Goal: Task Accomplishment & Management: Manage account settings

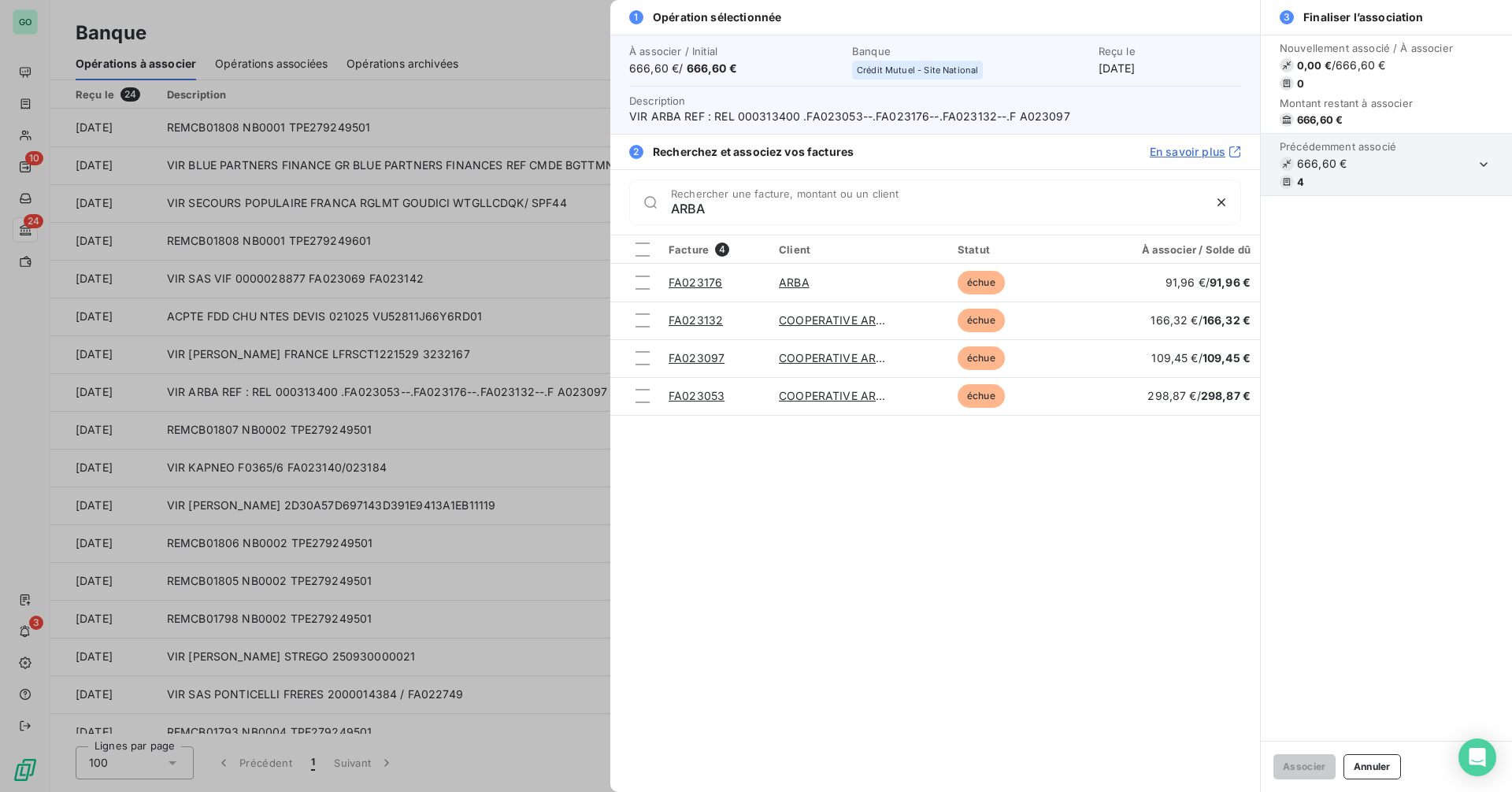
click at [404, 199] on div at bounding box center [756, 396] width 1512 height 792
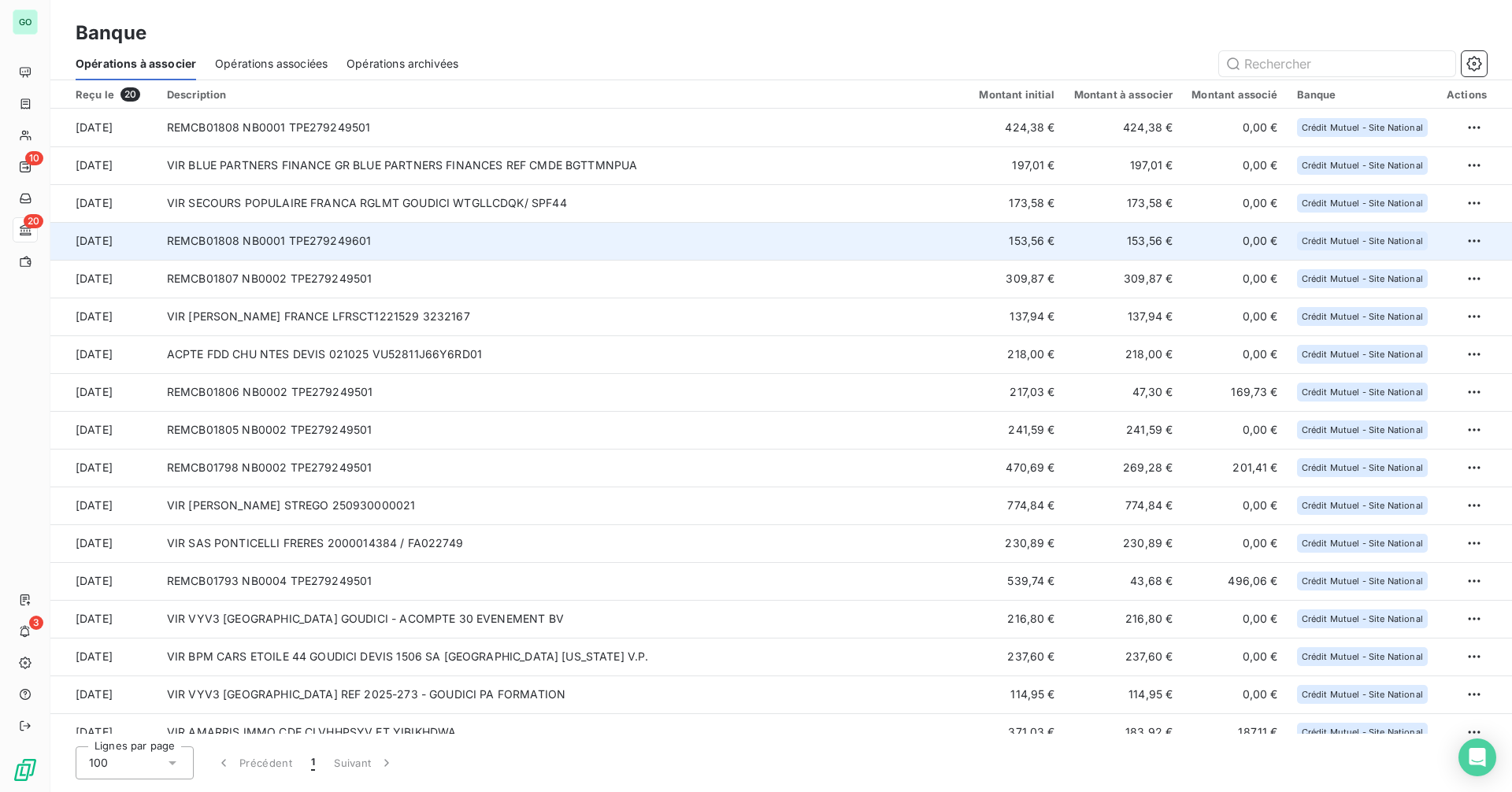
click at [446, 250] on td "REMCB01808 NB0001 TPE279249601" at bounding box center [563, 241] width 813 height 38
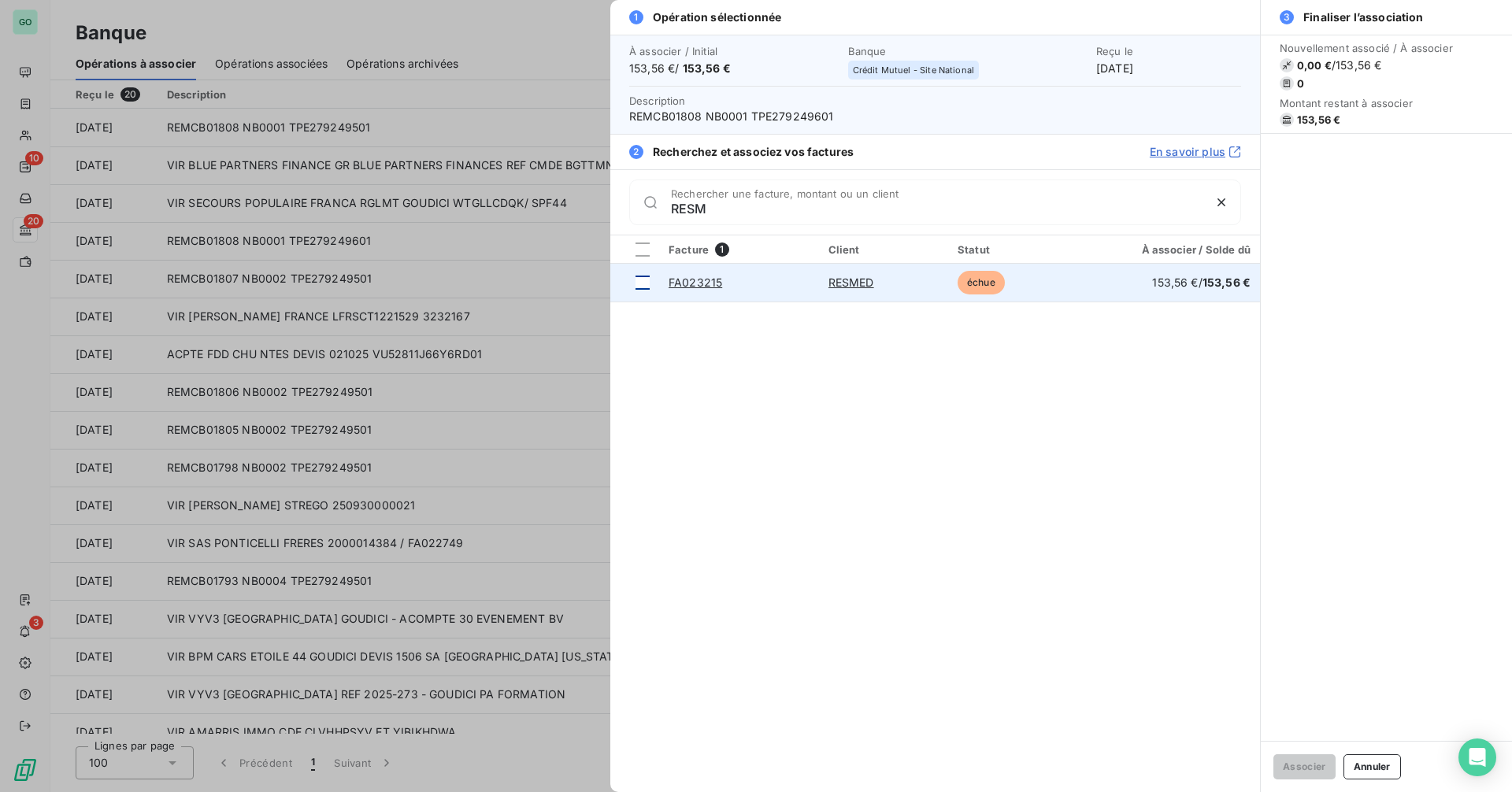
type input "RESM"
click at [646, 283] on div at bounding box center [642, 283] width 14 height 14
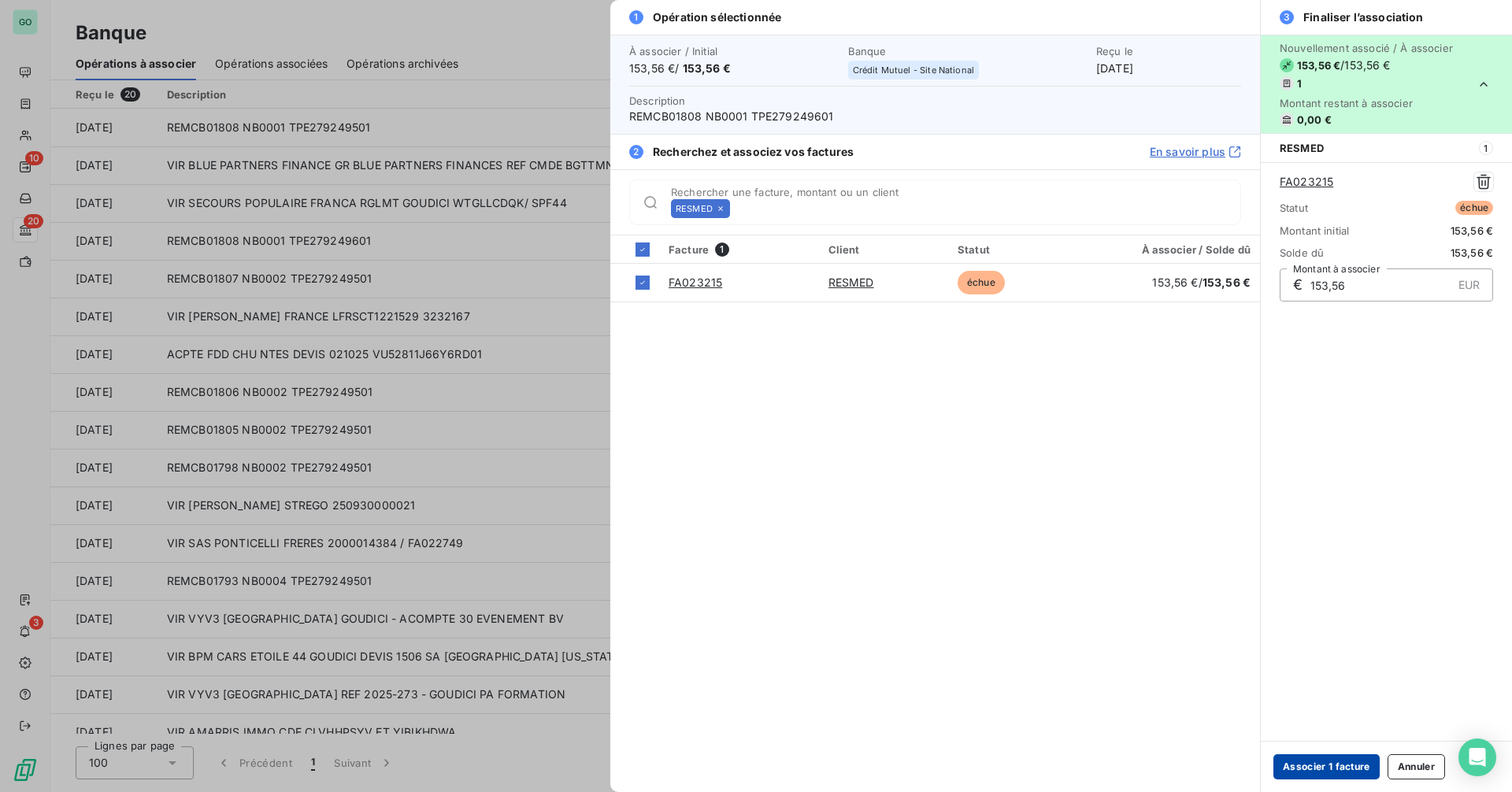
drag, startPoint x: 1328, startPoint y: 768, endPoint x: 1499, endPoint y: 744, distance: 172.7
click at [1329, 768] on button "Associer 1 facture" at bounding box center [1326, 767] width 106 height 25
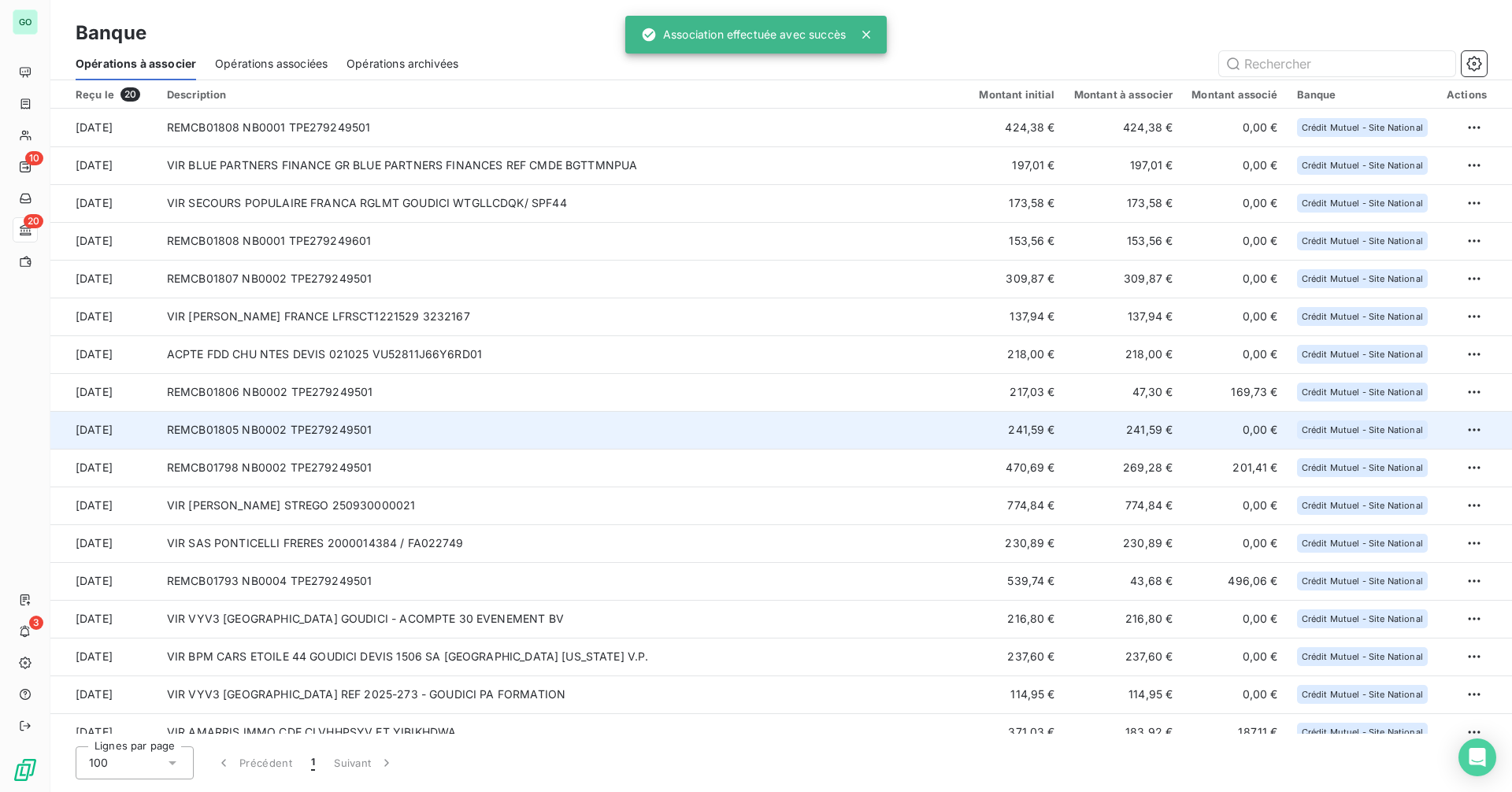
click at [560, 428] on td "REMCB01805 NB0002 TPE279249501" at bounding box center [563, 429] width 813 height 38
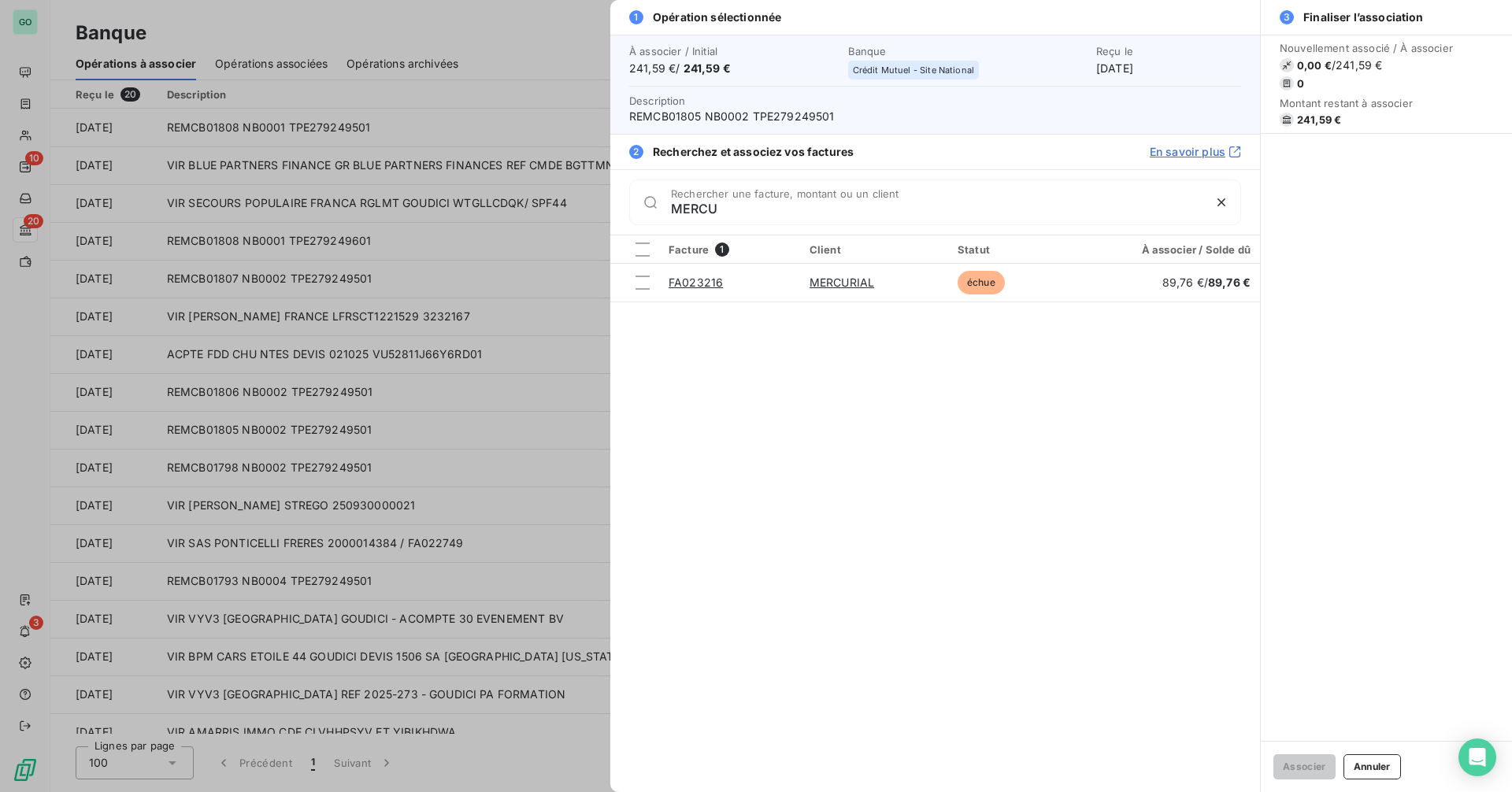
type input "MERCU"
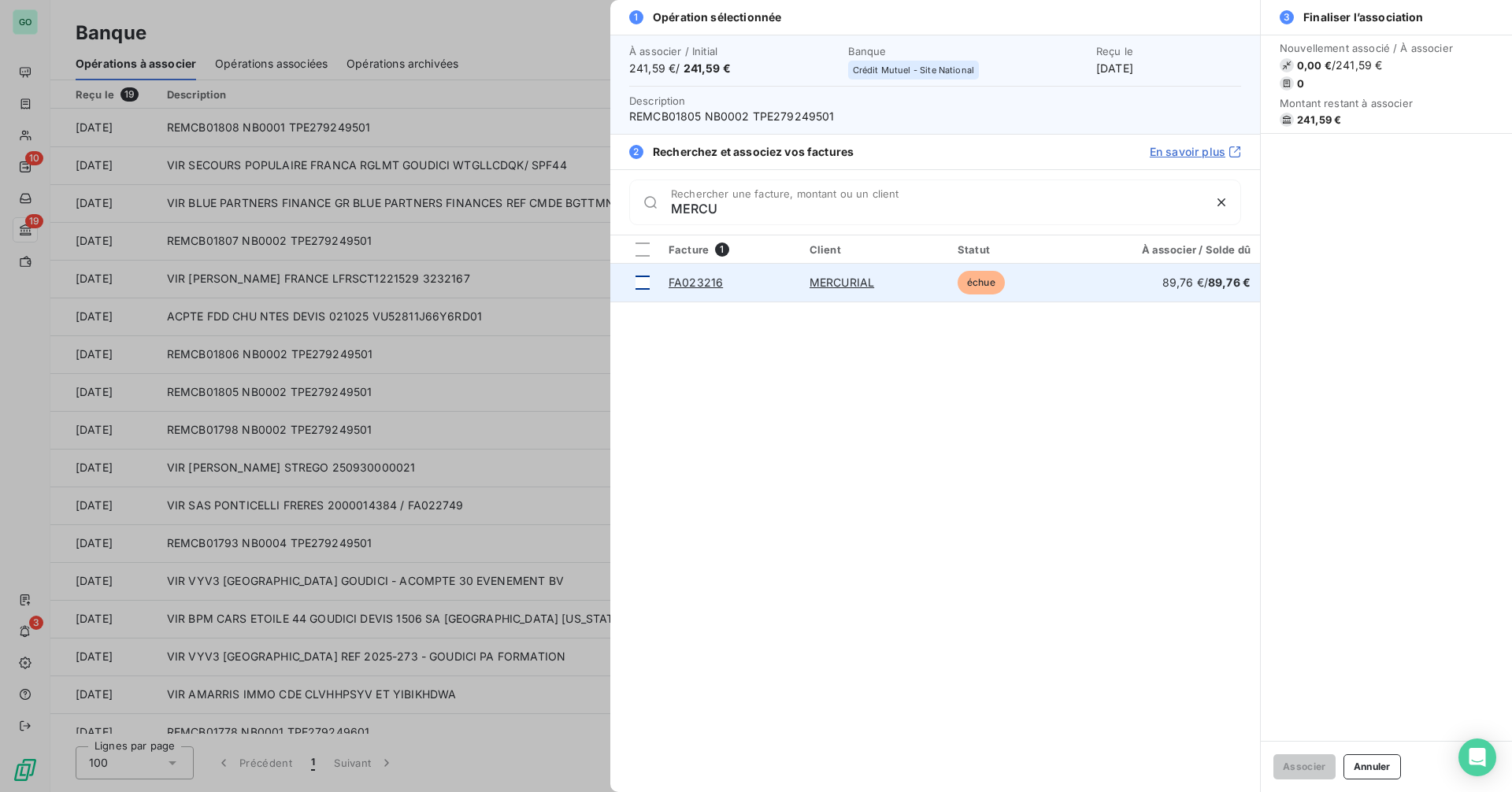
click at [643, 283] on div at bounding box center [642, 283] width 14 height 14
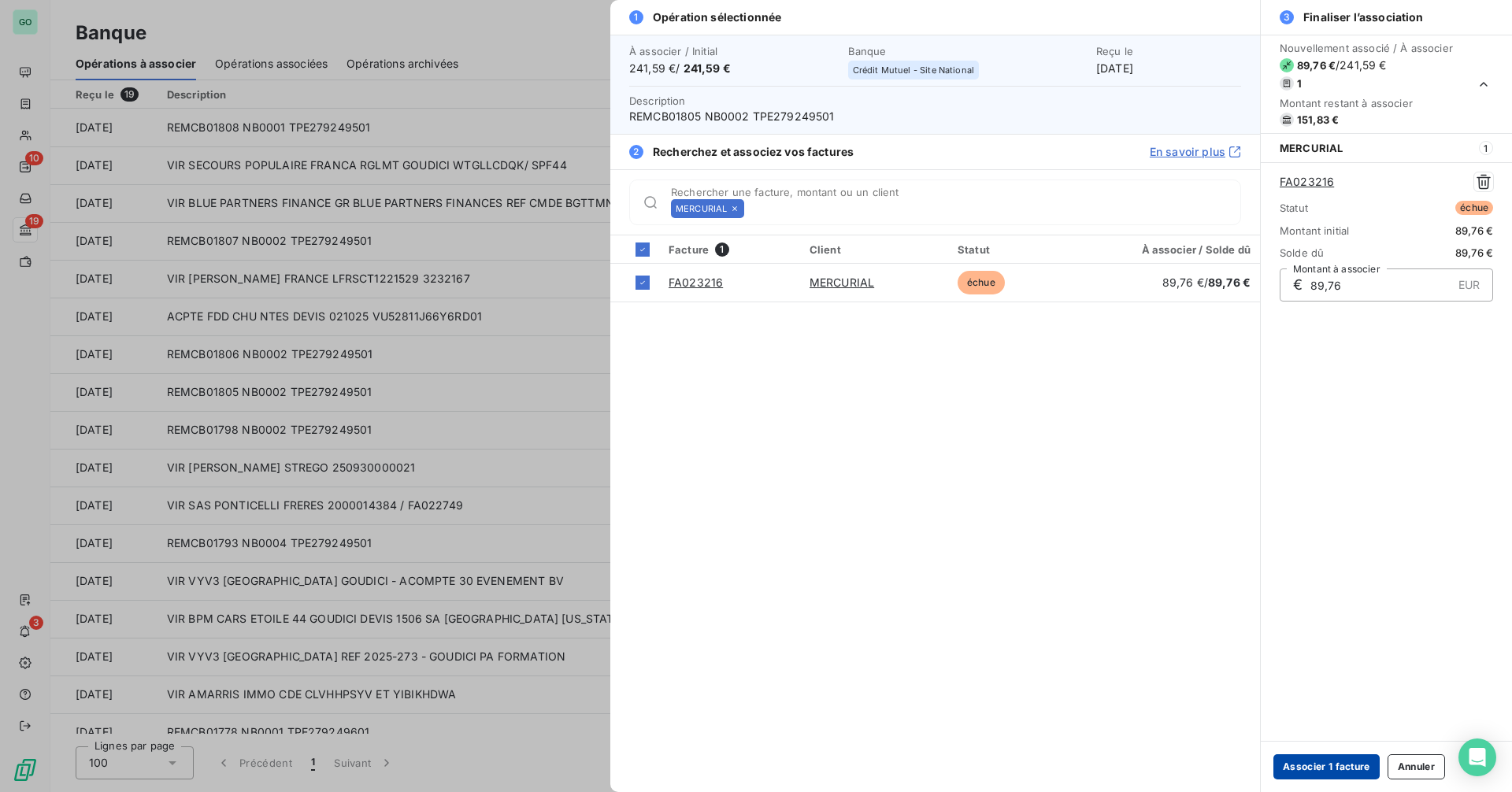
click at [1325, 768] on button "Associer 1 facture" at bounding box center [1326, 767] width 106 height 25
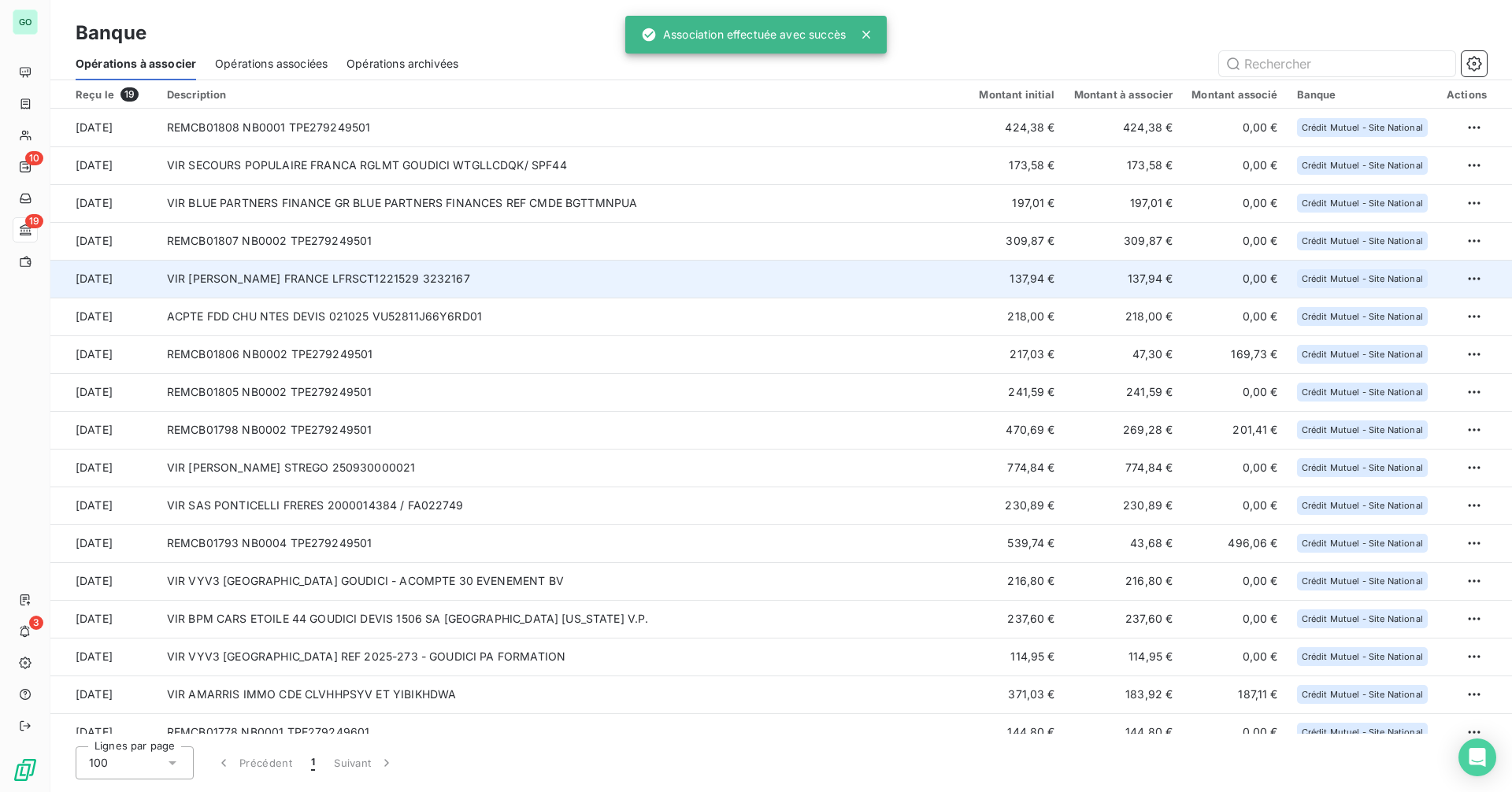
click at [482, 262] on td "VIR [PERSON_NAME] FRANCE LFRSCT1221529 3232167" at bounding box center [563, 279] width 813 height 38
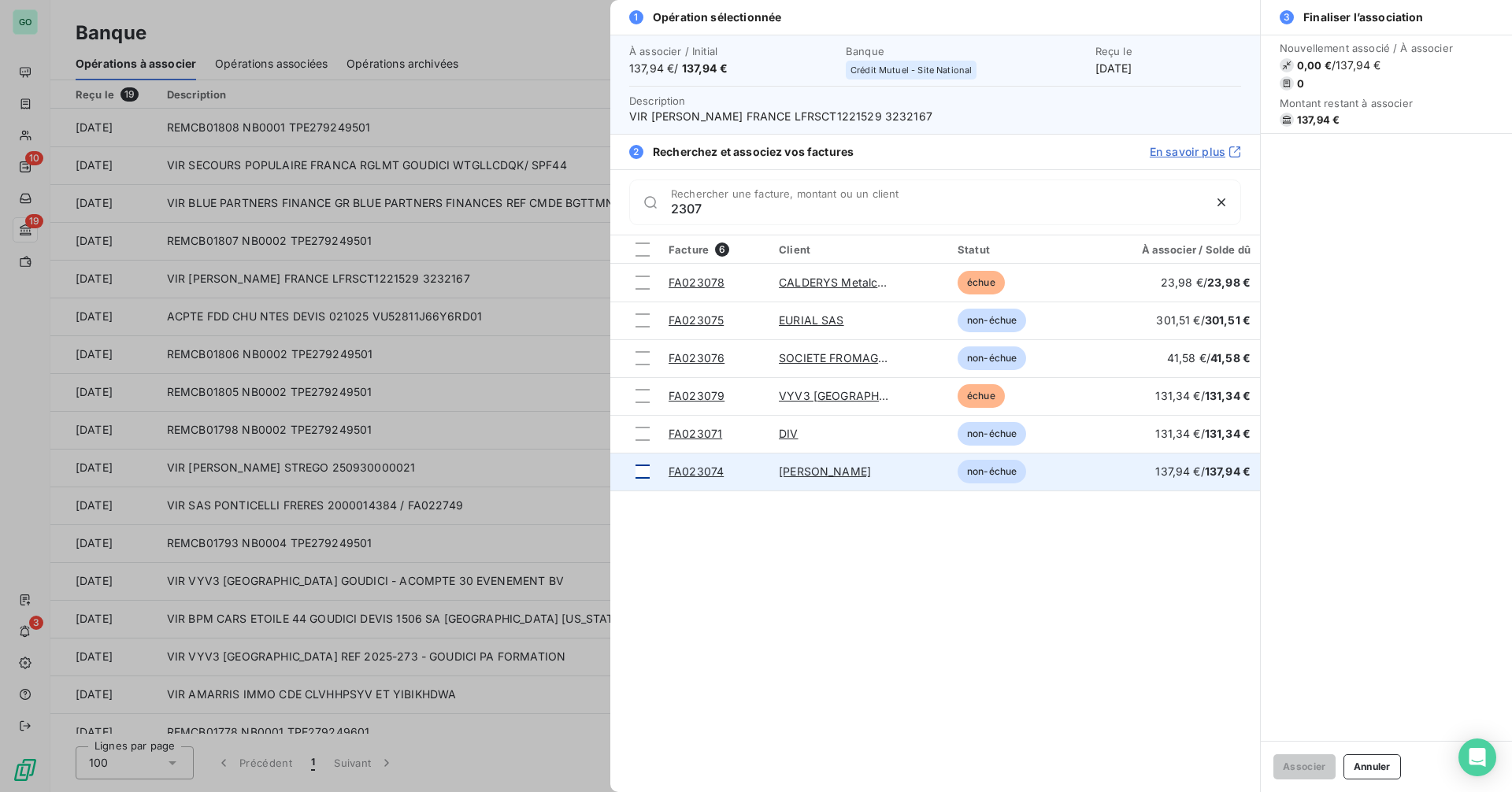
type input "2307"
click at [639, 469] on div at bounding box center [642, 471] width 14 height 14
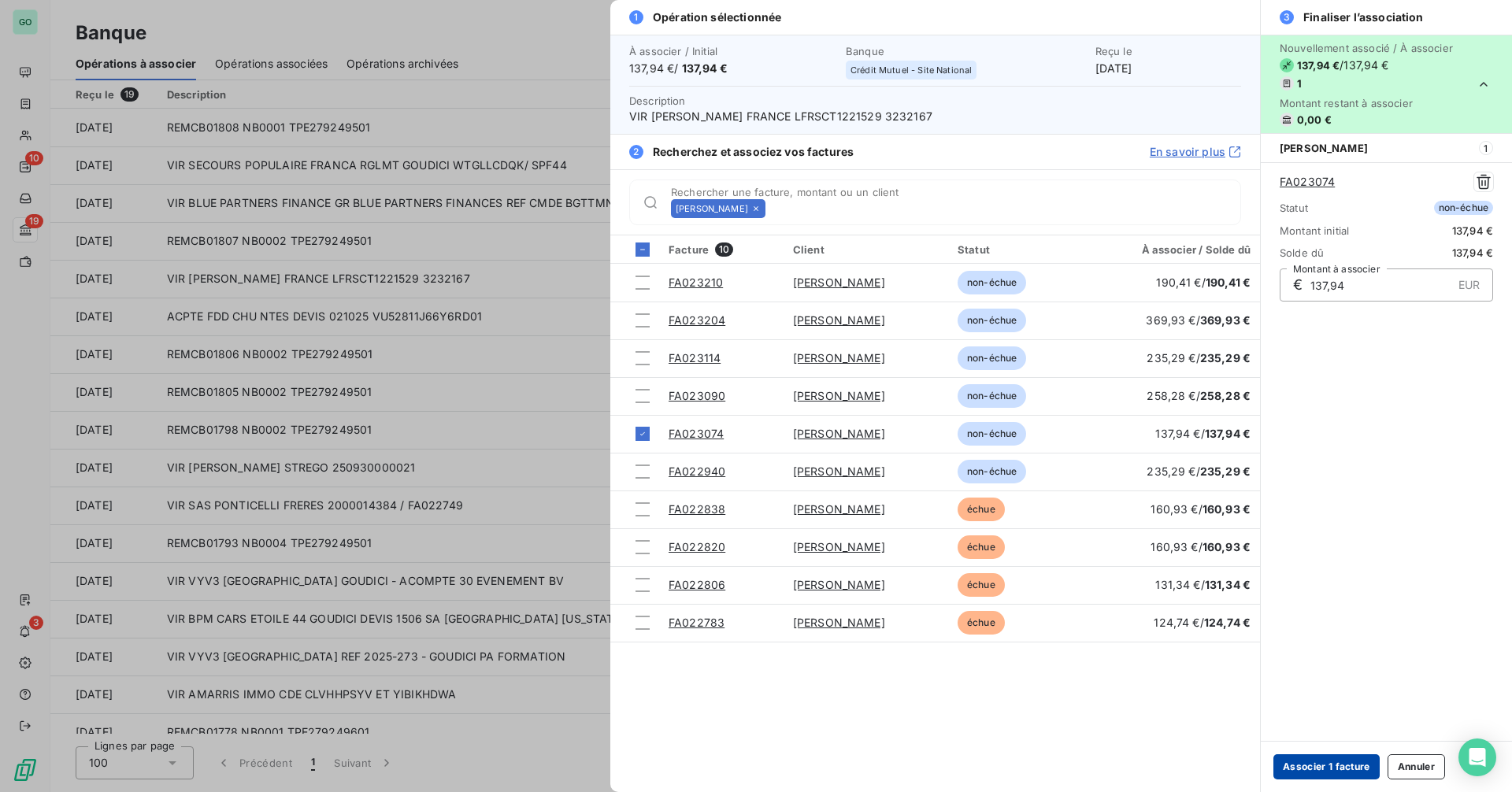
click at [1323, 763] on button "Associer 1 facture" at bounding box center [1326, 767] width 106 height 25
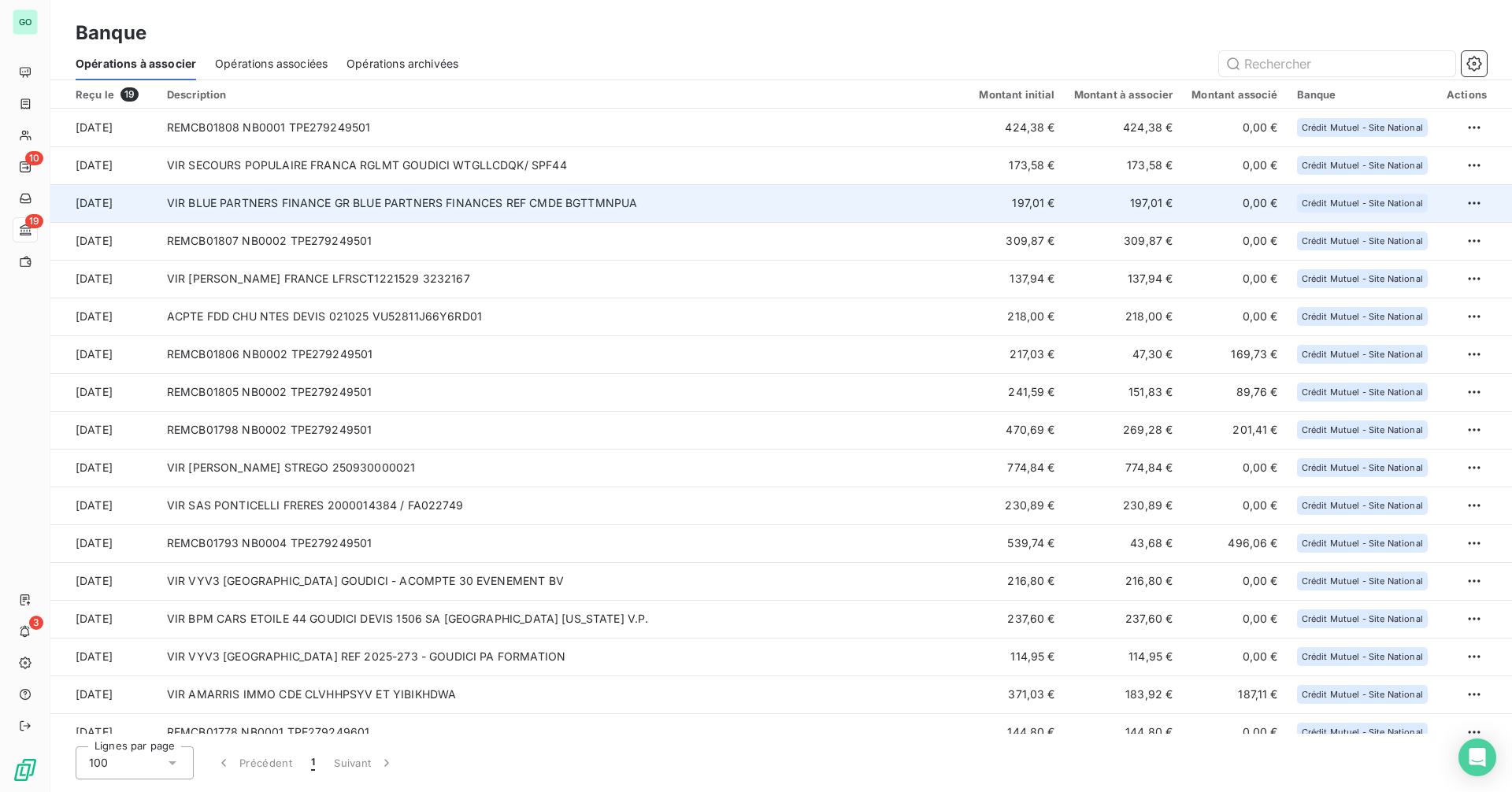
click at [431, 212] on td "VIR BLUE PARTNERS FINANCE GR BLUE PARTNERS FINANCES REF CMDE BGTTMNPUA" at bounding box center [563, 203] width 813 height 38
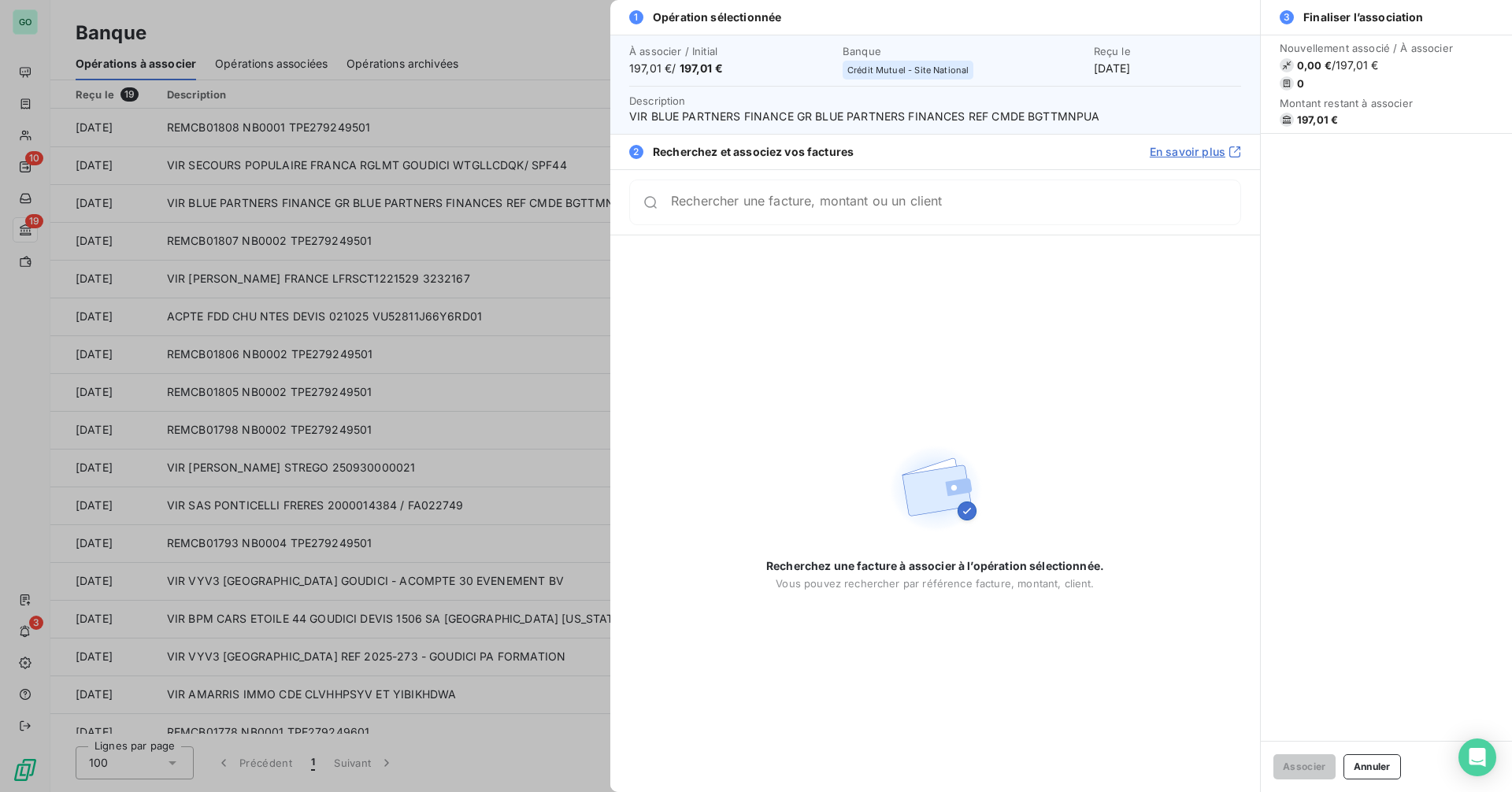
click at [1069, 114] on span "VIR BLUE PARTNERS FINANCE GR BLUE PARTNERS FINANCES REF CMDE BGTTMNPUA" at bounding box center [935, 116] width 612 height 16
copy span "BGTTMNPUA"
click at [767, 200] on div "Rechercher une facture, montant ou un client" at bounding box center [955, 202] width 570 height 16
paste input "BLUE PARTNERS"
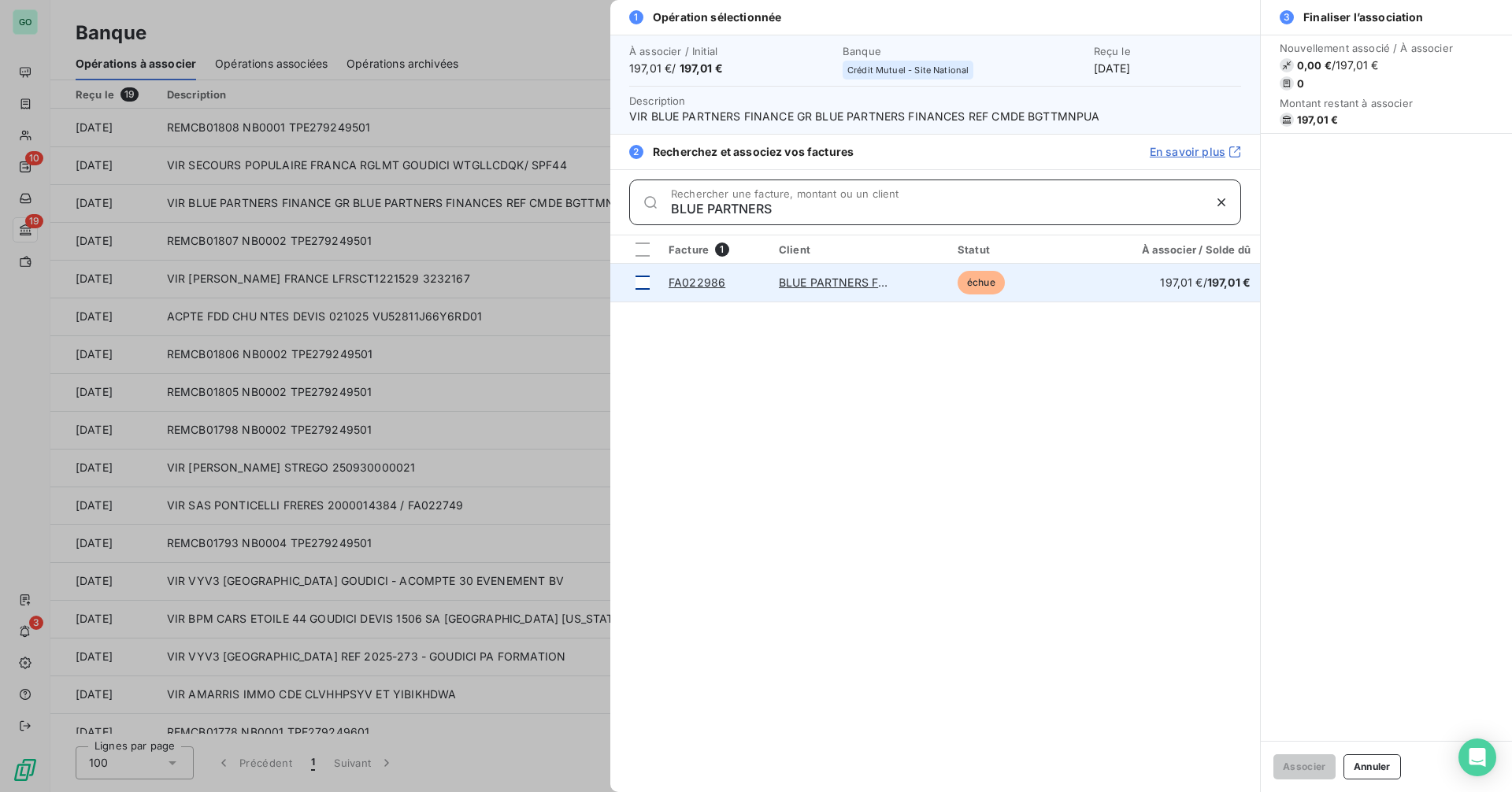
type input "BLUE PARTNERS"
click at [646, 284] on div at bounding box center [642, 283] width 14 height 14
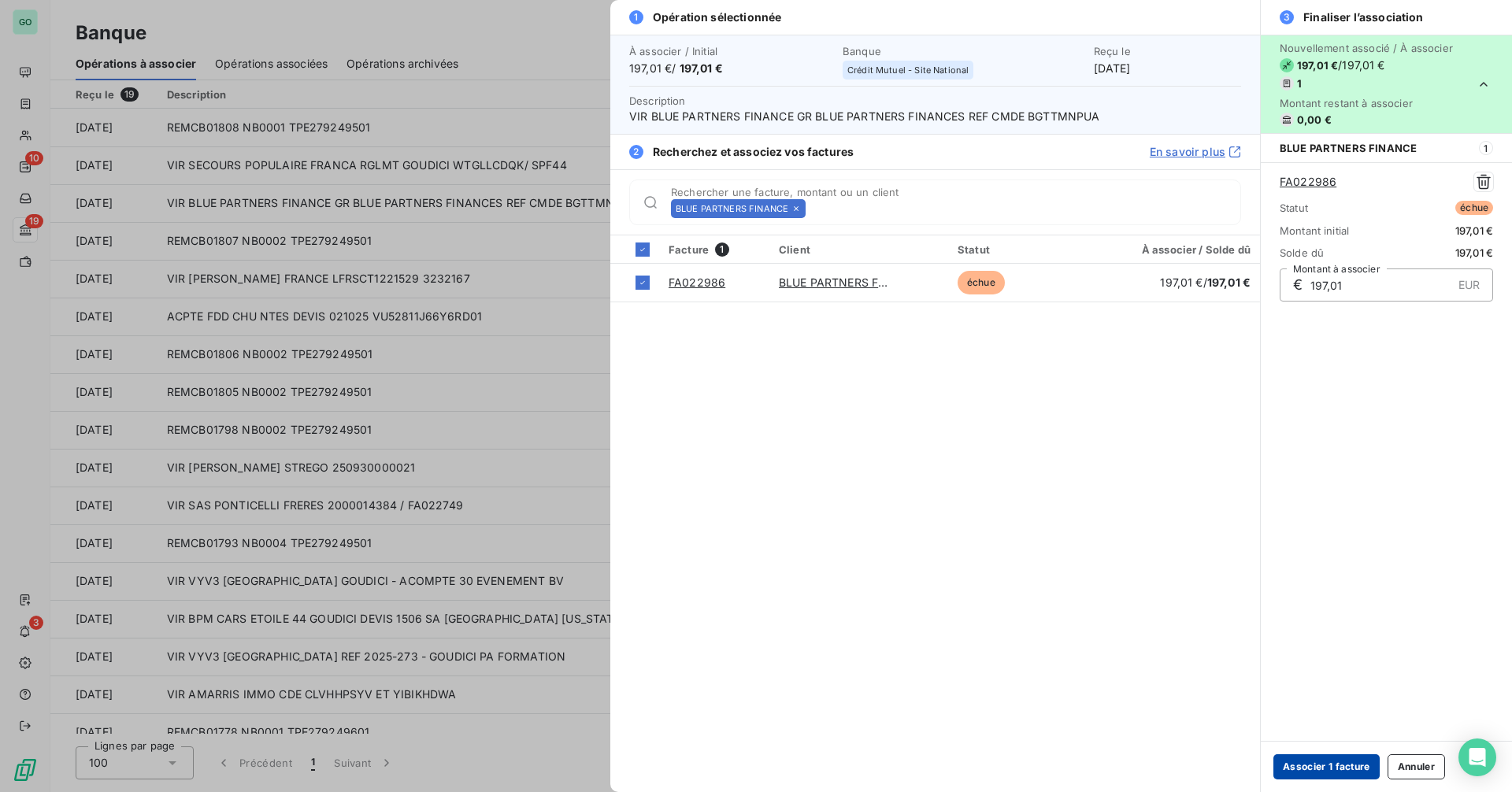
click at [1334, 766] on button "Associer 1 facture" at bounding box center [1326, 767] width 106 height 25
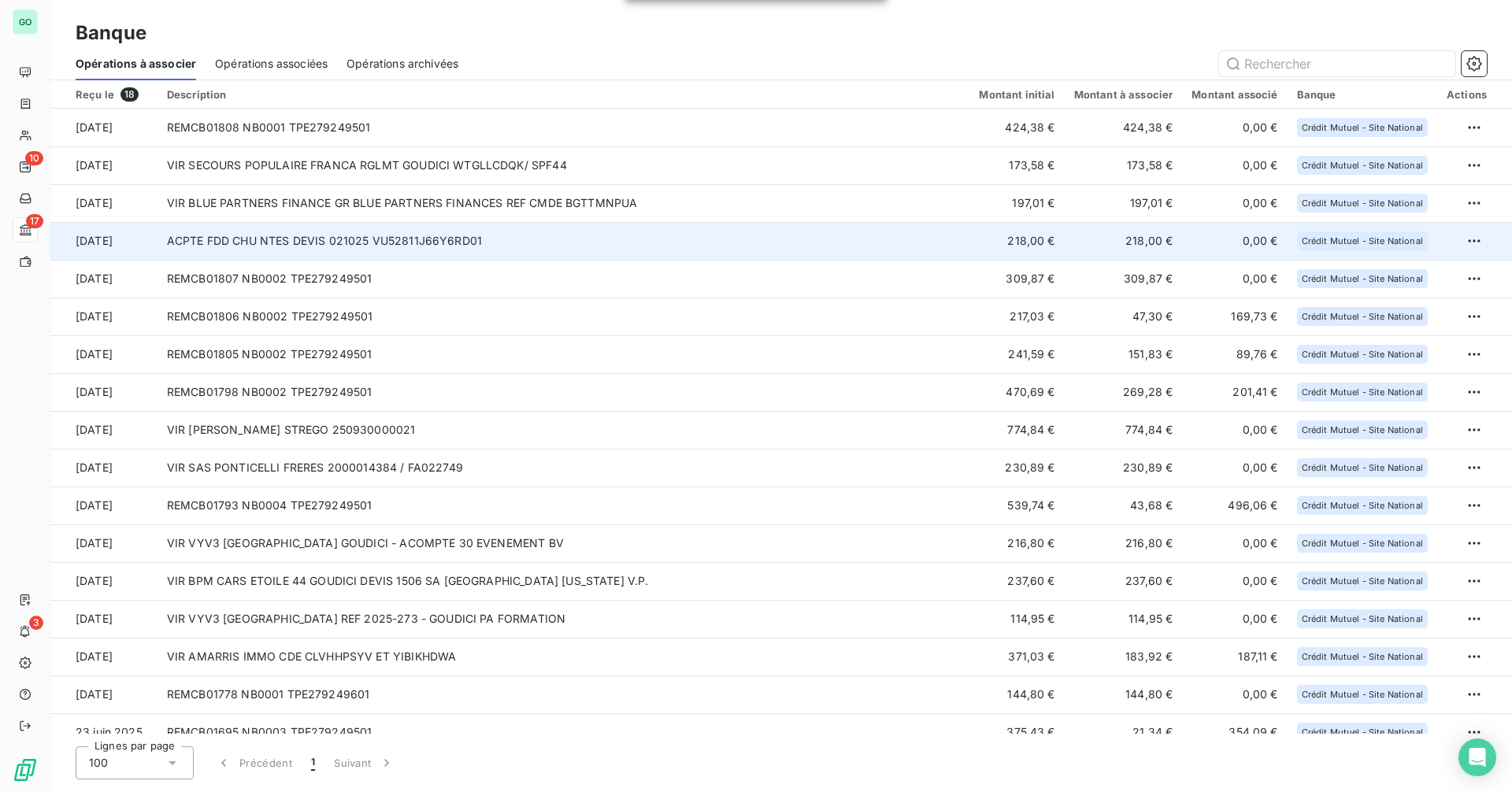
click at [398, 240] on td "ACPTE FDD CHU NTES DEVIS 021025 VU52811J66Y6RD01" at bounding box center [563, 241] width 813 height 38
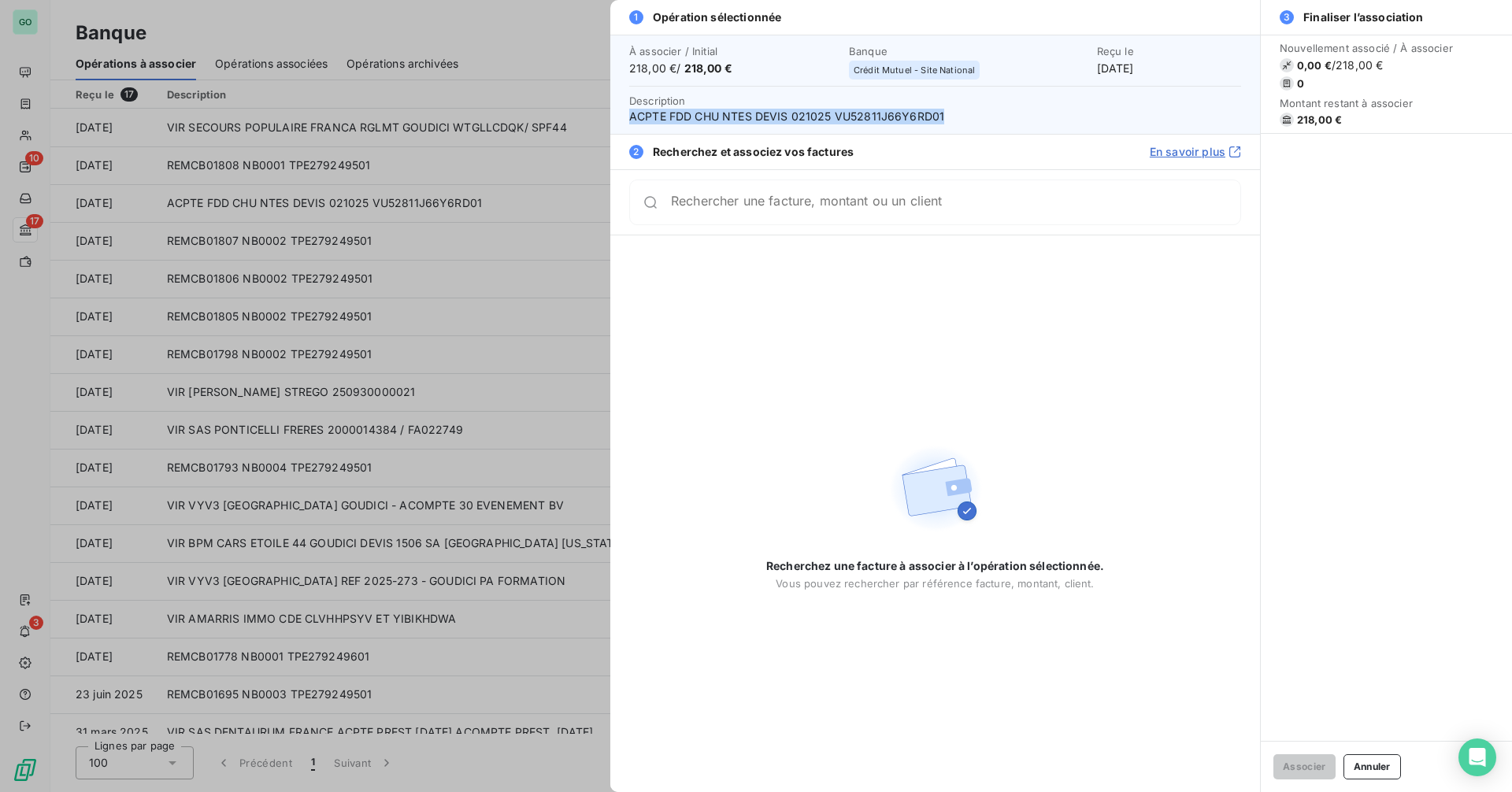
drag, startPoint x: 632, startPoint y: 112, endPoint x: 943, endPoint y: 119, distance: 311.1
click at [943, 119] on span "ACPTE FDD CHU NTES DEVIS 021025 VU52811J66Y6RD01" at bounding box center [935, 116] width 612 height 16
copy span "ACPTE FDD CHU NTES DEVIS 021025 VU52811J66Y6RD01"
drag, startPoint x: 1079, startPoint y: 68, endPoint x: 1223, endPoint y: 71, distance: 144.0
click at [1223, 71] on div "Reçu le [DATE]" at bounding box center [1169, 60] width 144 height 31
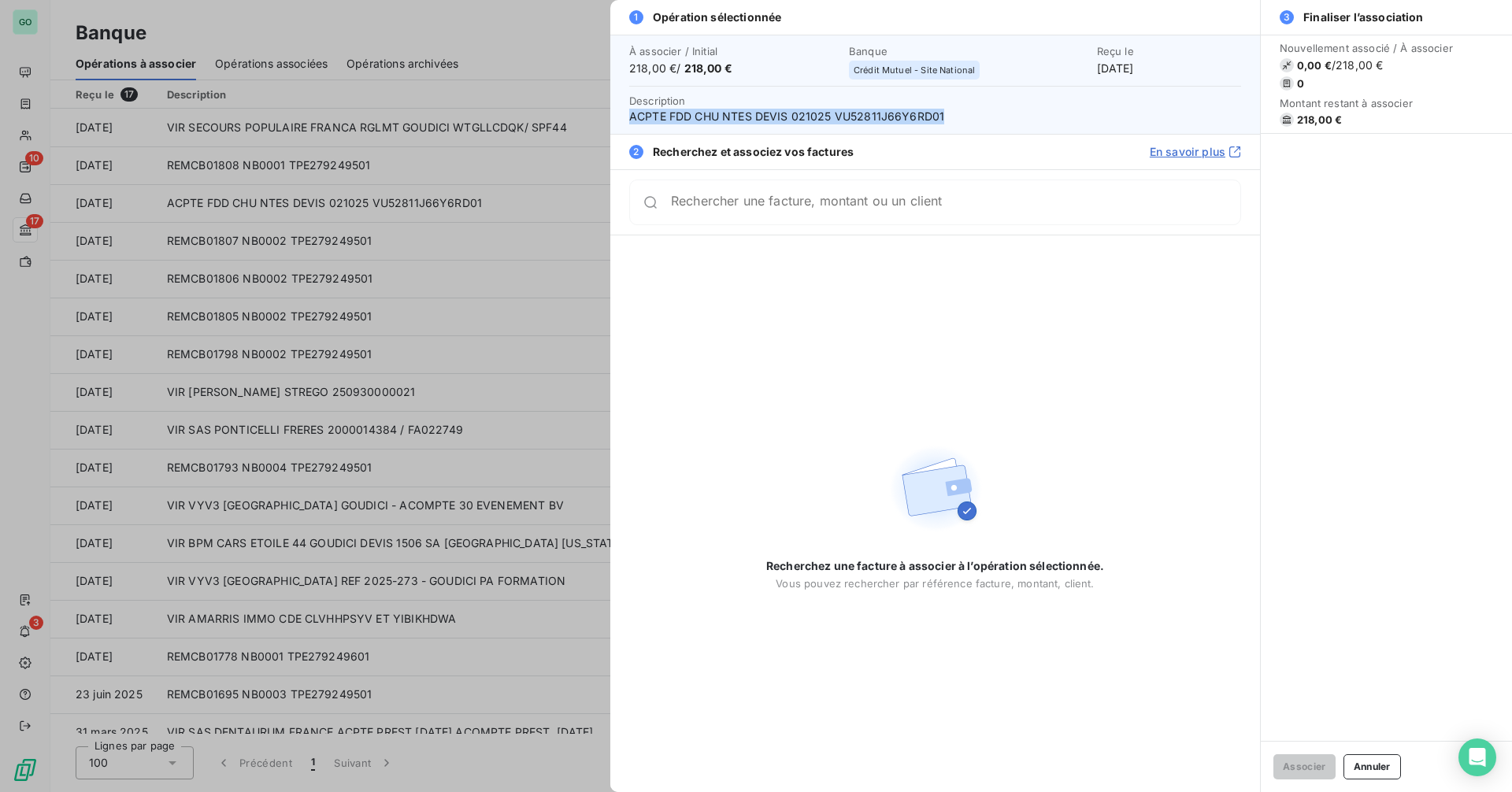
copy div "[DATE]"
click at [685, 70] on span "218,00 €" at bounding box center [708, 68] width 48 height 13
drag, startPoint x: 688, startPoint y: 69, endPoint x: 770, endPoint y: 67, distance: 82.0
click at [767, 67] on span "218,00 € / 218,00 €" at bounding box center [734, 68] width 210 height 16
copy span "218,00 €"
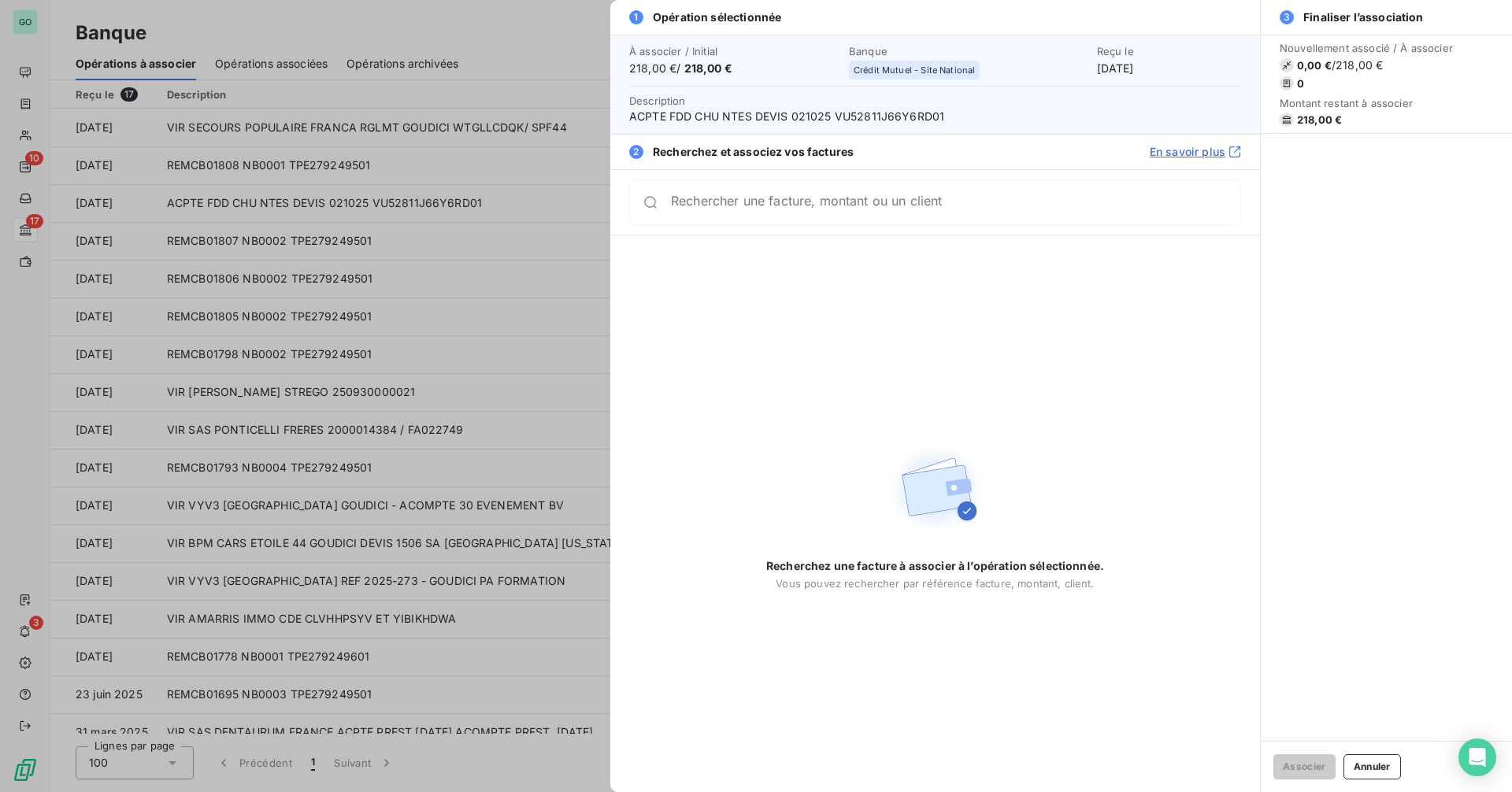
click at [405, 359] on div at bounding box center [756, 396] width 1512 height 792
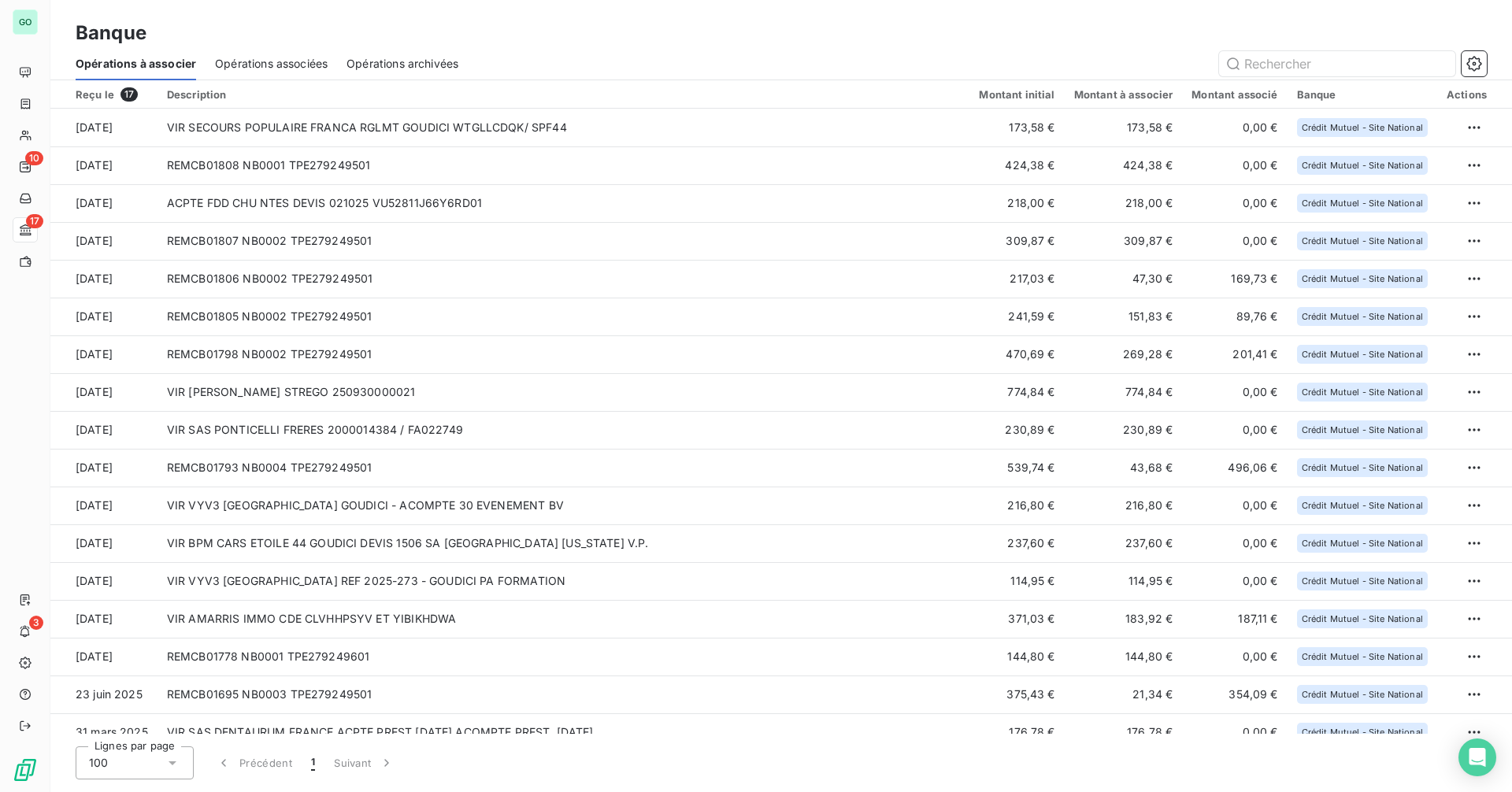
click at [271, 63] on span "Opérations associées" at bounding box center [271, 63] width 113 height 16
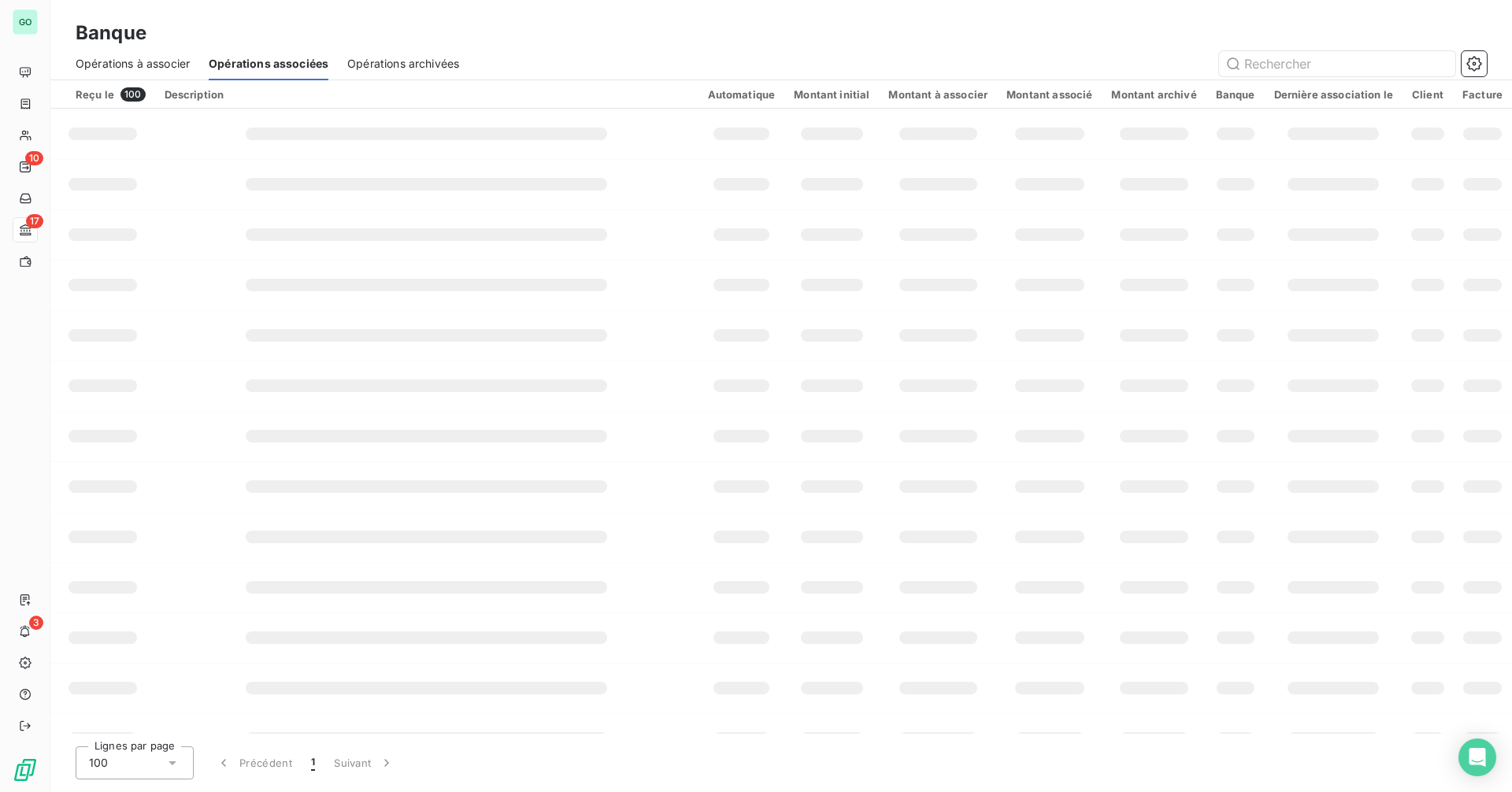
click at [143, 65] on span "Opérations à associer" at bounding box center [132, 63] width 114 height 16
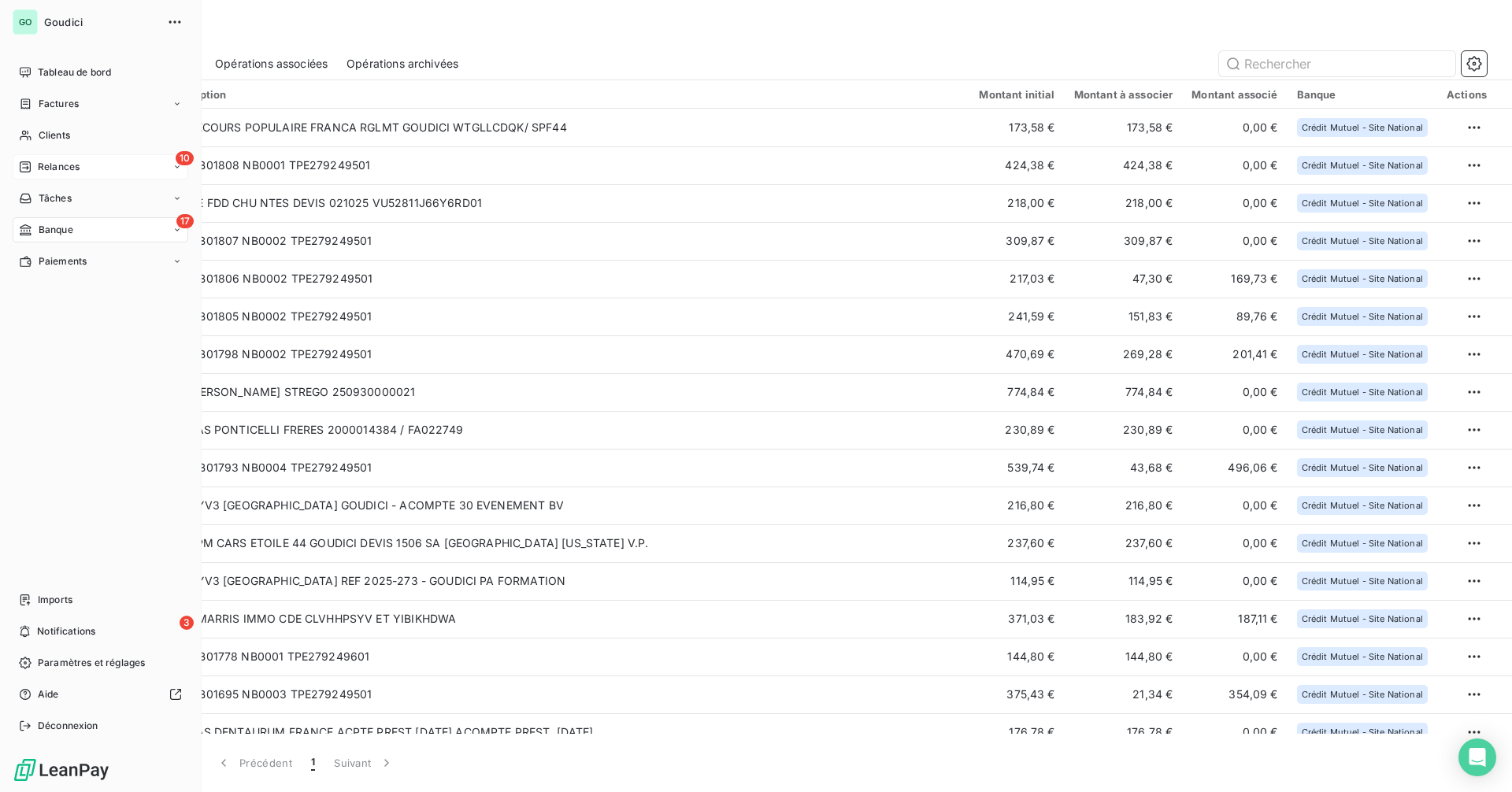
click at [47, 157] on div "10 Relances" at bounding box center [100, 167] width 175 height 25
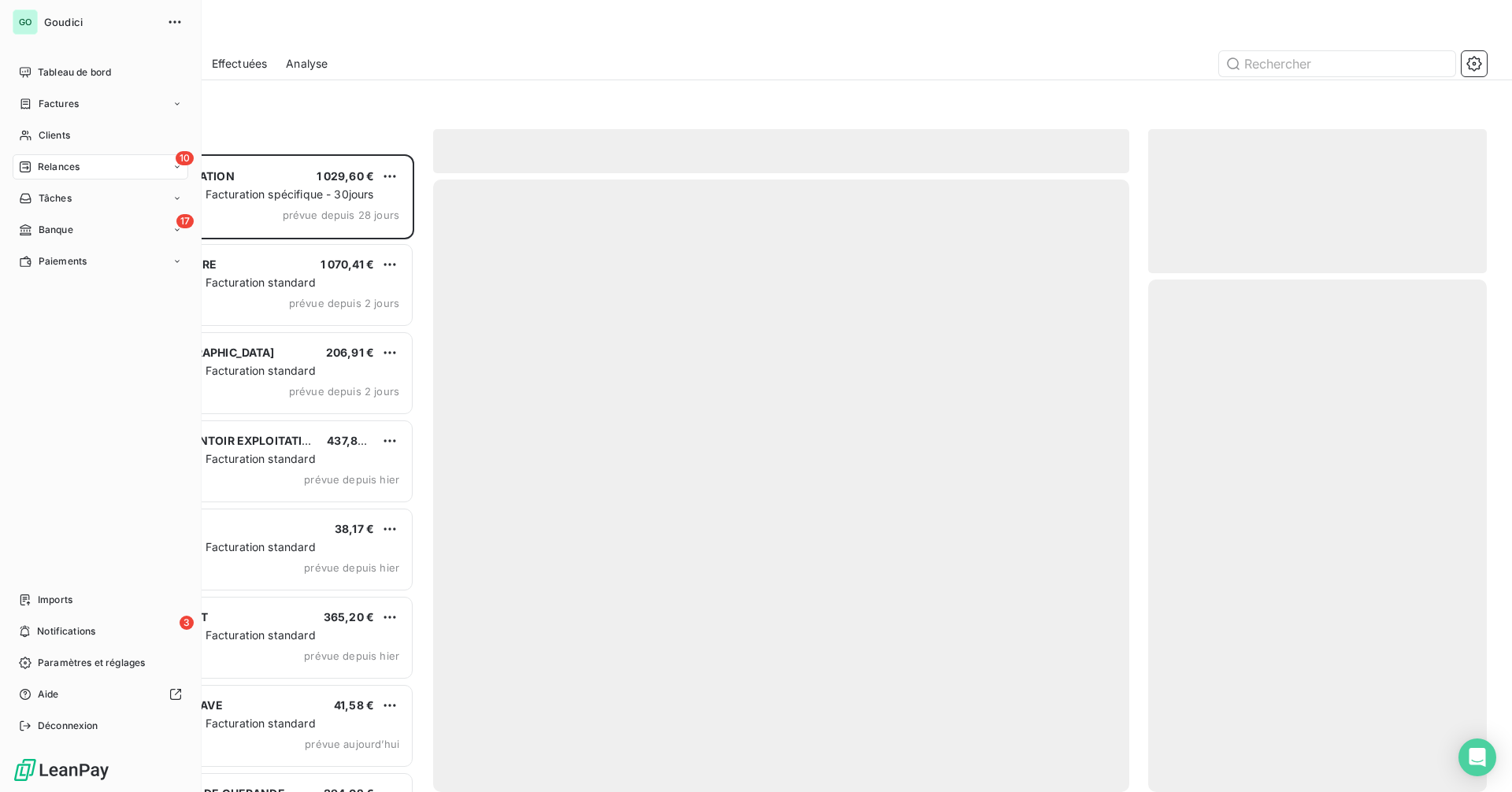
scroll to position [626, 327]
click at [99, 173] on div "10 Relances" at bounding box center [100, 167] width 175 height 25
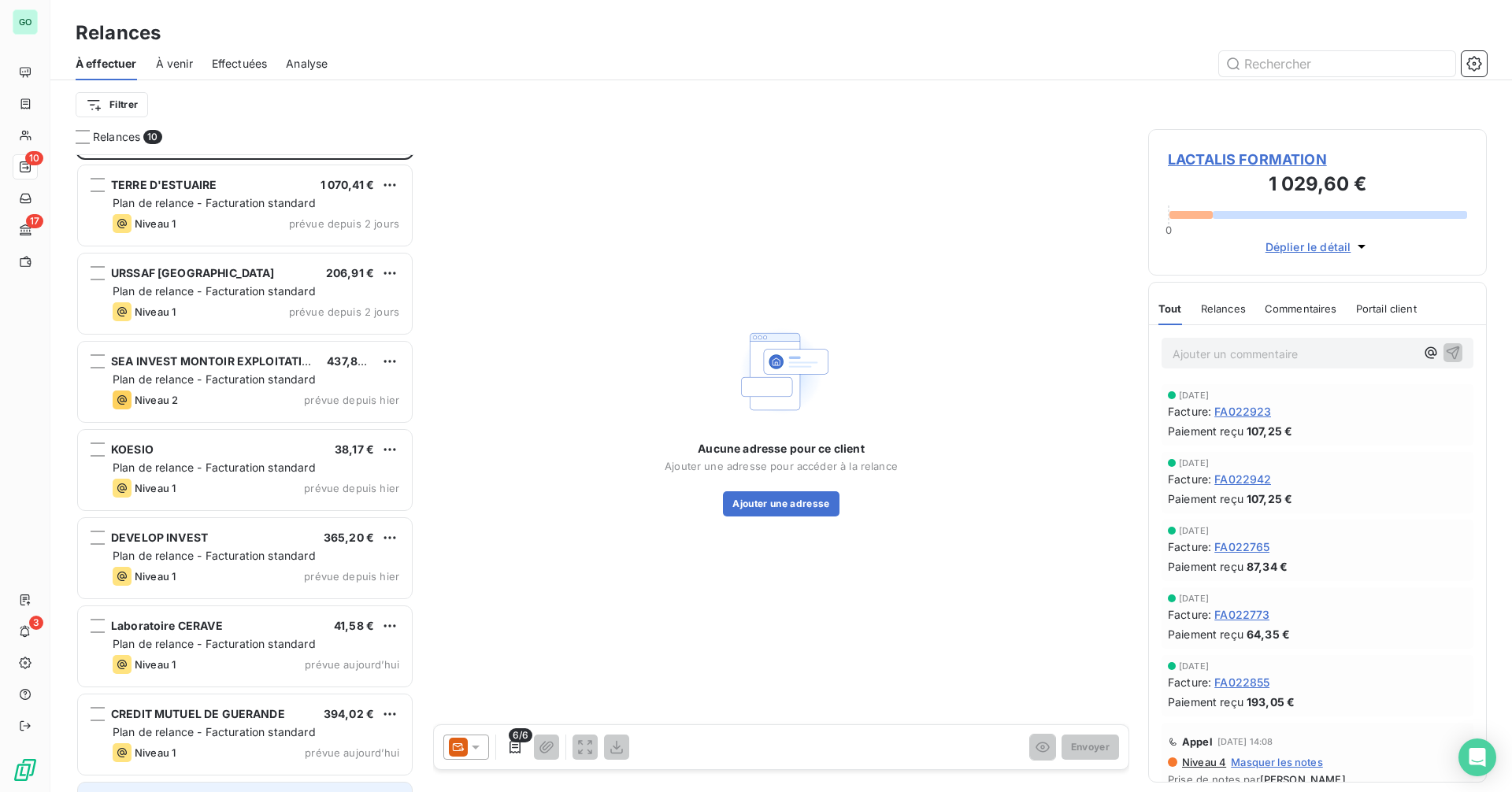
scroll to position [0, 0]
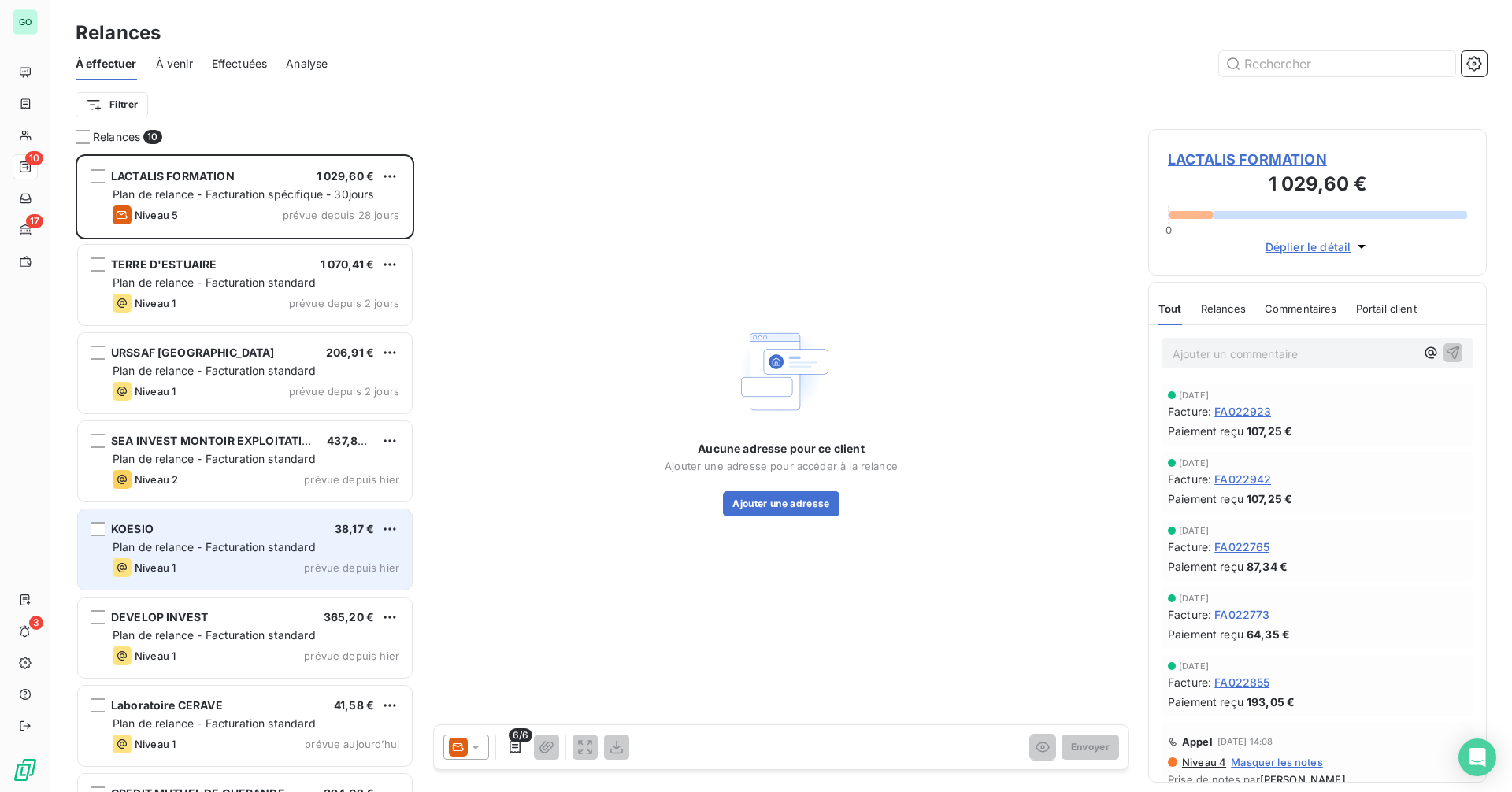
click at [266, 555] on div "Plan de relance - Facturation standard" at bounding box center [256, 547] width 286 height 16
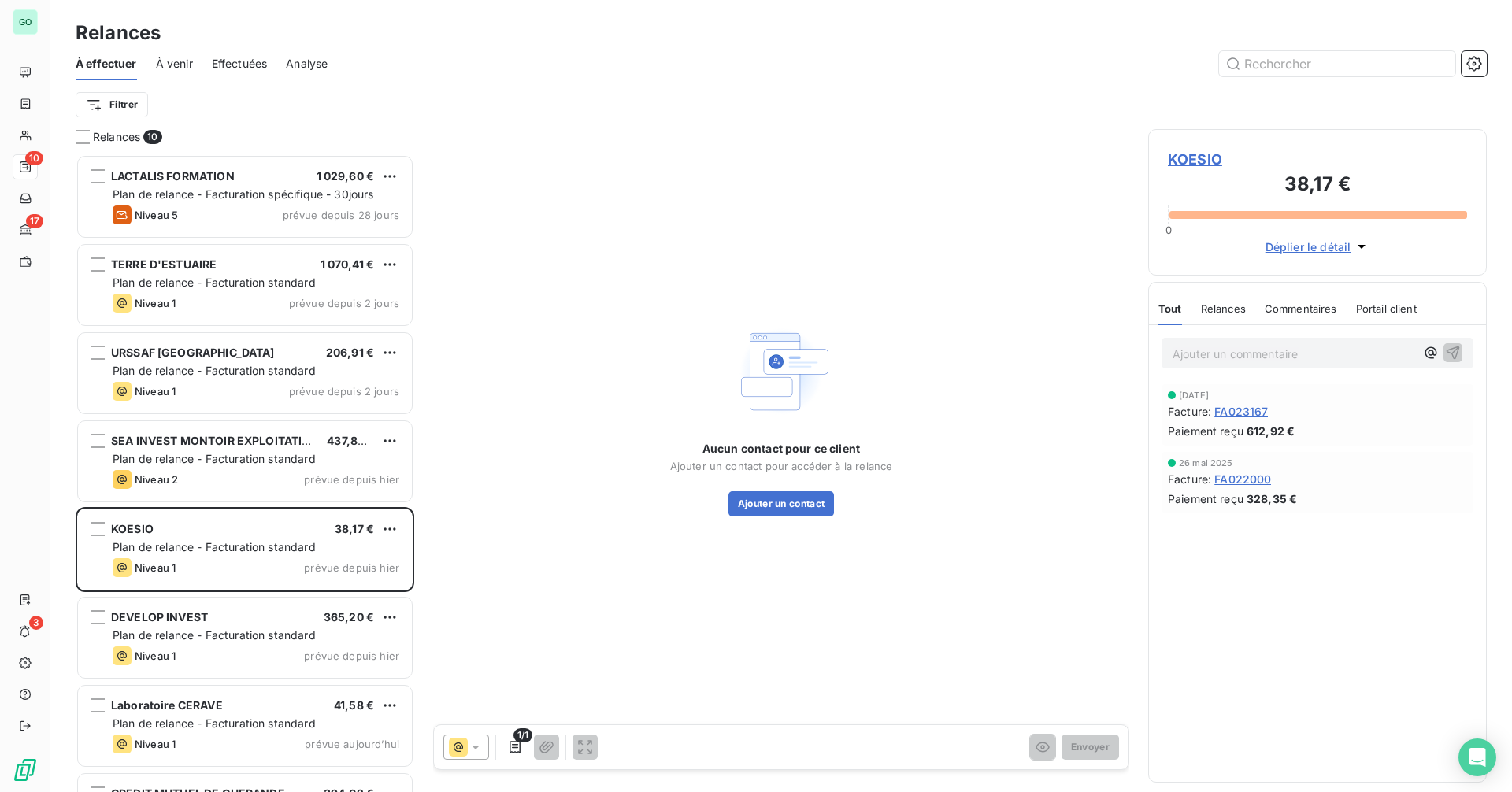
click at [1185, 154] on span "KOESIO" at bounding box center [1318, 159] width 300 height 22
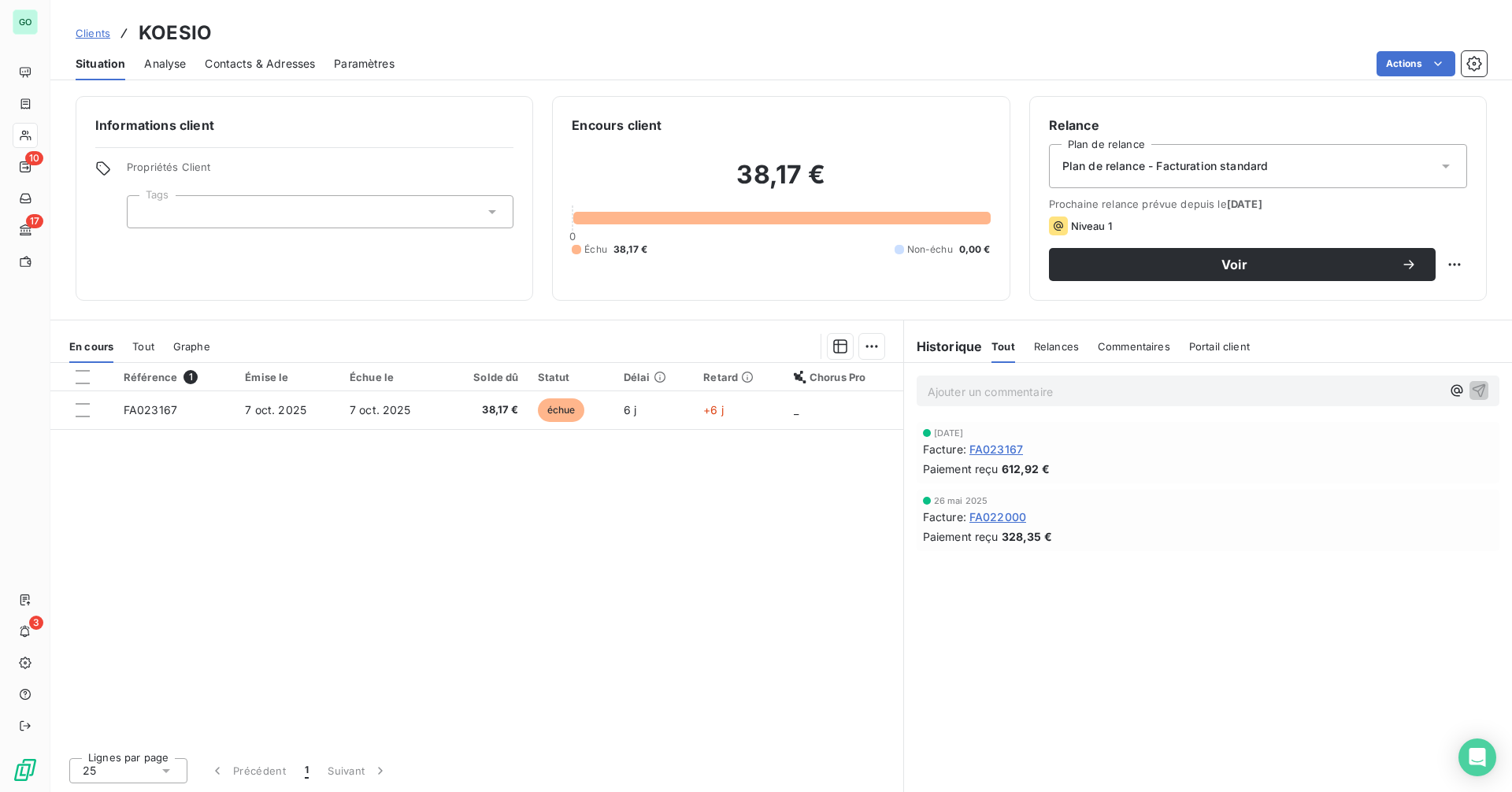
click at [147, 345] on span "Tout" at bounding box center [142, 346] width 22 height 12
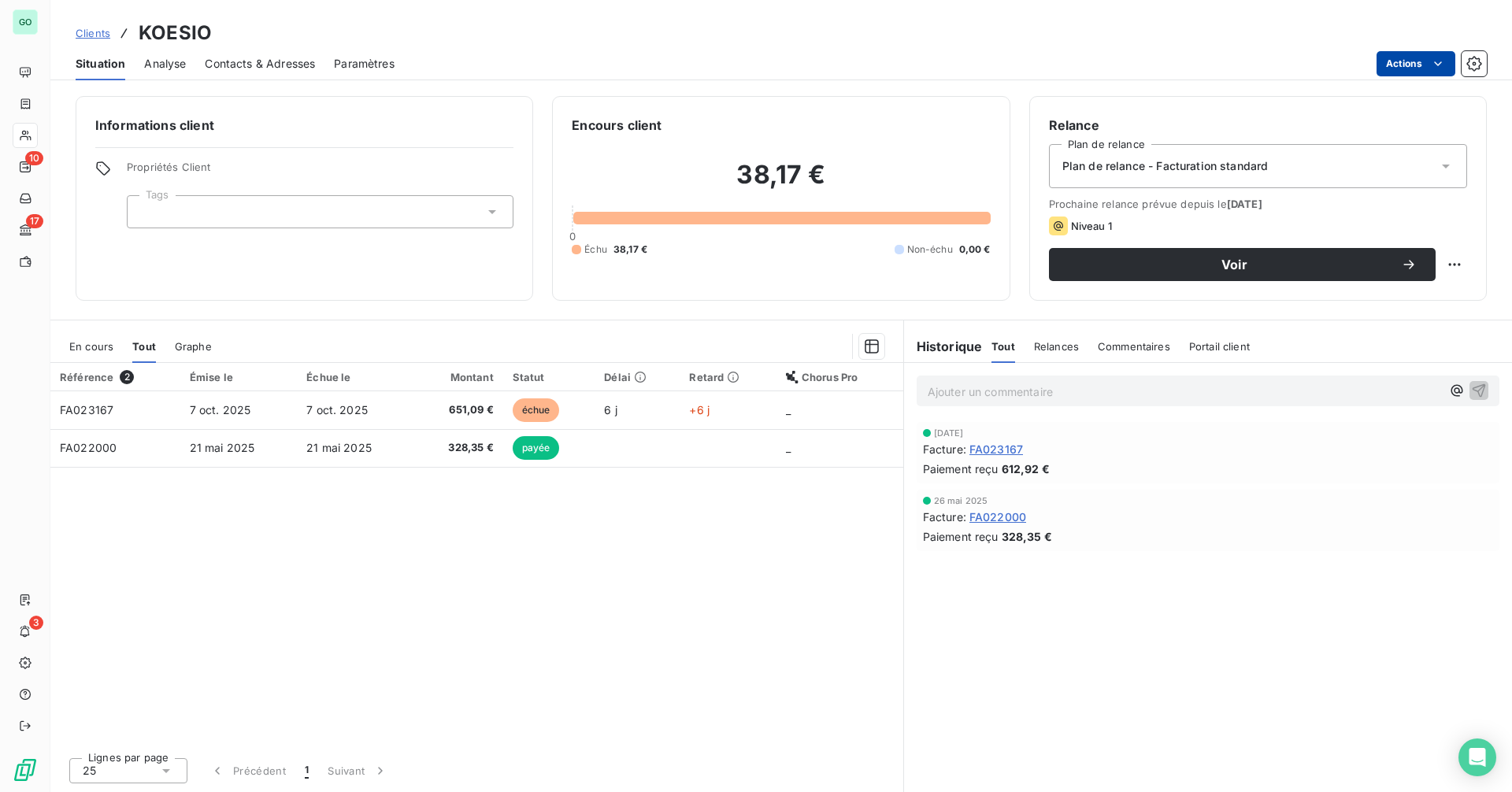
click at [1416, 67] on html "GO 10 17 3 Clients KOESIO Situation Analyse Contacts & Adresses Paramètres Acti…" at bounding box center [756, 396] width 1512 height 792
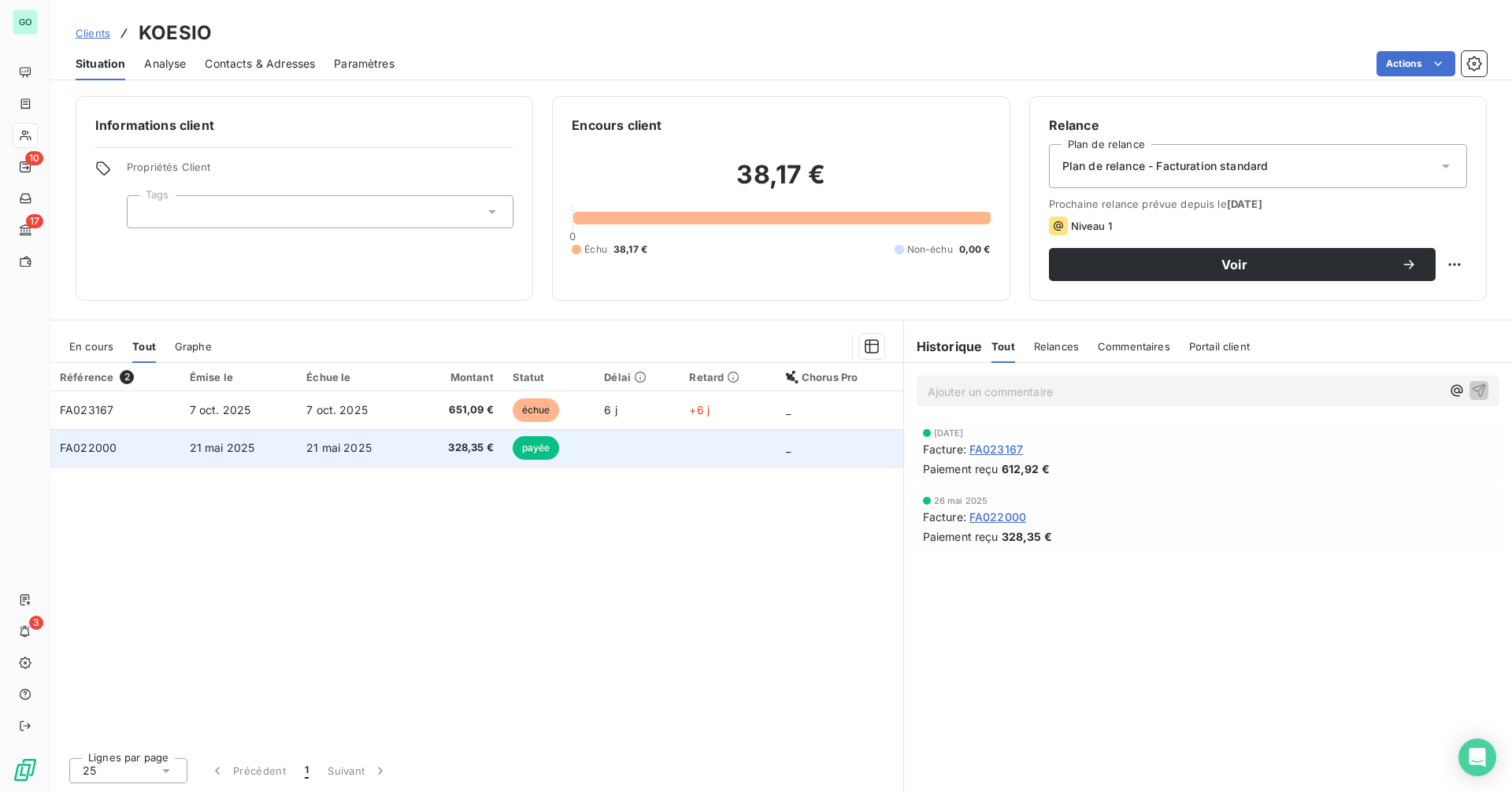
drag, startPoint x: 289, startPoint y: 455, endPoint x: 300, endPoint y: 450, distance: 12.1
click at [289, 456] on html "GO 10 17 3 Clients KOESIO Situation Analyse Contacts & Adresses Paramètres Acti…" at bounding box center [756, 396] width 1512 height 792
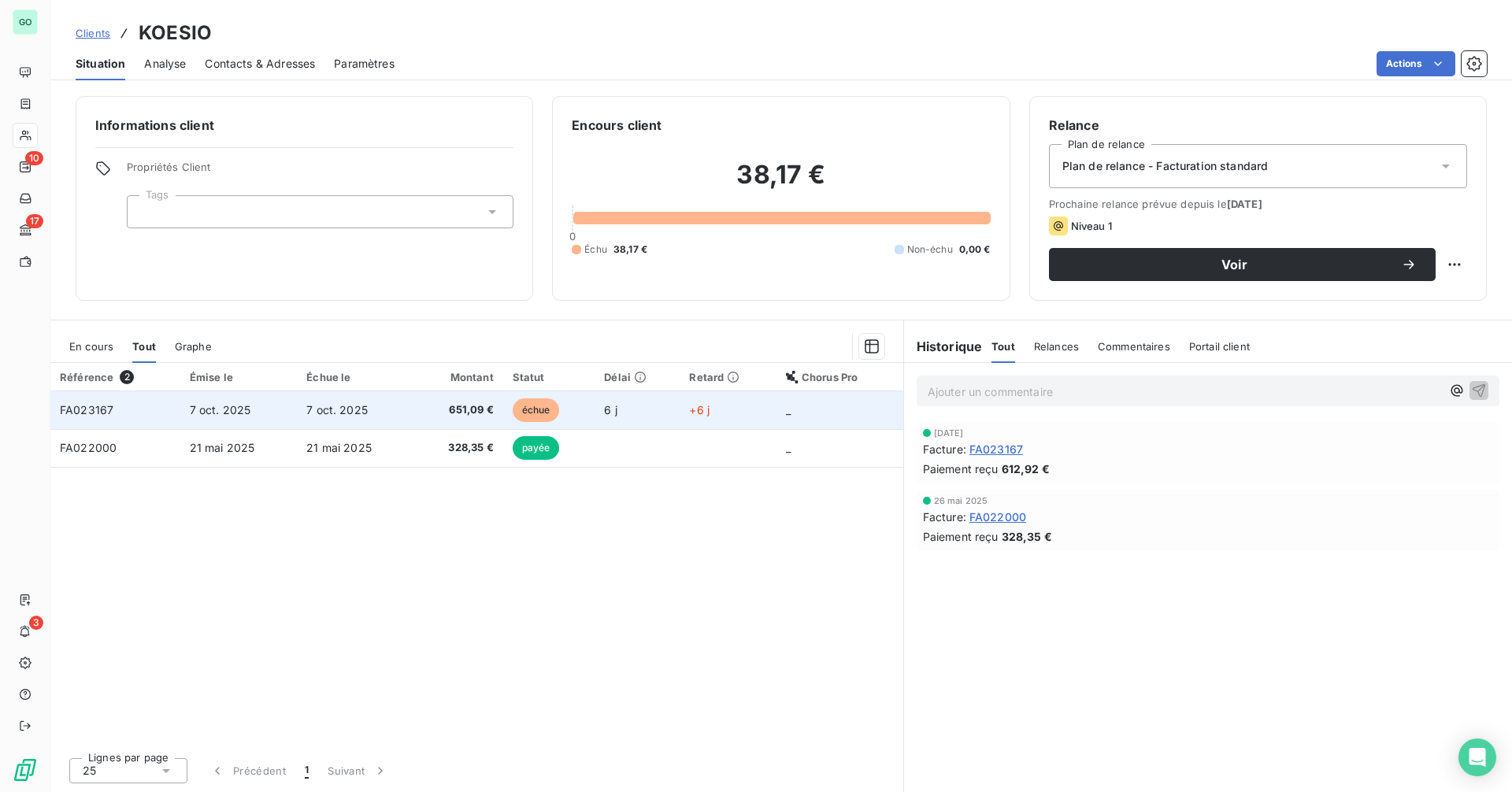
click at [364, 411] on span "7 oct. 2025" at bounding box center [336, 410] width 61 height 13
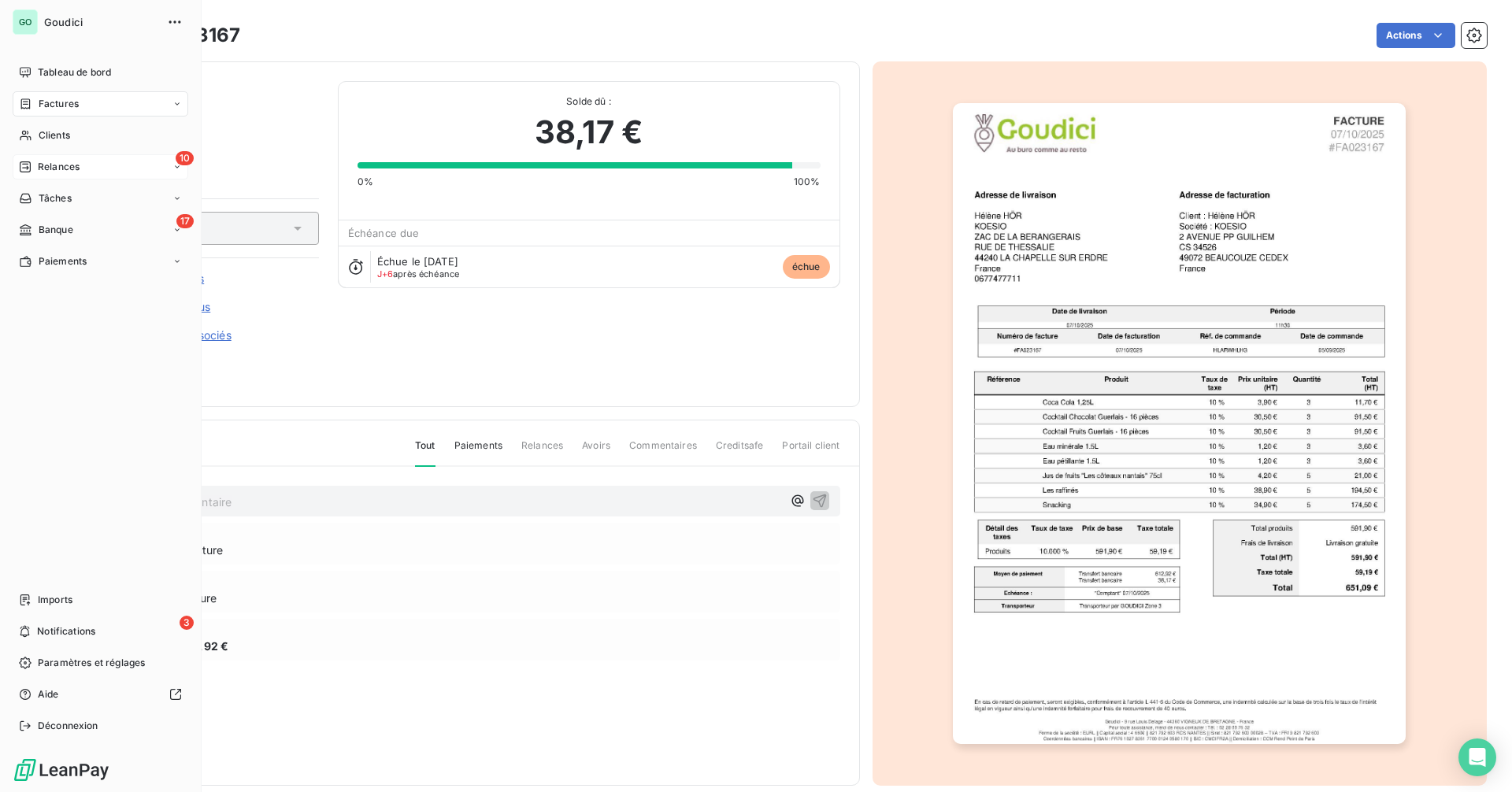
click at [64, 170] on span "Relances" at bounding box center [58, 167] width 41 height 14
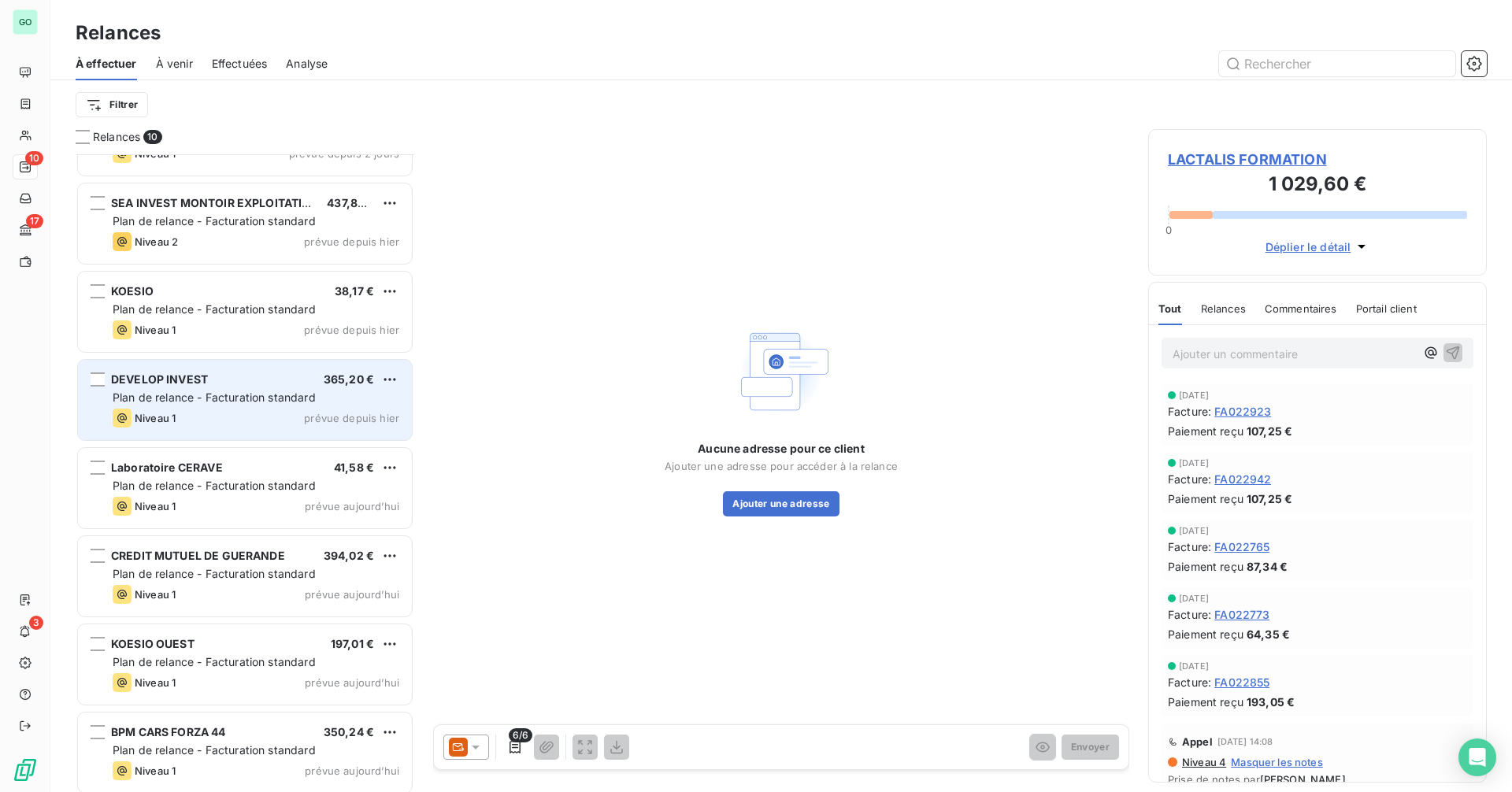
scroll to position [245, 0]
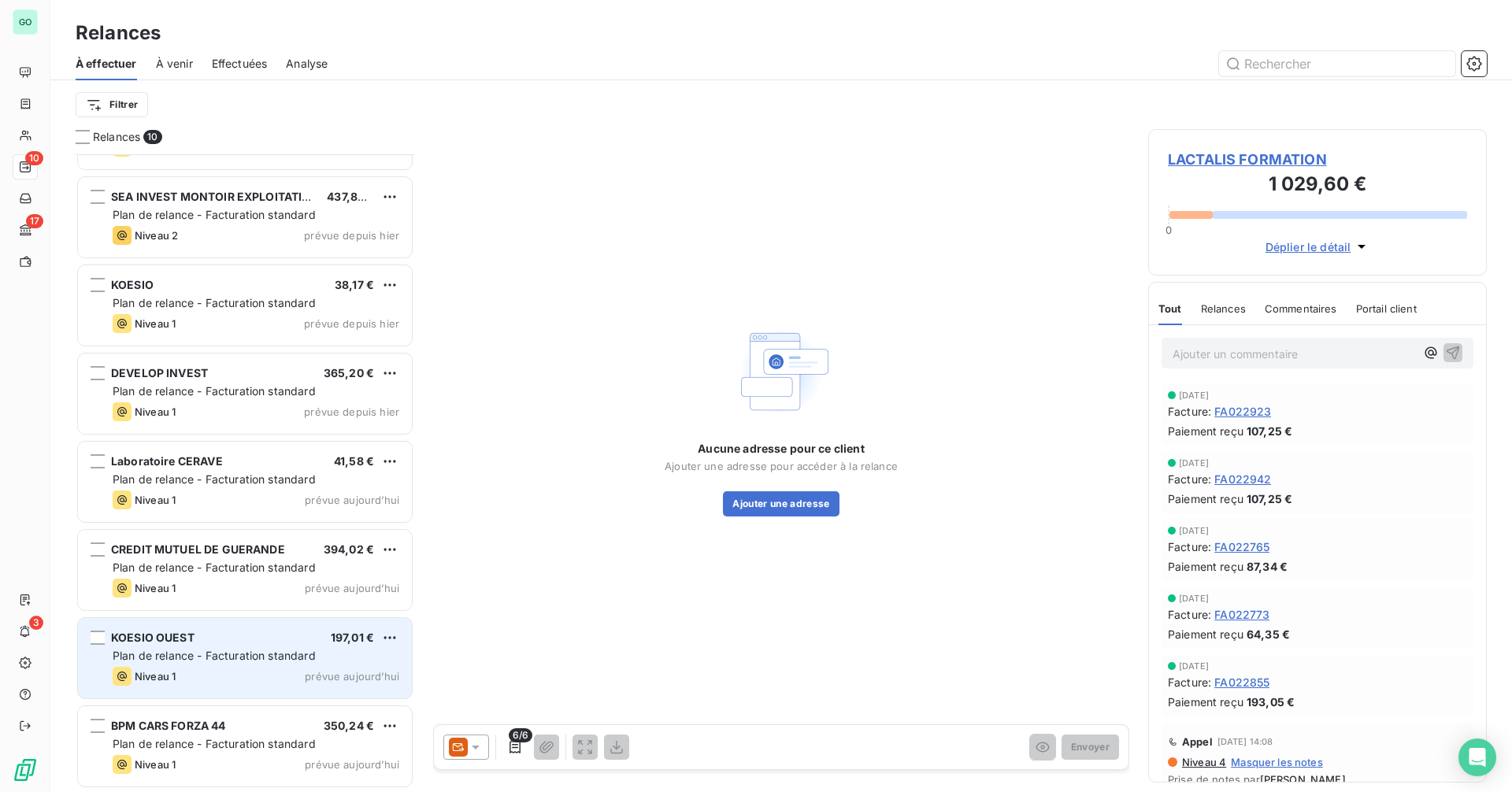
click at [200, 666] on div "KOESIO OUEST 197,01 € Plan de relance - Facturation standard Niveau 1 prévue [D…" at bounding box center [245, 657] width 334 height 80
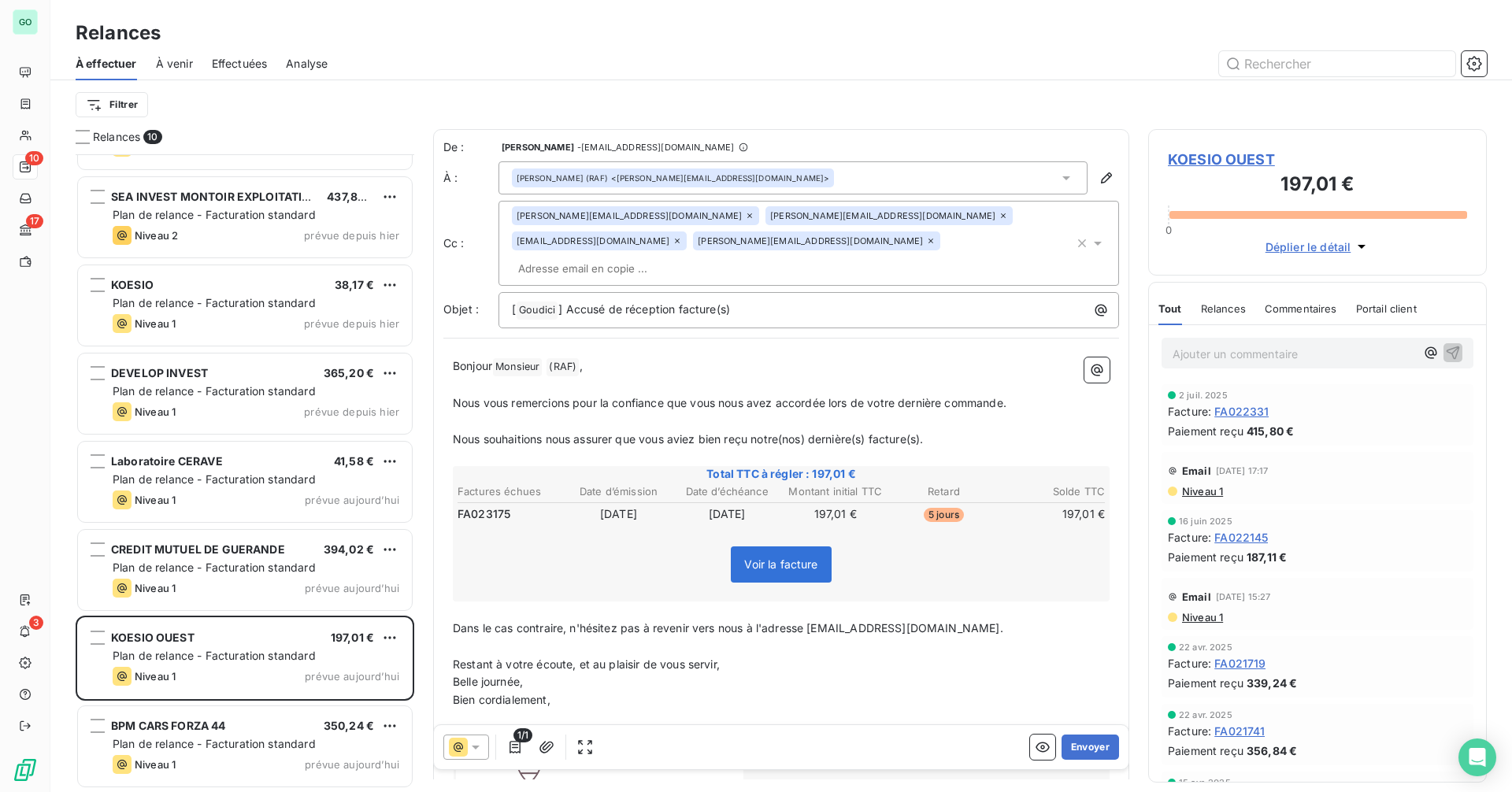
click at [1222, 150] on span "KOESIO OUEST" at bounding box center [1318, 159] width 300 height 22
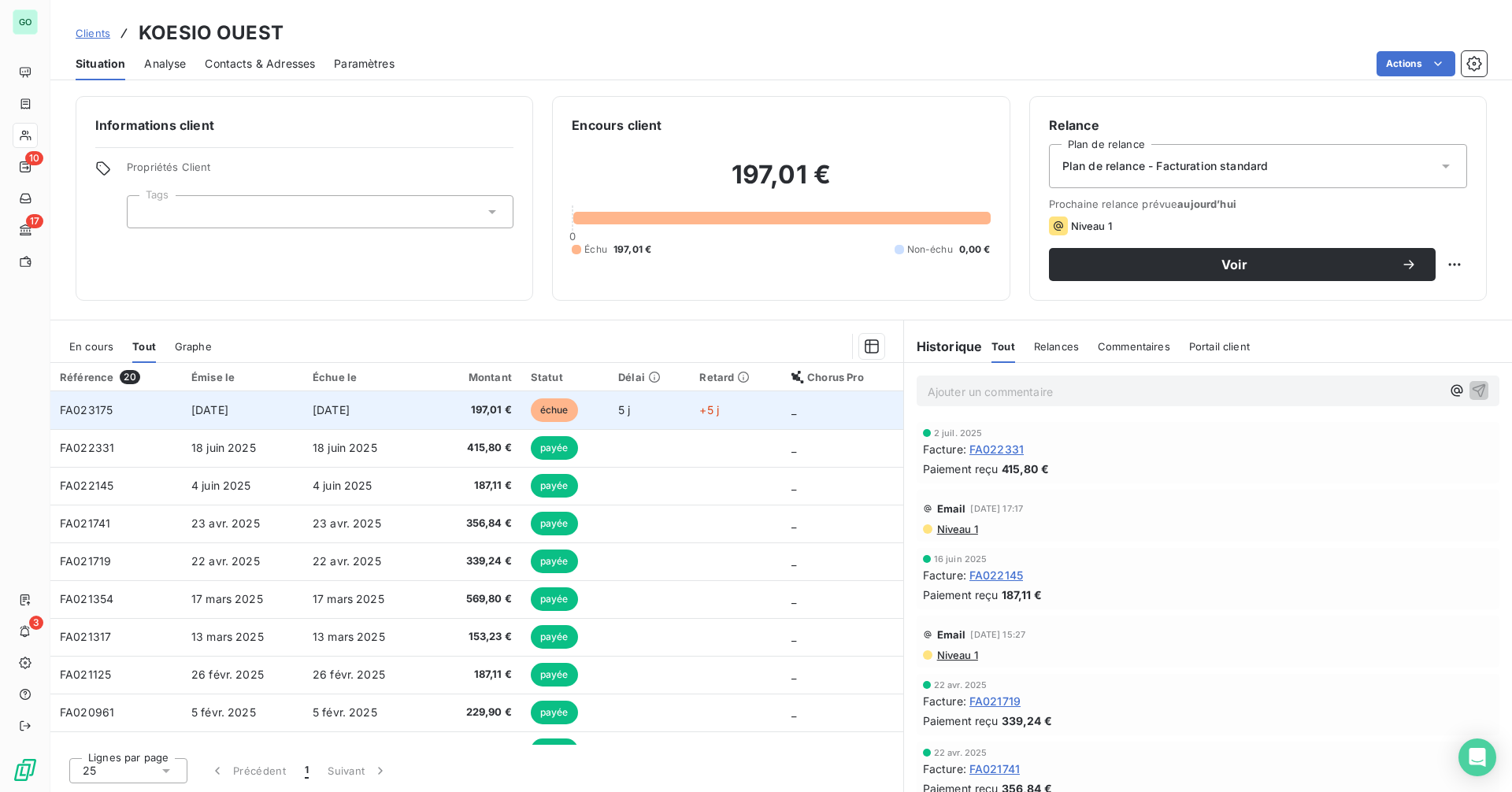
click at [394, 412] on td "[DATE]" at bounding box center [364, 411] width 122 height 38
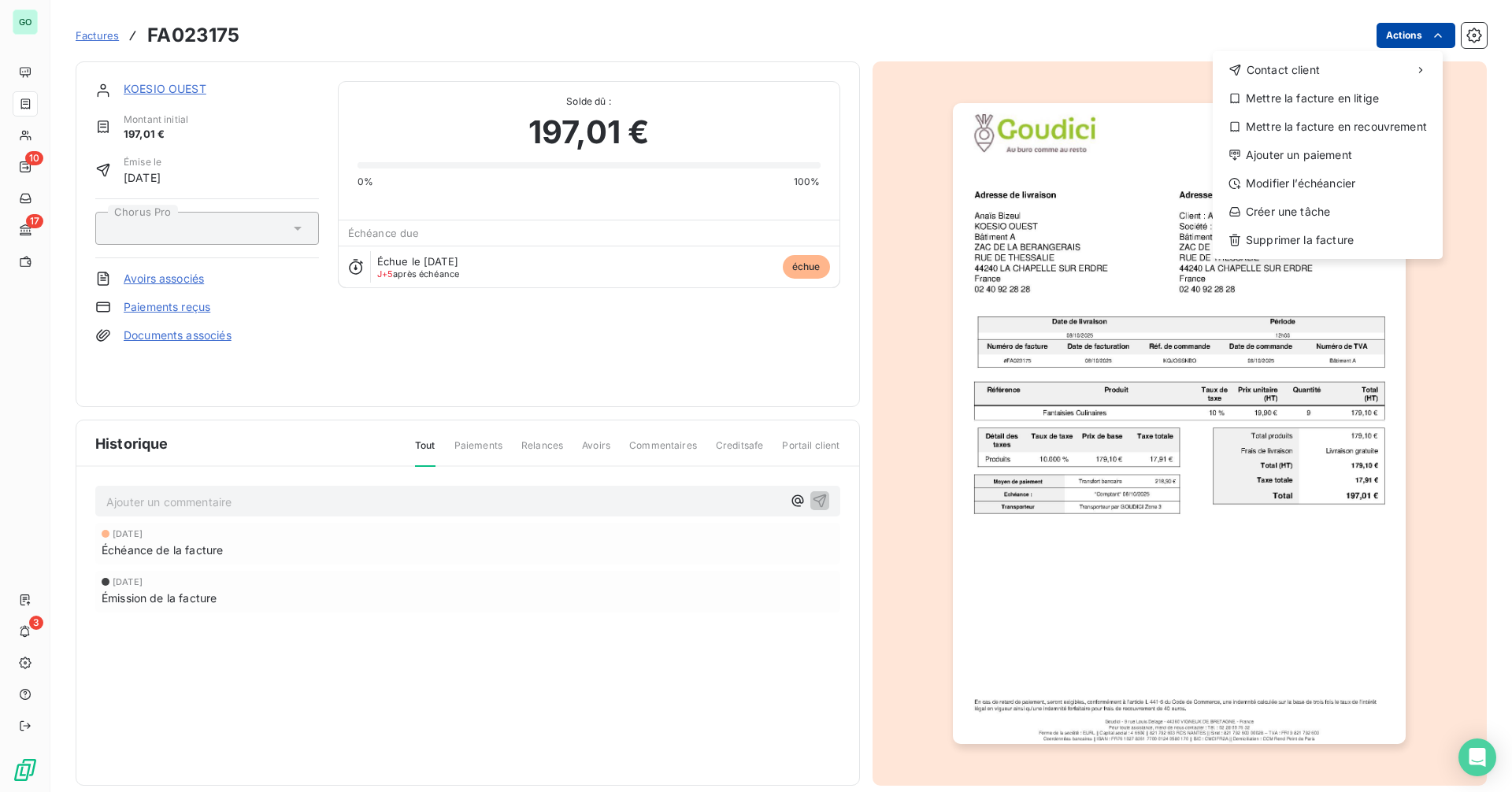
click at [1388, 43] on html "GO 10 17 3 Factures FA023175 Actions Contact client Mettre la facture en litige…" at bounding box center [756, 396] width 1512 height 792
click at [34, 73] on html "GO 10 17 3 Factures FA023175 Actions Contact client Mettre la facture en litige…" at bounding box center [756, 396] width 1512 height 792
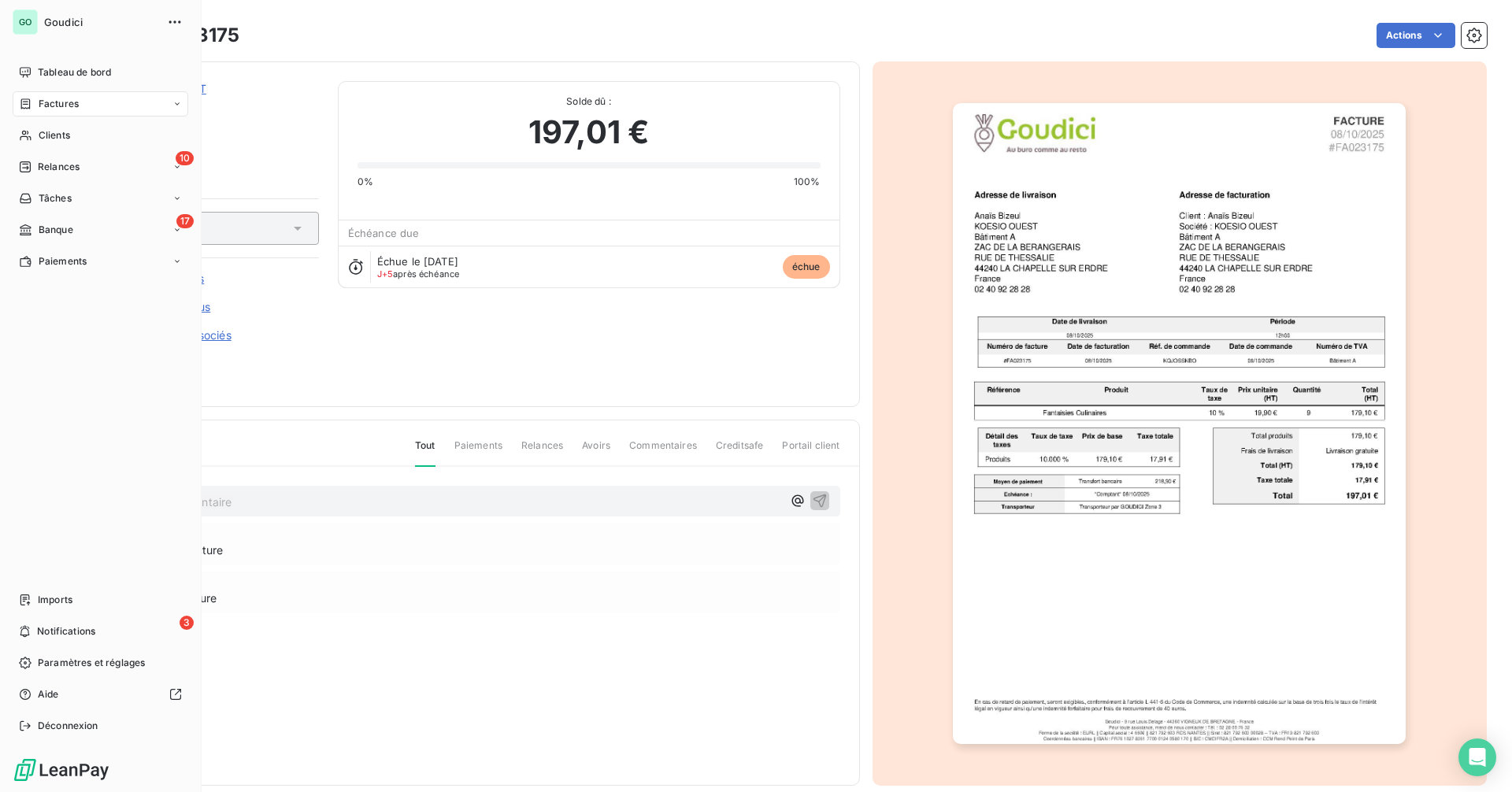
click at [34, 73] on div "Tableau de bord" at bounding box center [100, 73] width 175 height 25
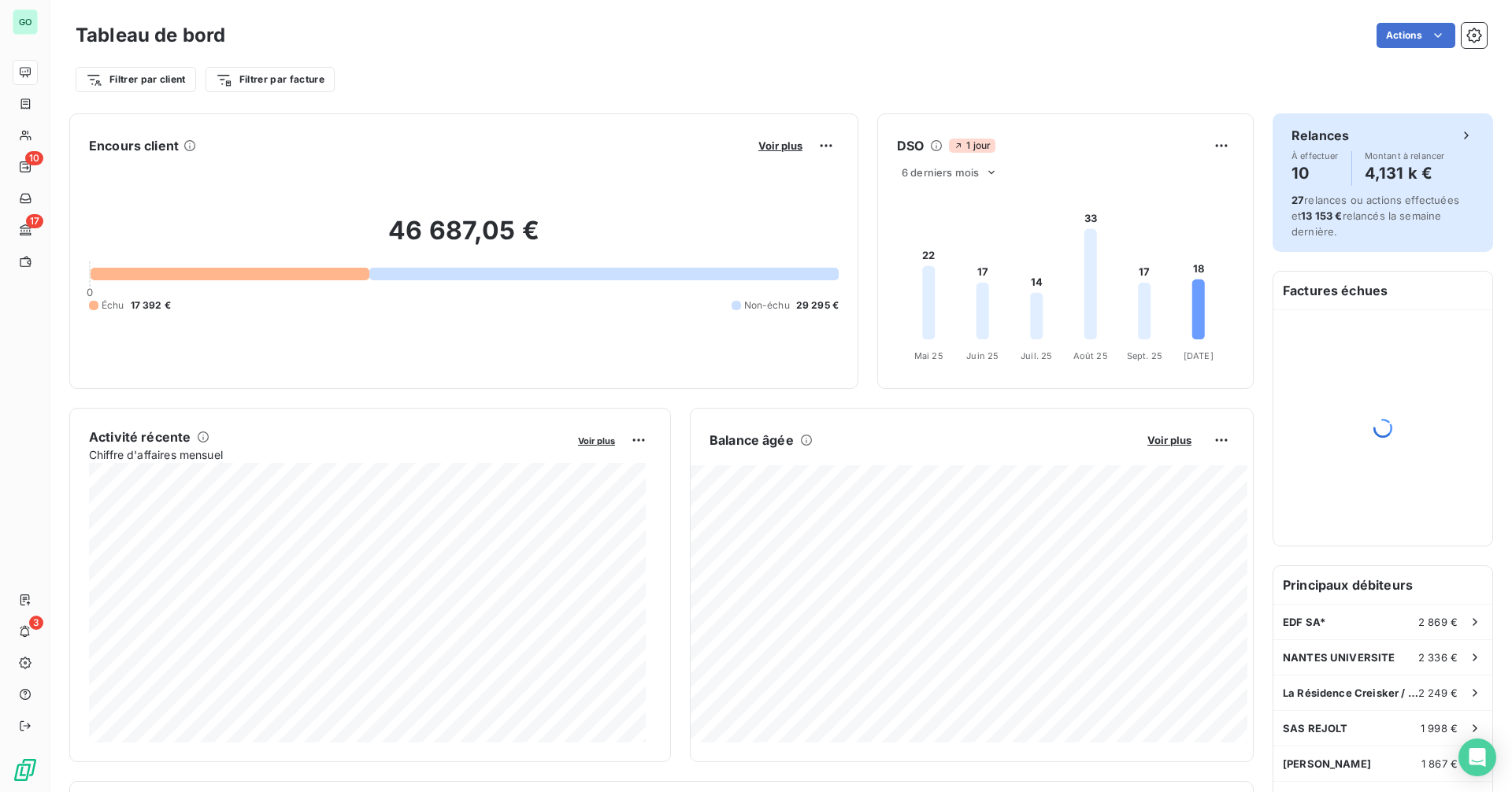
click at [1374, 184] on h4 "4,131 k €" at bounding box center [1405, 173] width 80 height 25
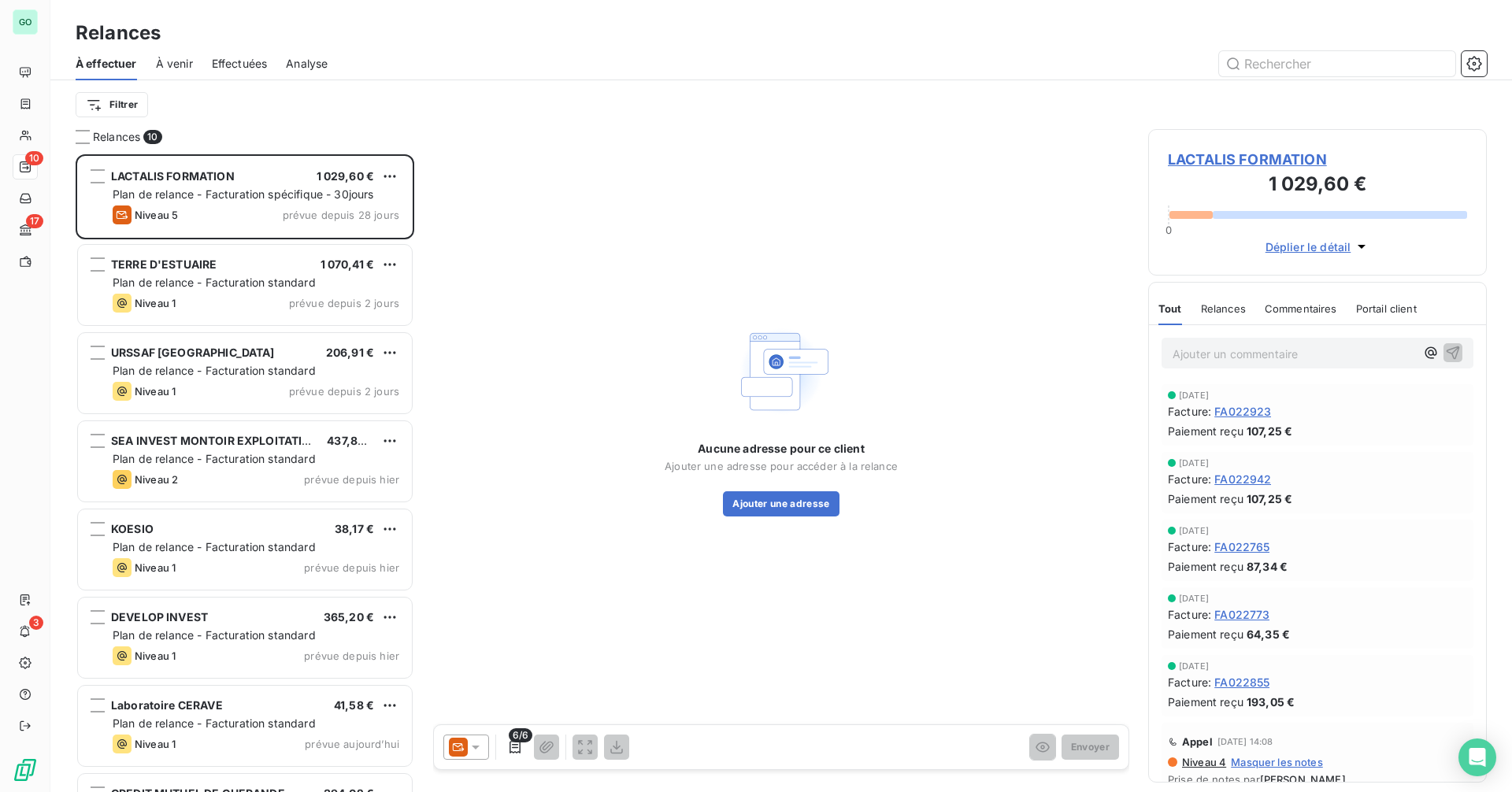
scroll to position [626, 327]
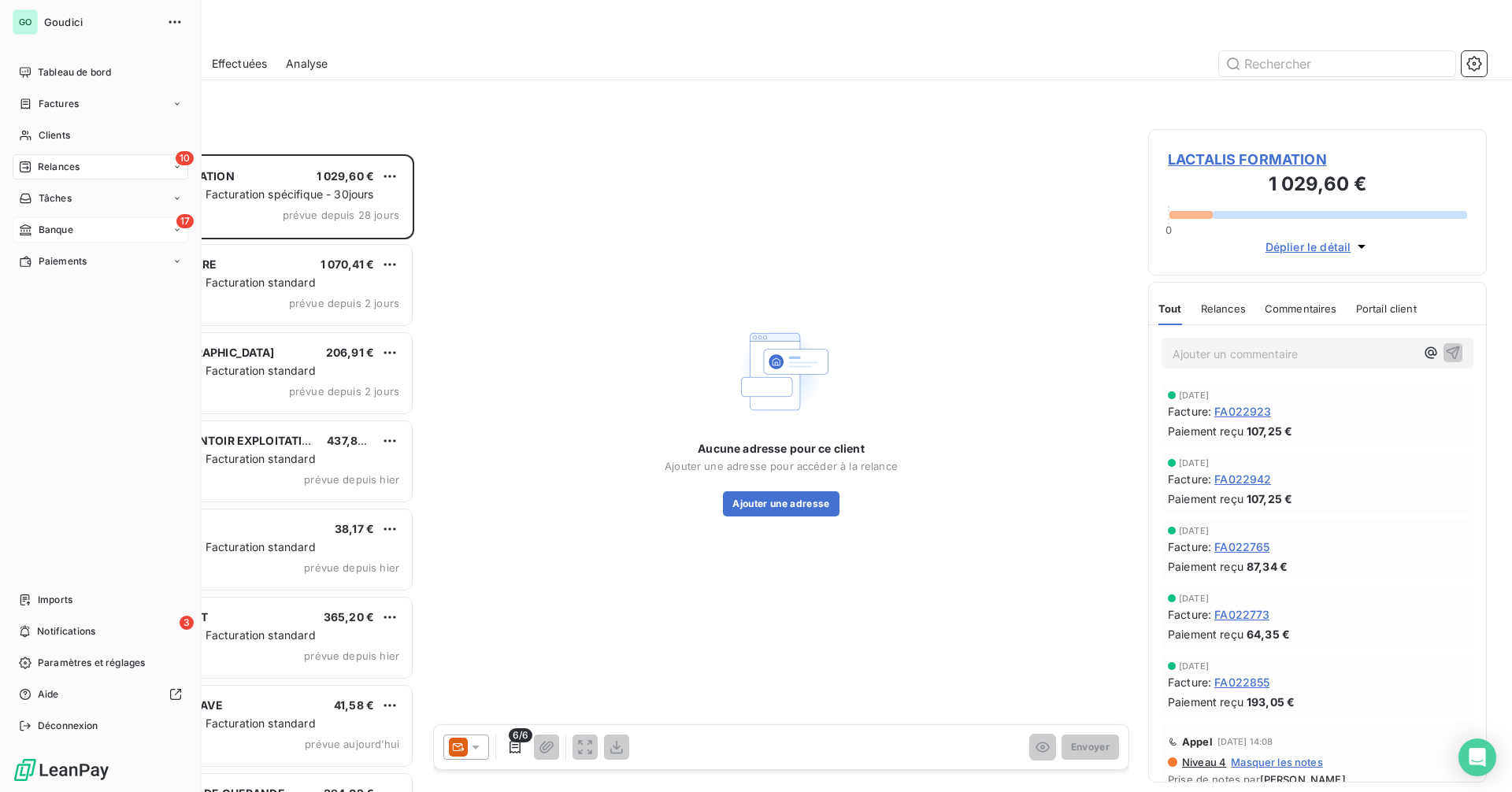
click at [60, 226] on span "Banque" at bounding box center [56, 230] width 35 height 14
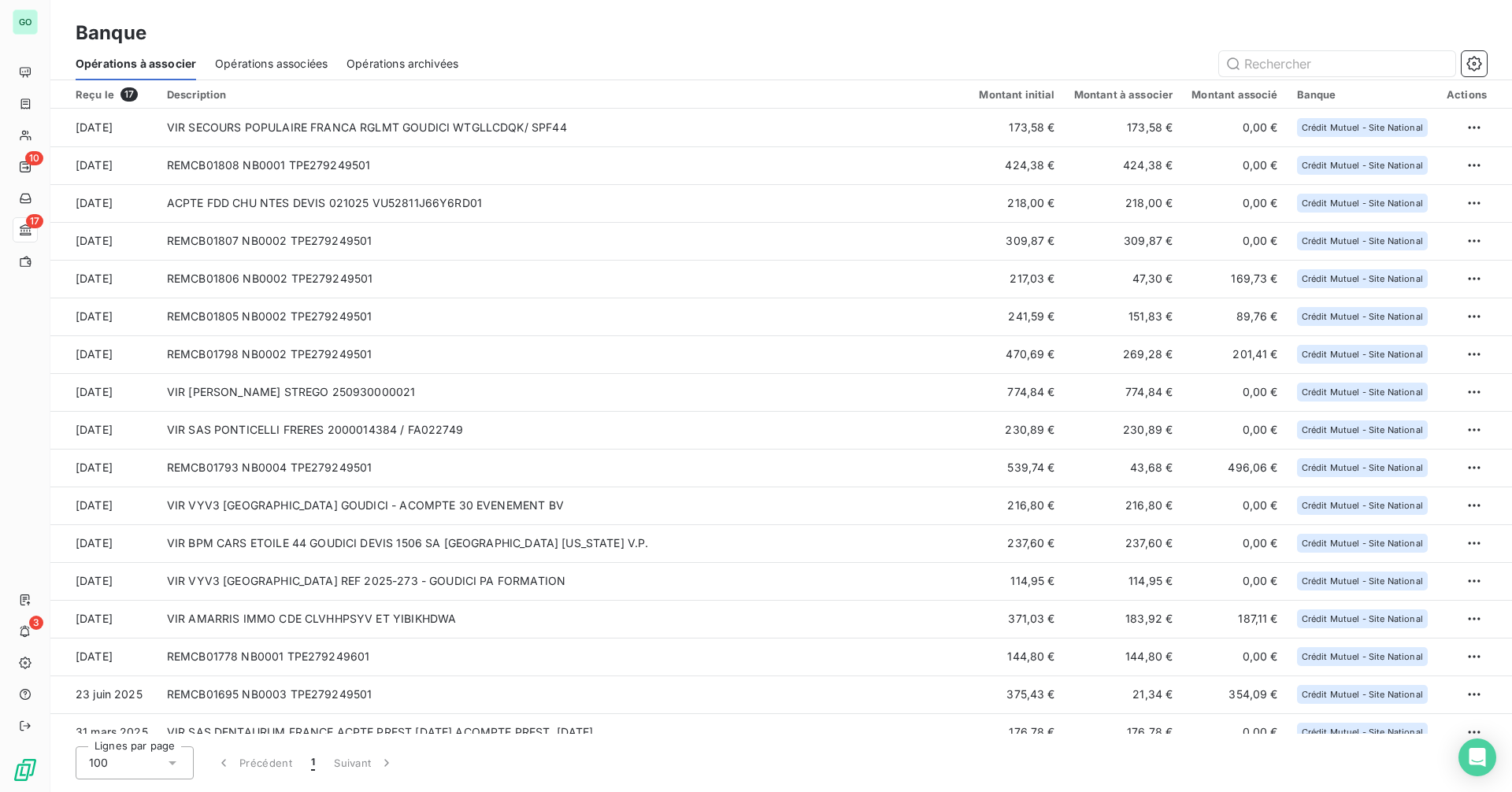
click at [105, 34] on h3 "Banque" at bounding box center [110, 33] width 71 height 28
click at [194, 30] on div "Banque" at bounding box center [782, 33] width 1462 height 28
drag, startPoint x: 264, startPoint y: 58, endPoint x: 230, endPoint y: 60, distance: 34.1
click at [264, 58] on span "Opérations associées" at bounding box center [271, 63] width 113 height 16
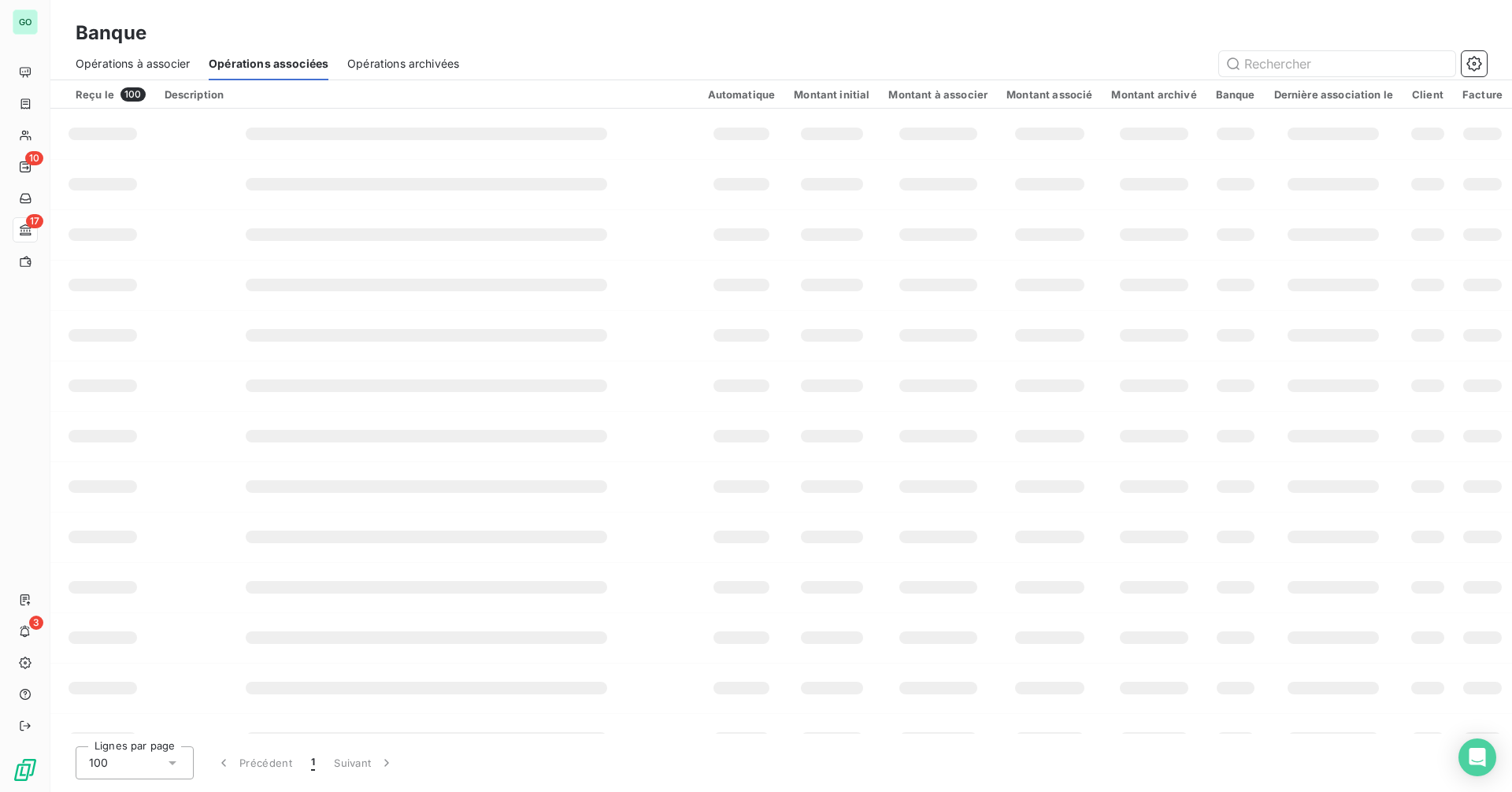
click at [175, 67] on span "Opérations à associer" at bounding box center [132, 63] width 114 height 16
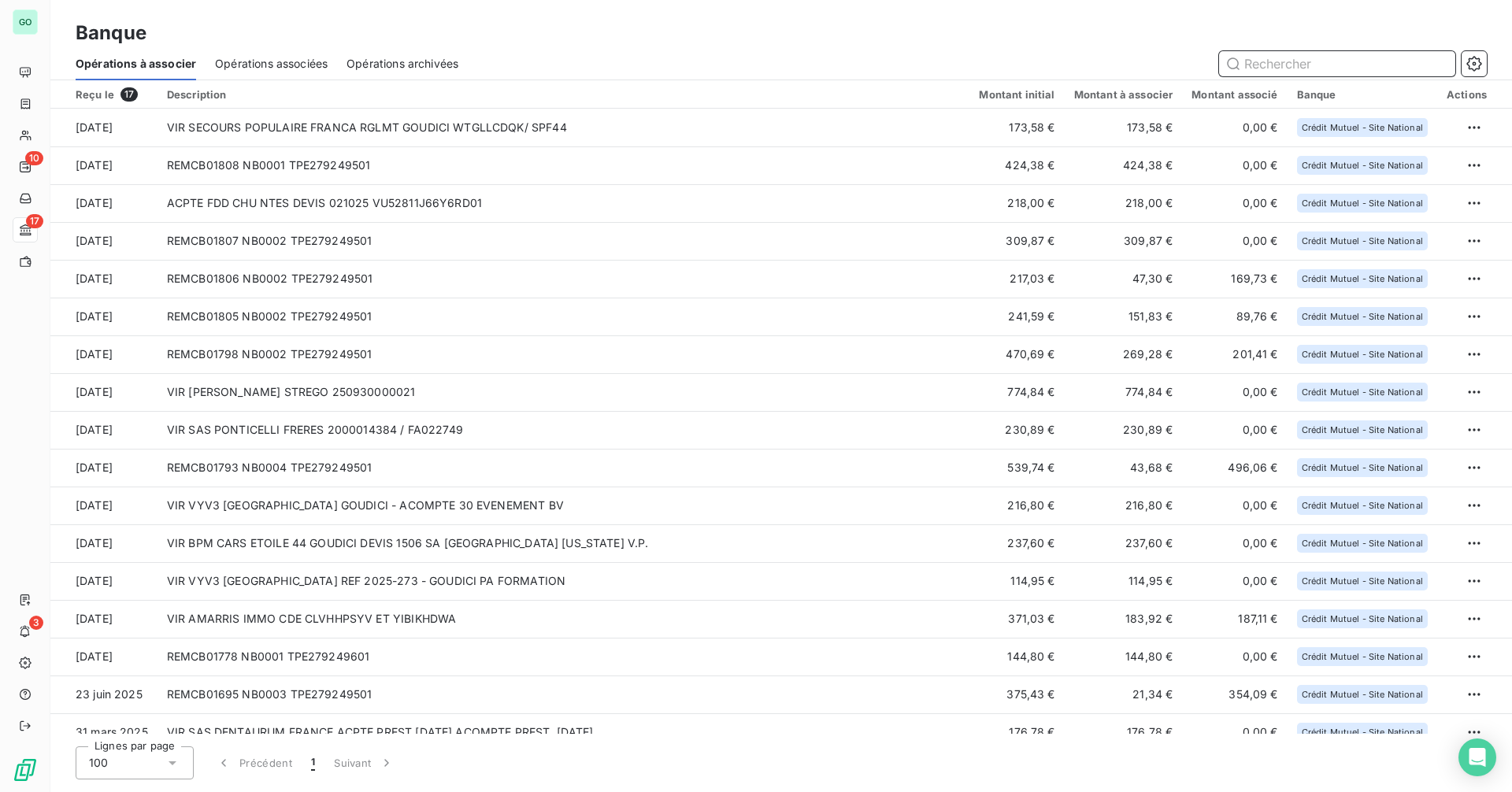
click at [407, 65] on span "Opérations archivées" at bounding box center [402, 63] width 112 height 16
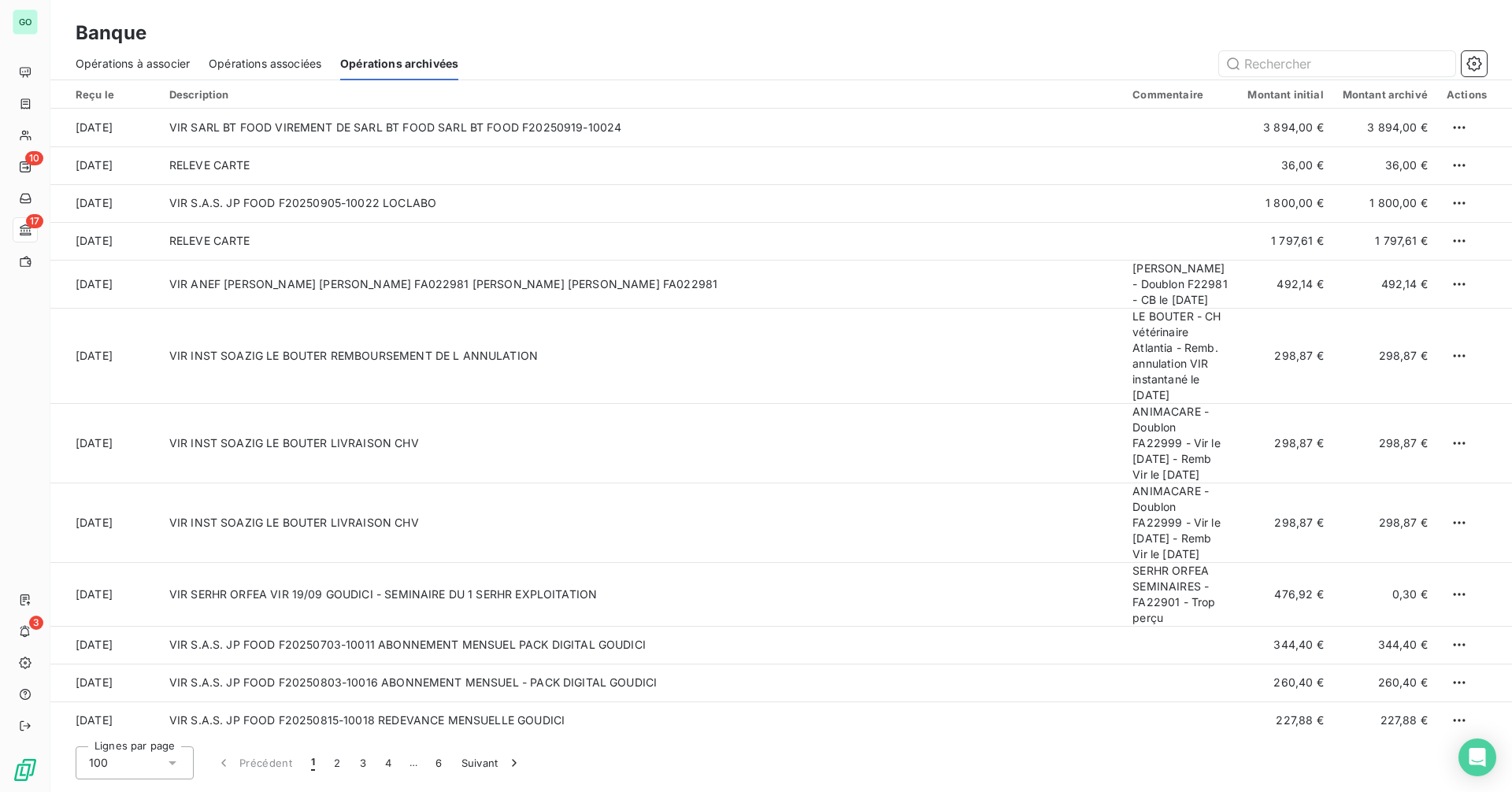
click at [257, 55] on div "Opérations associées" at bounding box center [266, 63] width 113 height 33
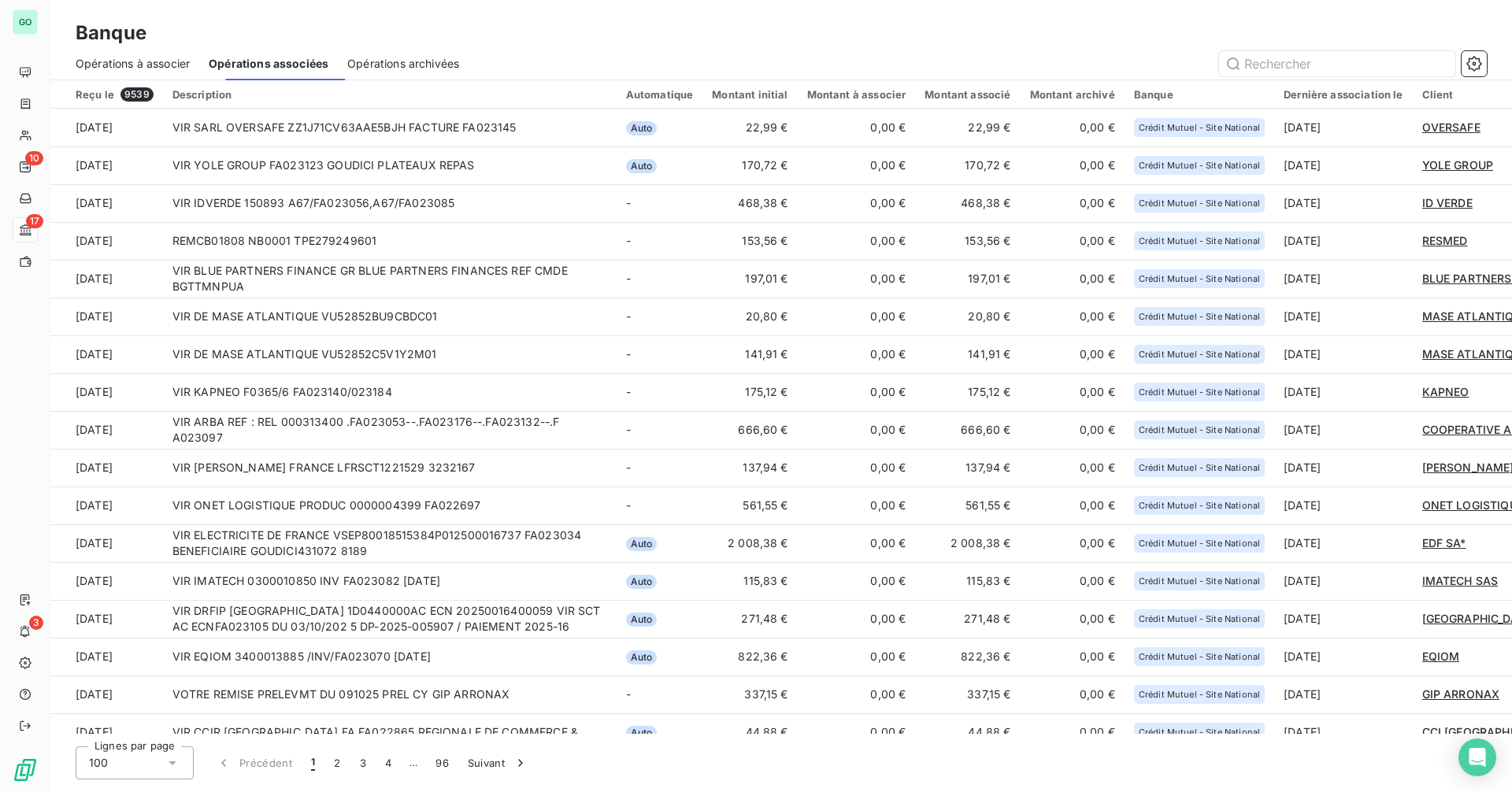
click at [148, 62] on span "Opérations à associer" at bounding box center [132, 63] width 114 height 16
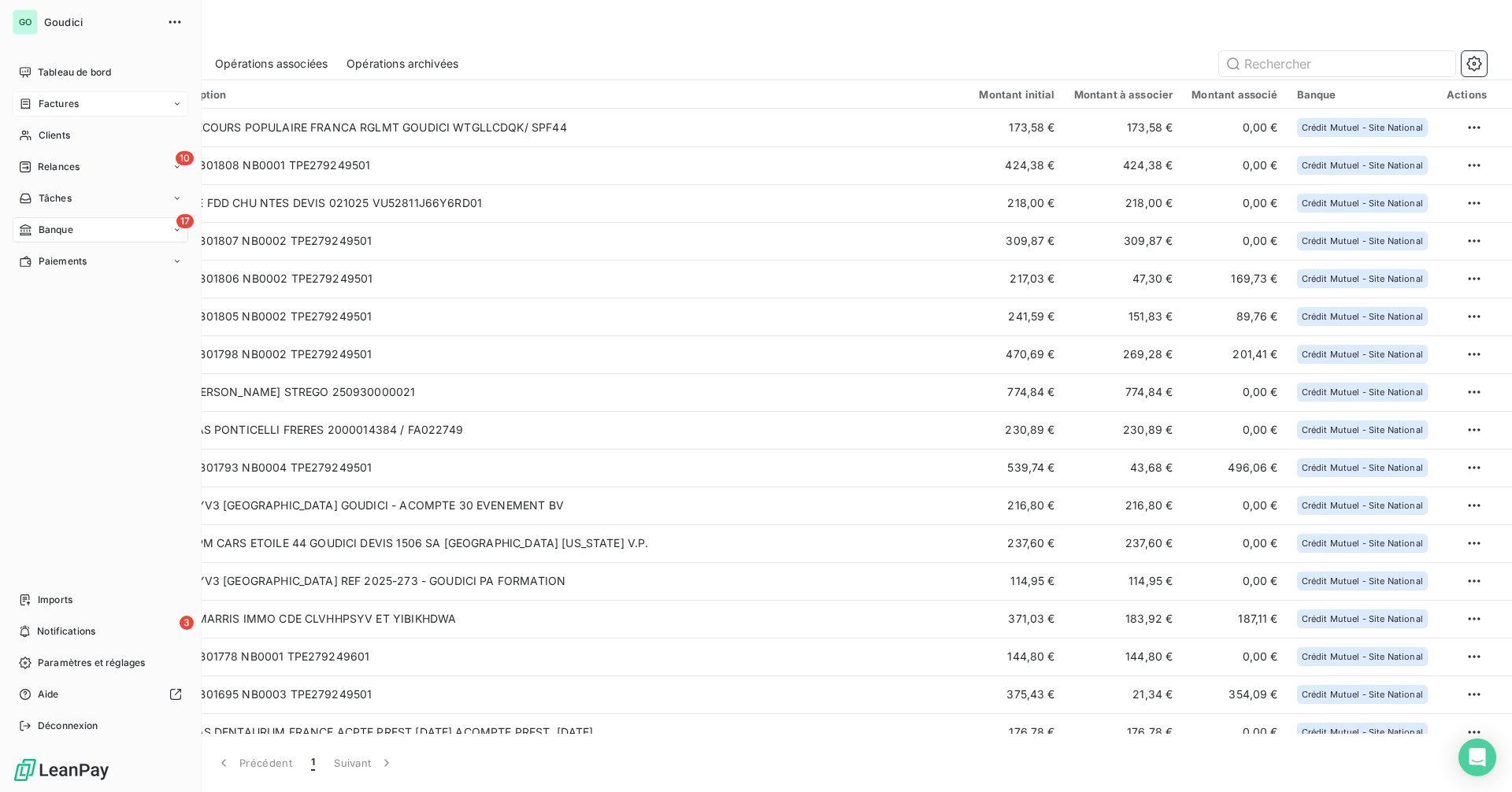
click at [82, 103] on div "Factures" at bounding box center [100, 104] width 175 height 25
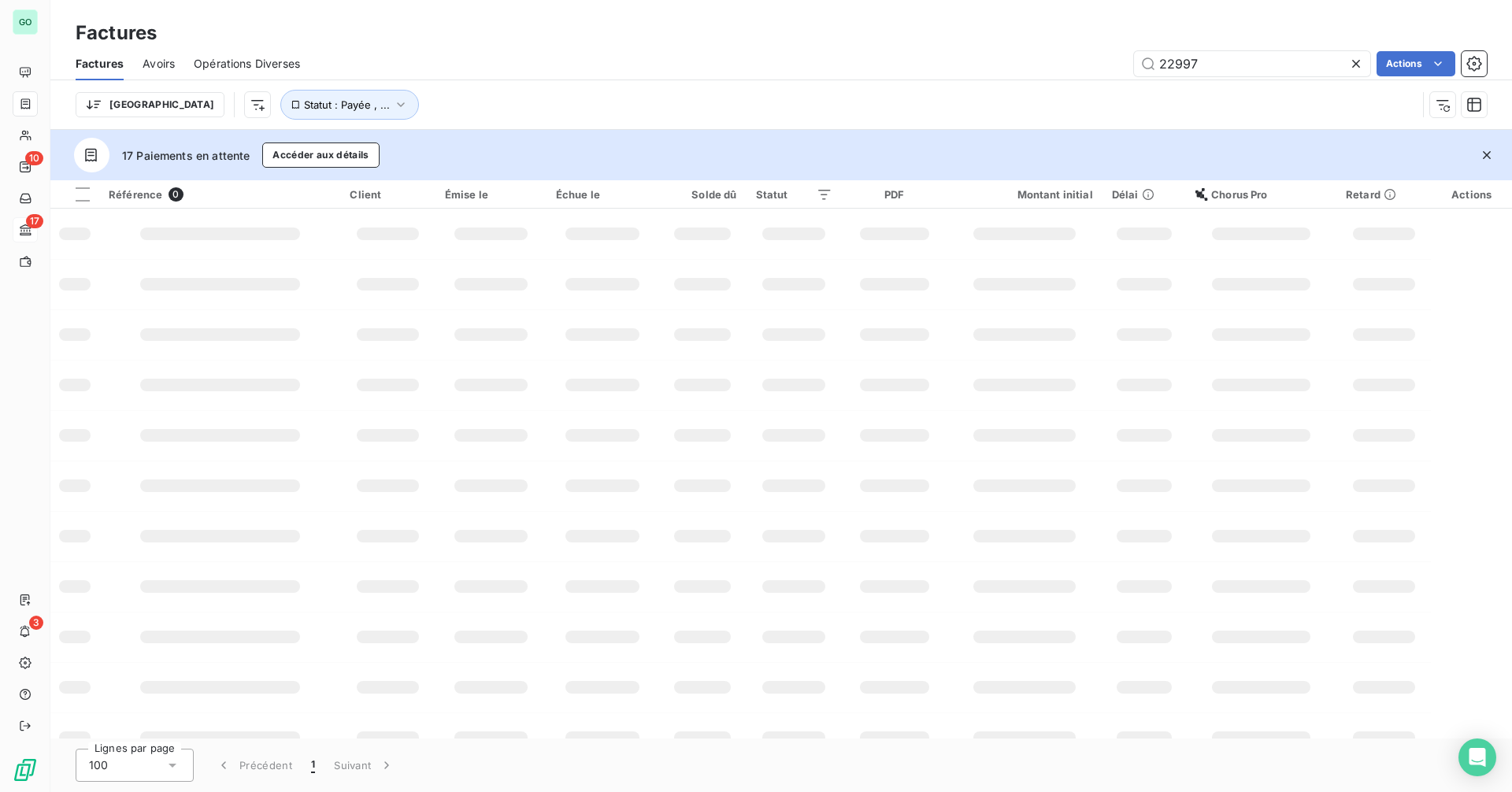
drag, startPoint x: 1003, startPoint y: 65, endPoint x: 954, endPoint y: 40, distance: 55.0
click at [985, 65] on div "22997 Actions" at bounding box center [903, 63] width 1168 height 25
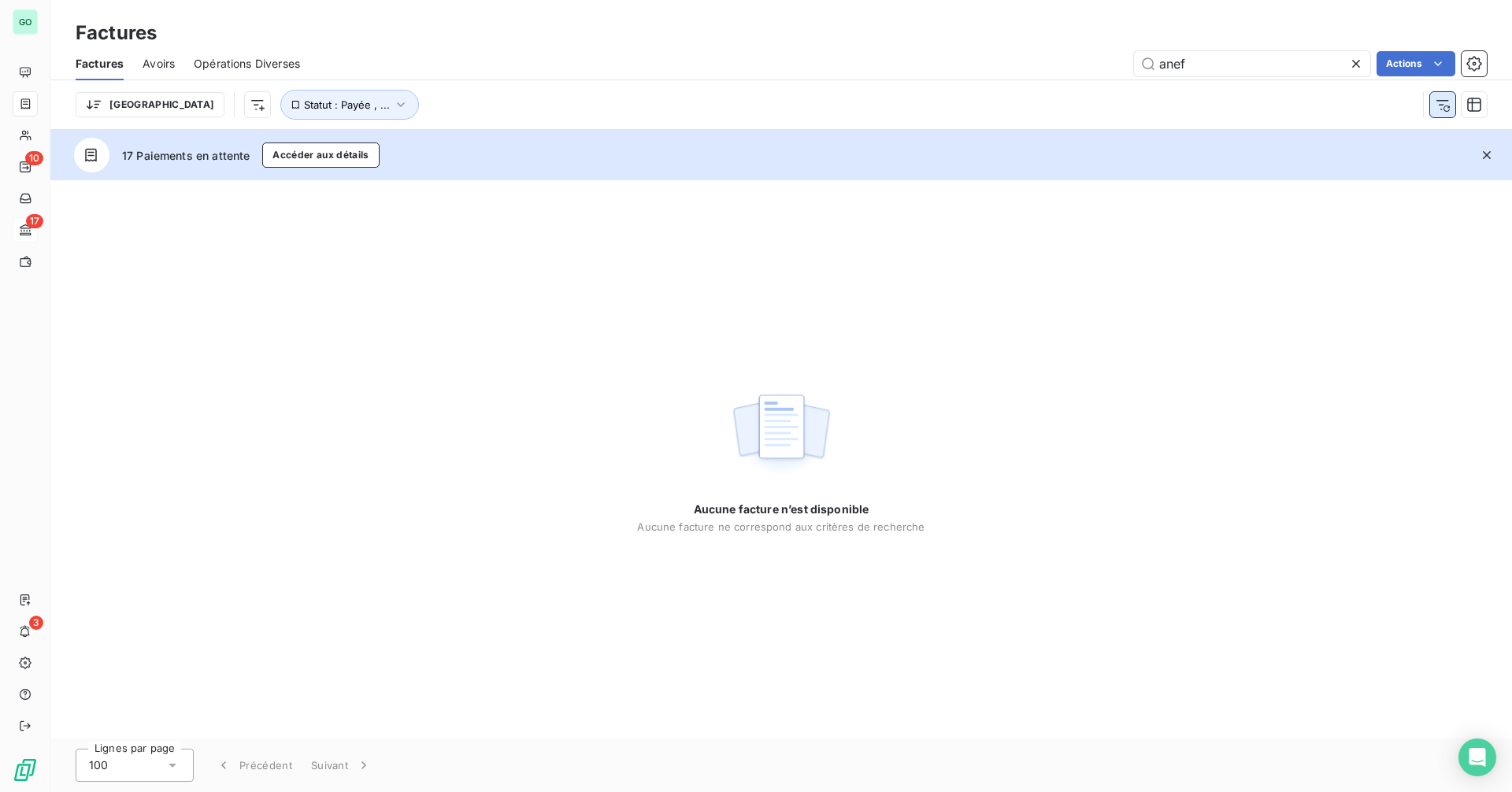
type input "anef"
click at [1453, 105] on button "button" at bounding box center [1442, 105] width 25 height 25
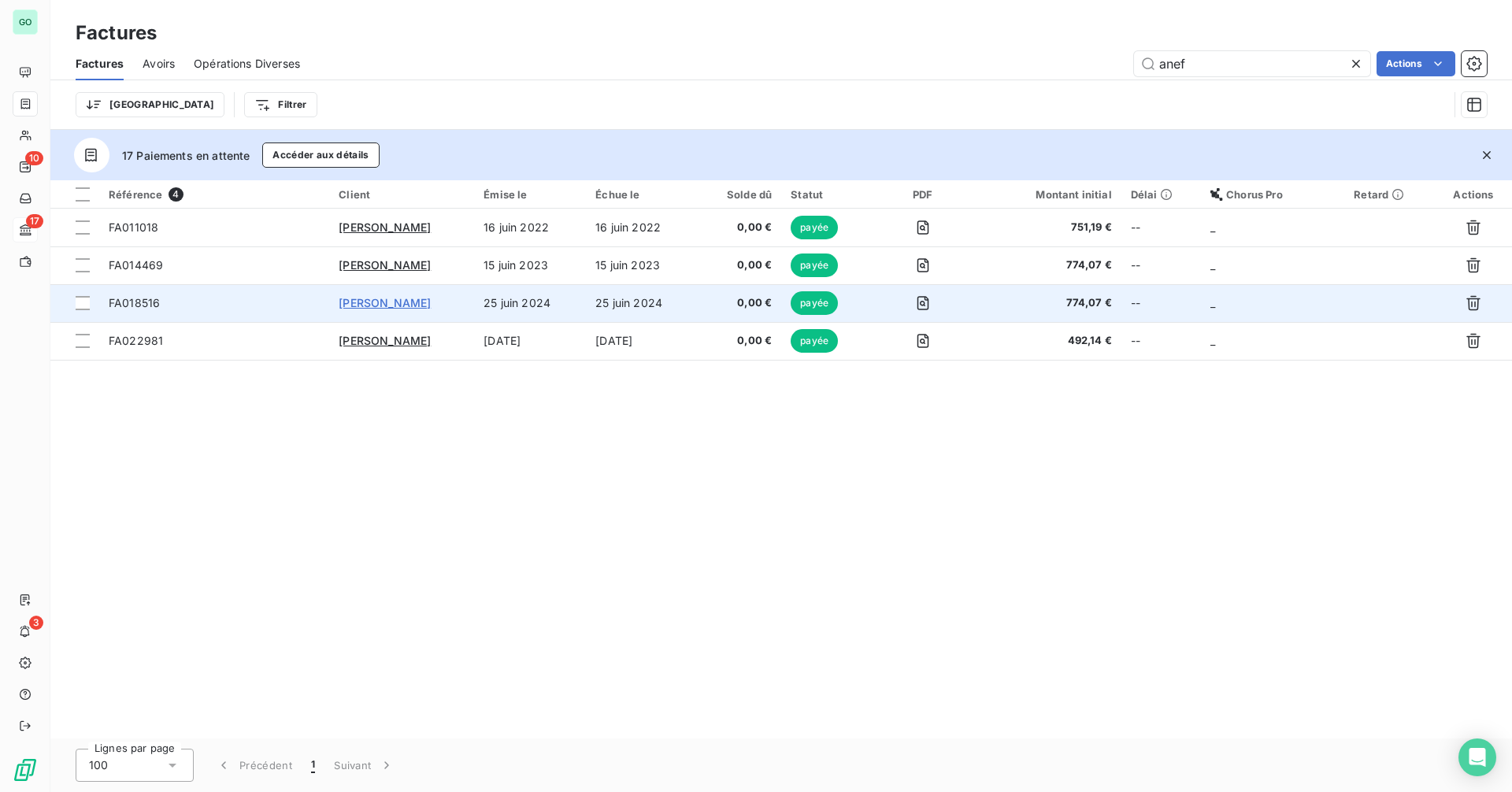
click at [397, 304] on span "[PERSON_NAME]" at bounding box center [385, 302] width 92 height 13
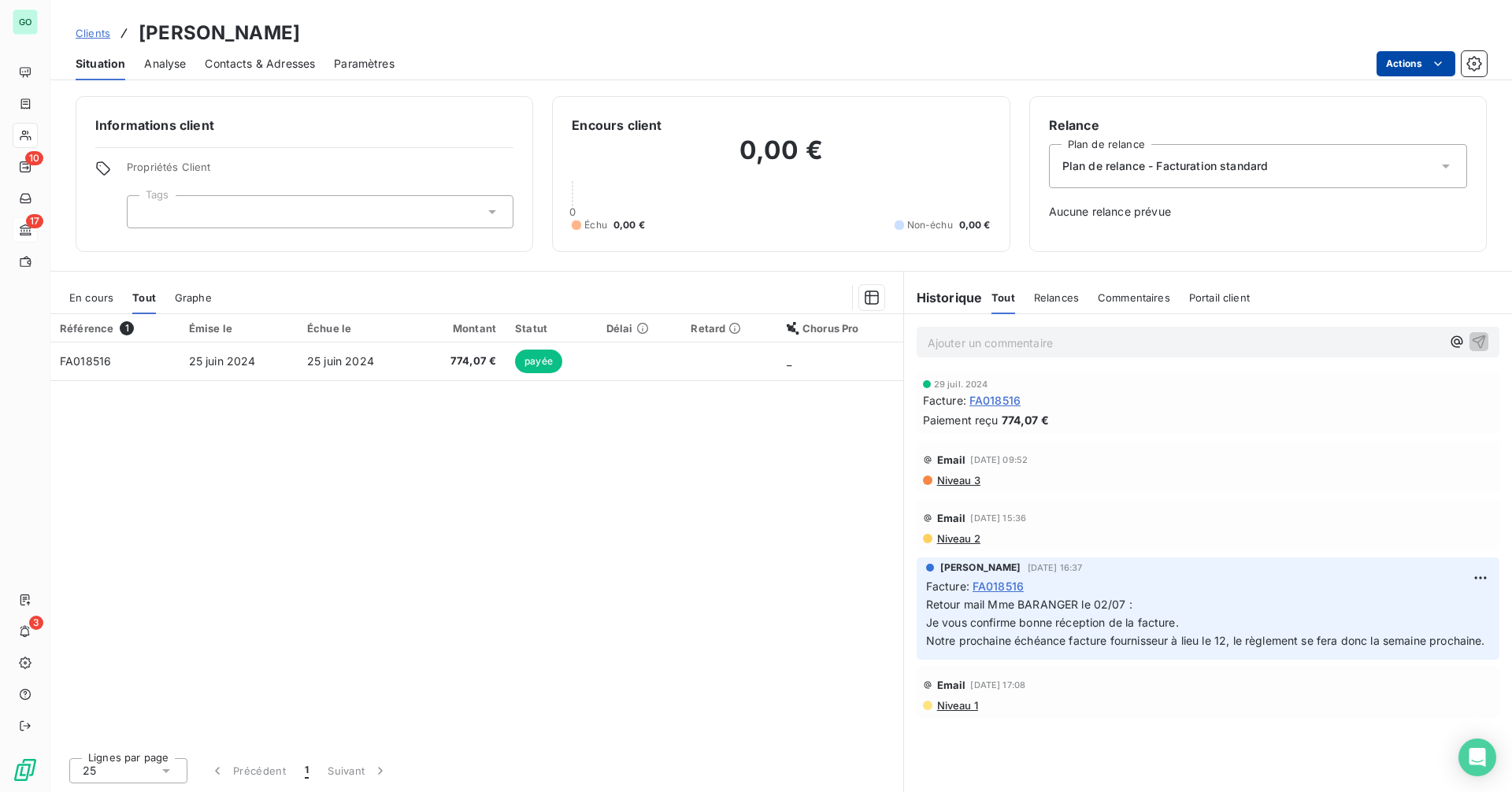
click at [1408, 60] on html "GO 10 17 3 Clients ANEF-FERRER Situation Analyse Contacts & Adresses Paramètres…" at bounding box center [756, 396] width 1512 height 792
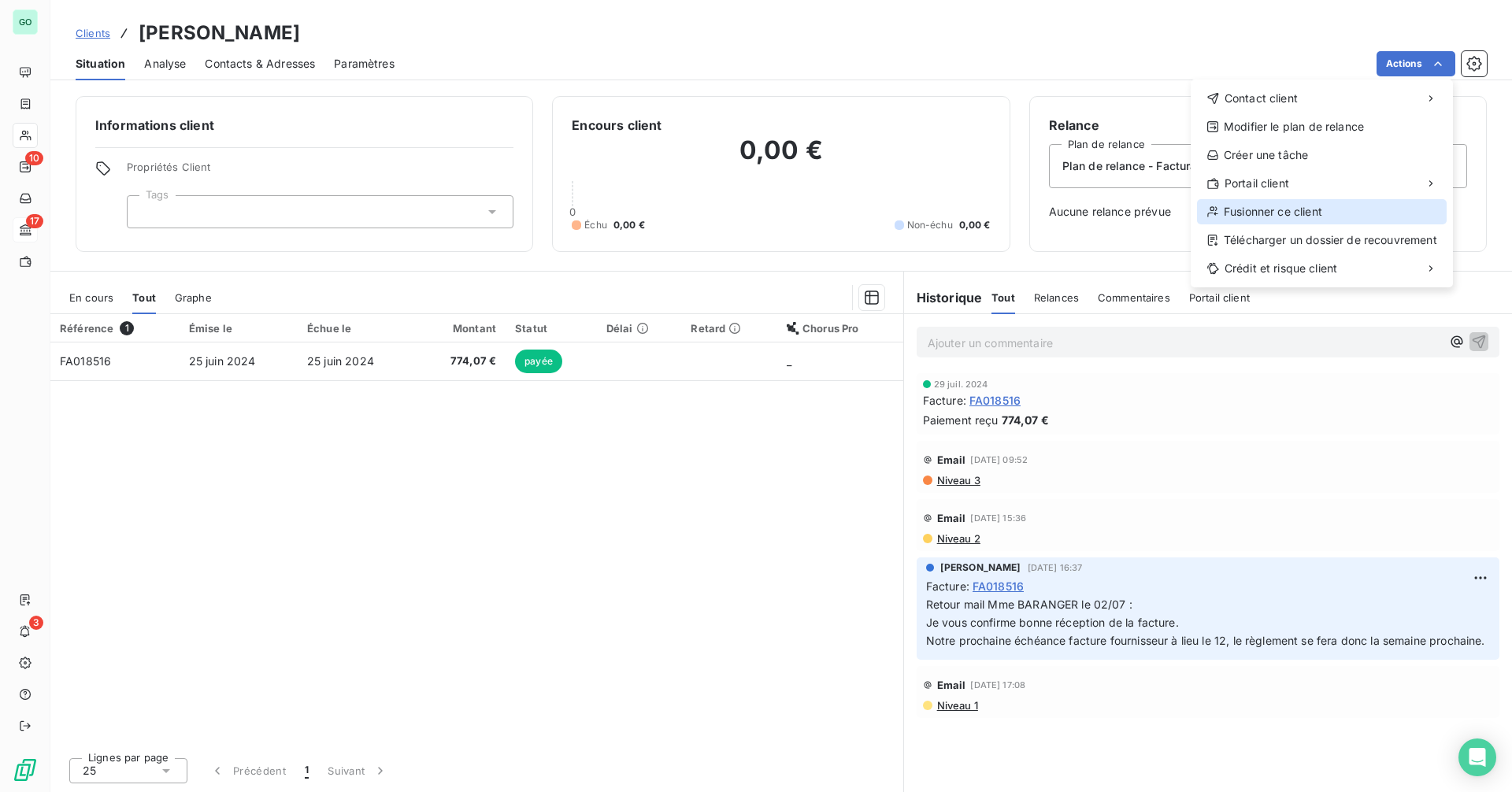
click at [1276, 214] on div "Fusionner ce client" at bounding box center [1322, 212] width 250 height 25
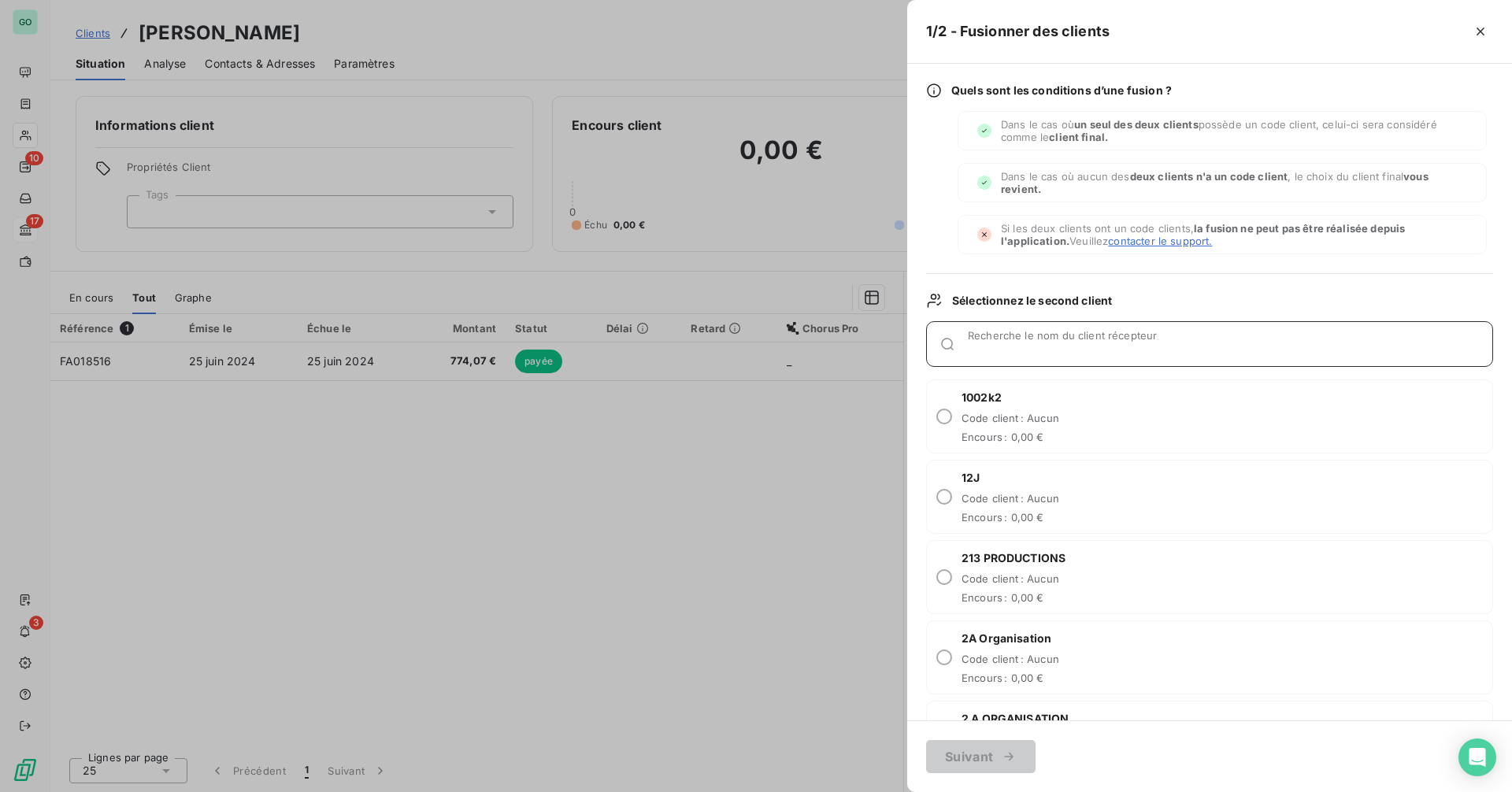
click at [1021, 345] on input "Recherche le nom du client récepteur" at bounding box center [1230, 350] width 525 height 16
type input "ANEF"
click at [1025, 415] on span "Code client : Aucun" at bounding box center [1011, 417] width 98 height 12
radio input "true"
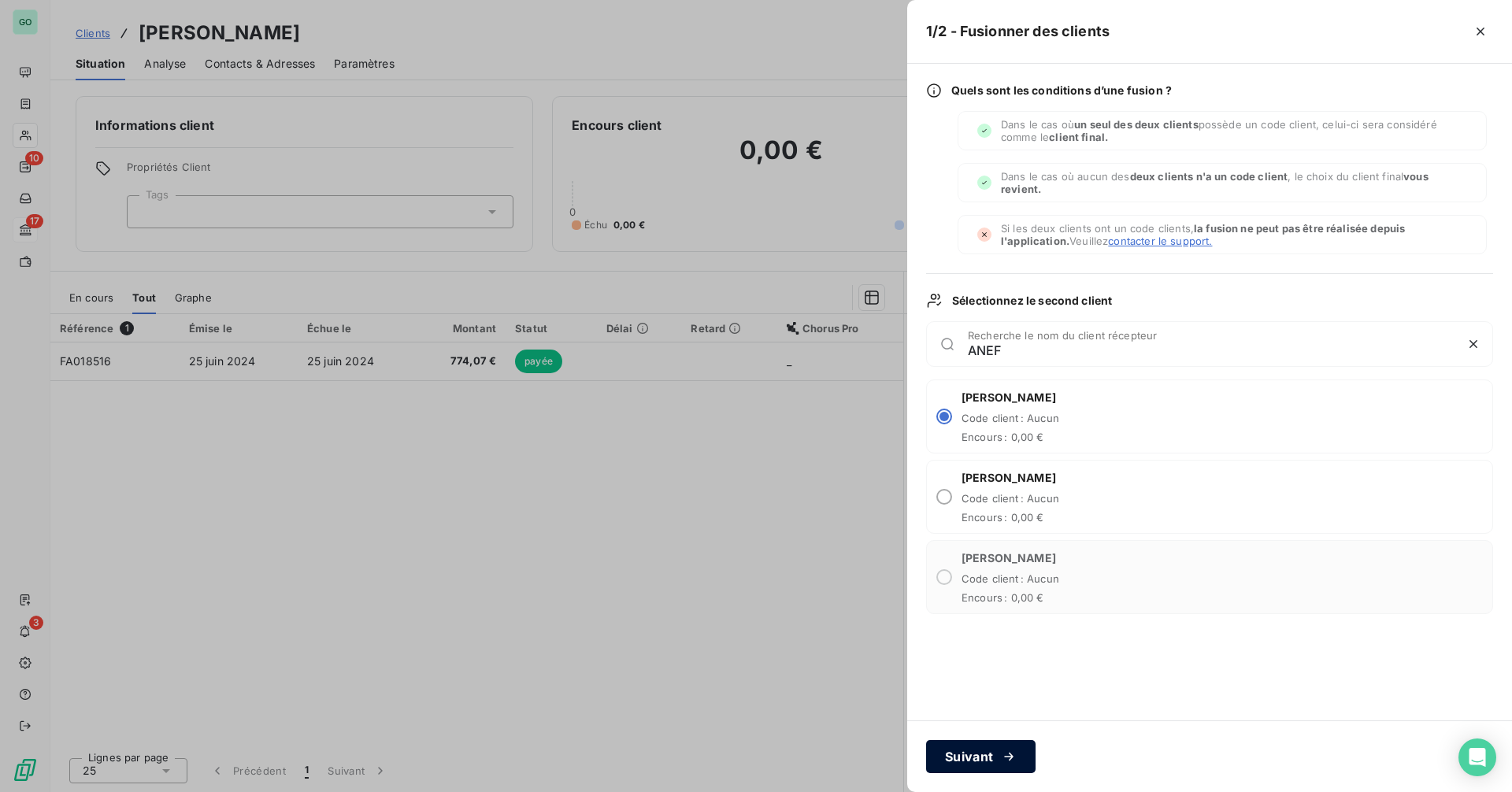
click at [992, 752] on button "Suivant" at bounding box center [981, 756] width 109 height 33
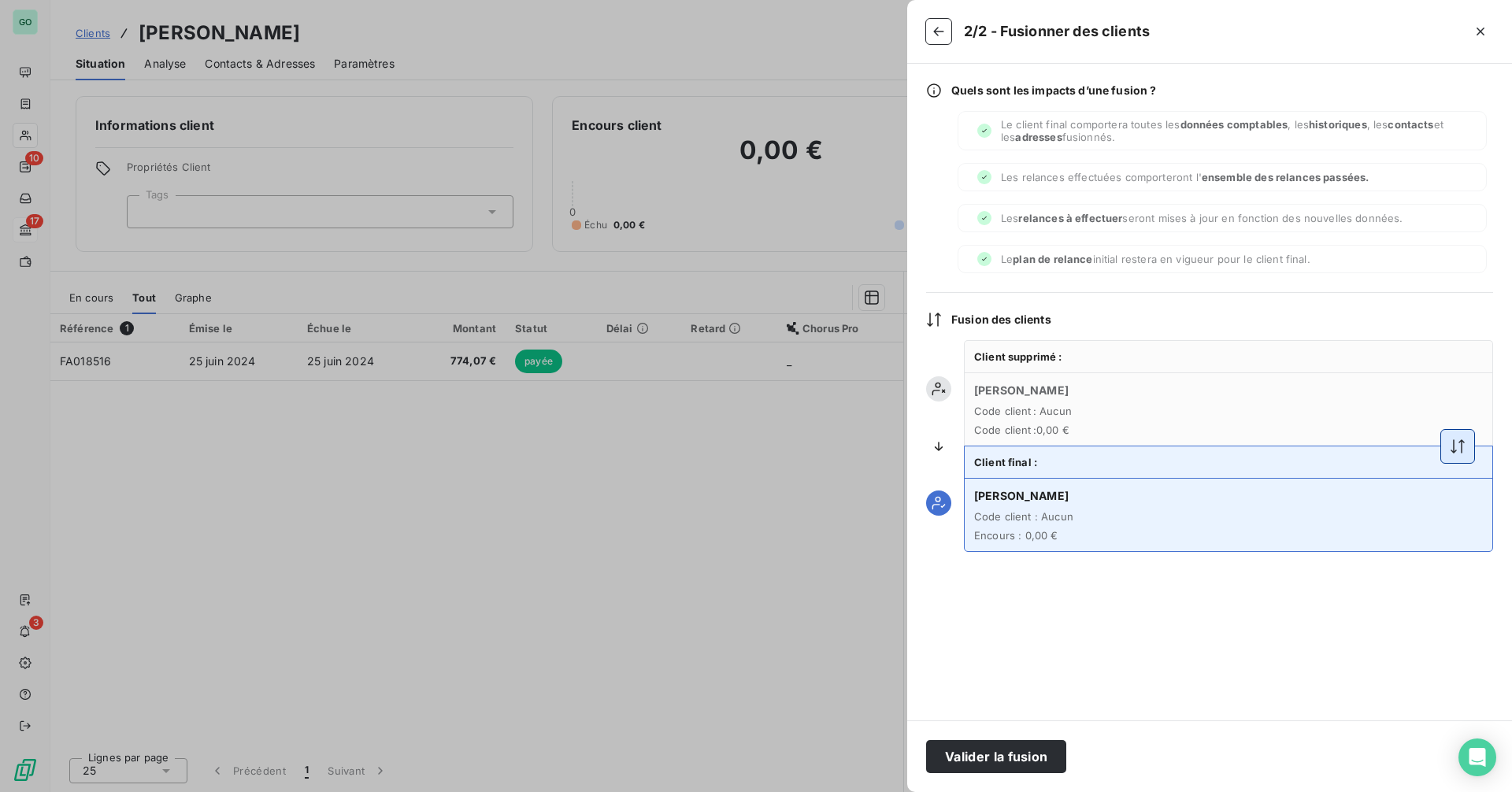
click at [1458, 451] on icon "button" at bounding box center [1457, 446] width 16 height 16
click at [1458, 442] on icon "button" at bounding box center [1457, 446] width 16 height 16
click at [1039, 745] on button "Valider la fusion" at bounding box center [996, 756] width 140 height 33
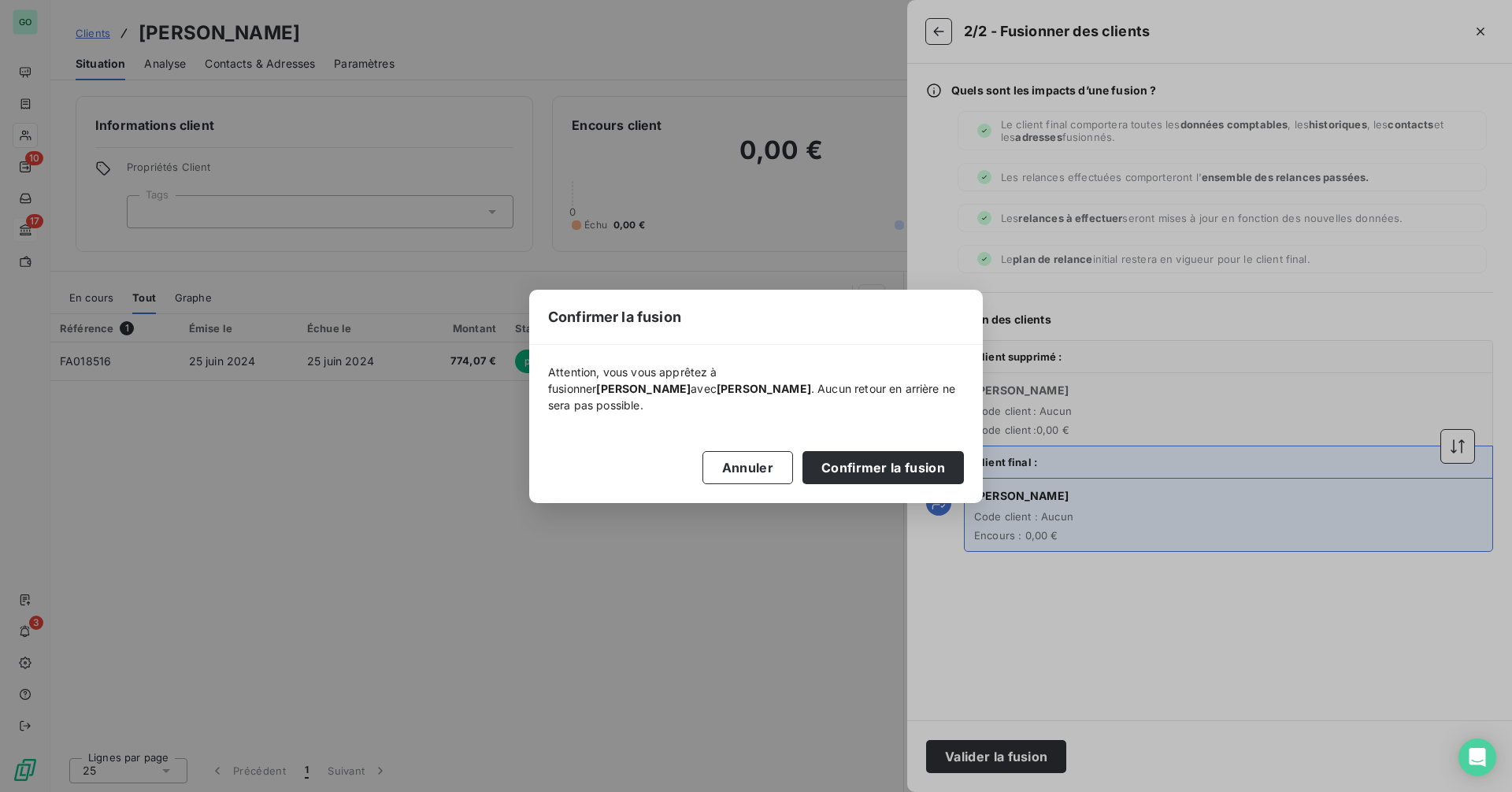
drag, startPoint x: 844, startPoint y: 453, endPoint x: 933, endPoint y: 495, distance: 98.4
click at [845, 453] on button "Confirmer la fusion" at bounding box center [883, 467] width 161 height 33
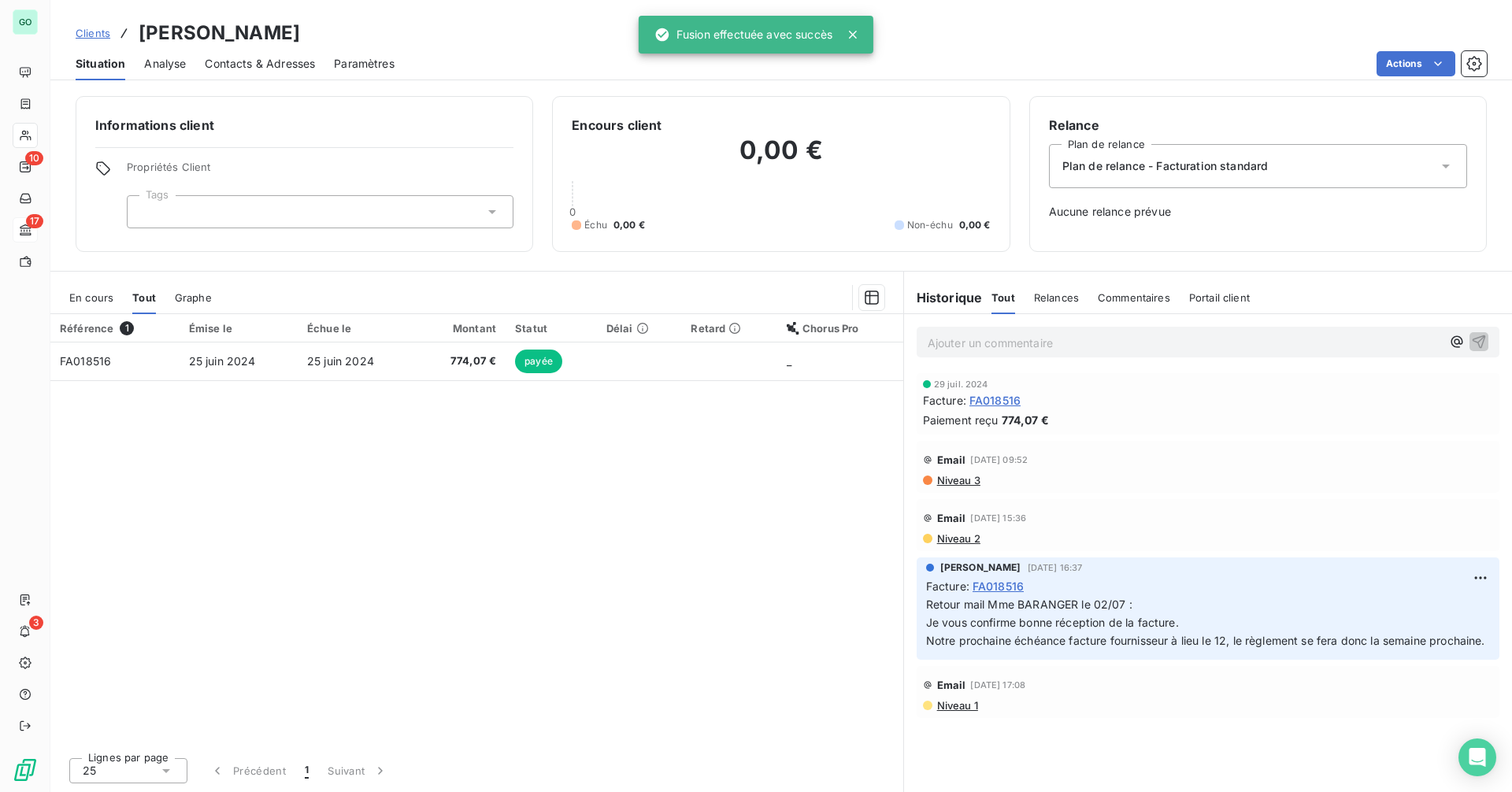
click at [892, 455] on div "Référence 1 Émise le Échue le Montant Statut Délai Retard Chorus Pro FA018516 […" at bounding box center [478, 529] width 854 height 430
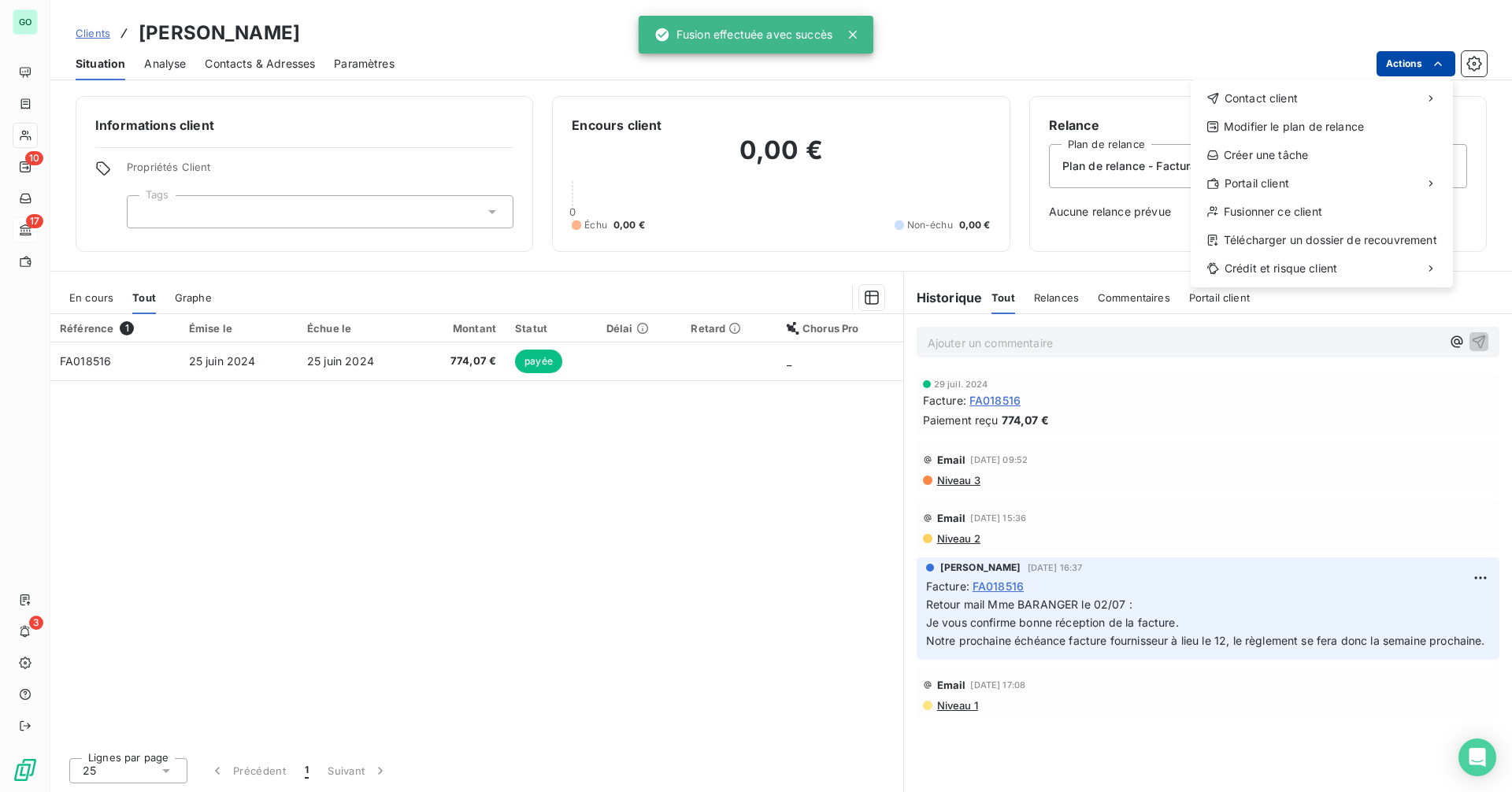
click at [1406, 66] on html "GO 10 17 3 Clients ANEF-FERRER Situation Analyse Contacts & Adresses Paramètres…" at bounding box center [756, 396] width 1512 height 792
click at [1257, 211] on div "Fusionner ce client" at bounding box center [1322, 212] width 250 height 25
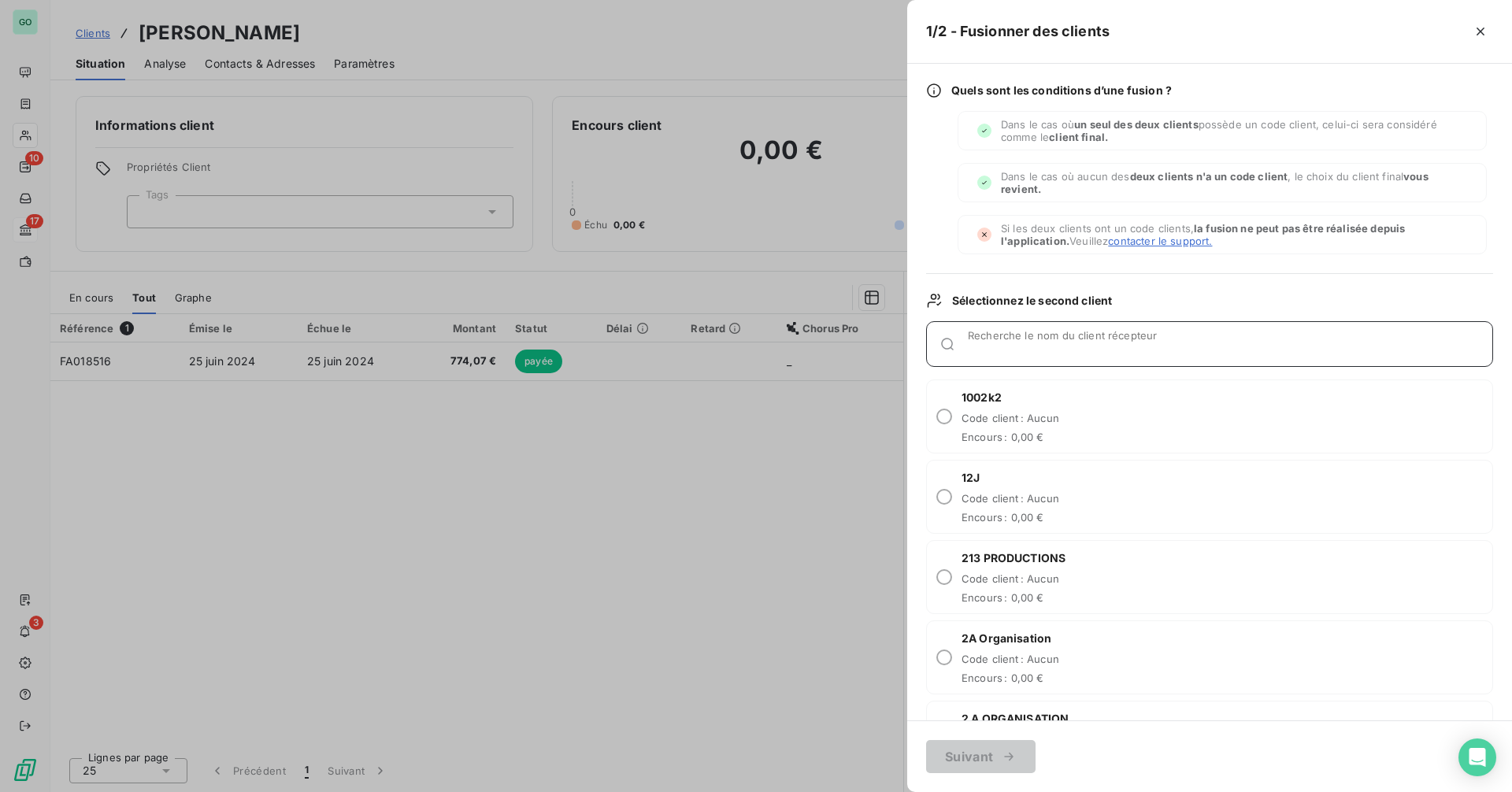
click at [1009, 343] on input "Recherche le nom du client récepteur" at bounding box center [1230, 350] width 525 height 16
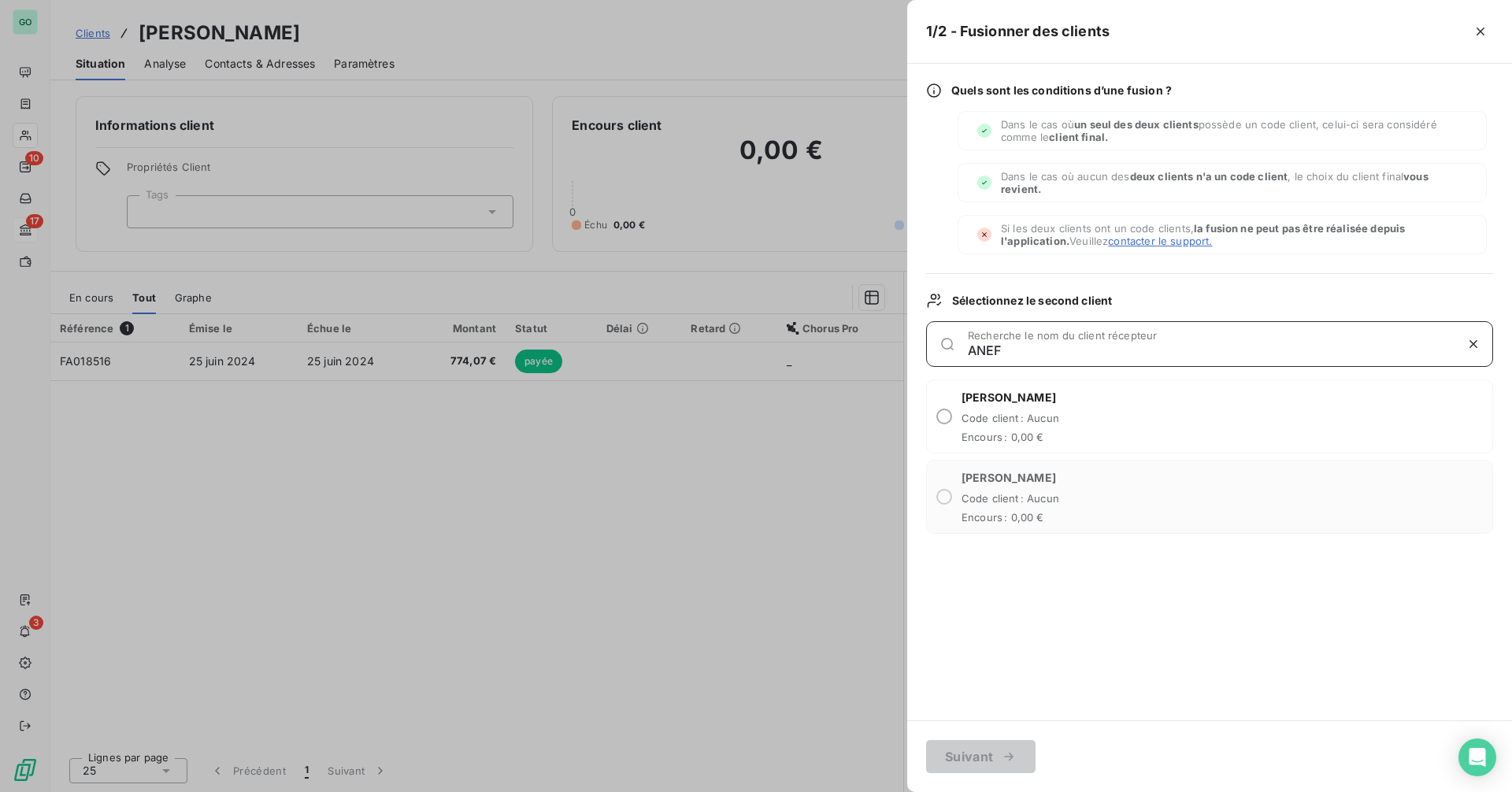
type input "ANEF"
click at [1012, 419] on span "Code client : Aucun" at bounding box center [1011, 417] width 98 height 12
radio input "true"
click at [1016, 766] on button "Suivant" at bounding box center [981, 756] width 109 height 33
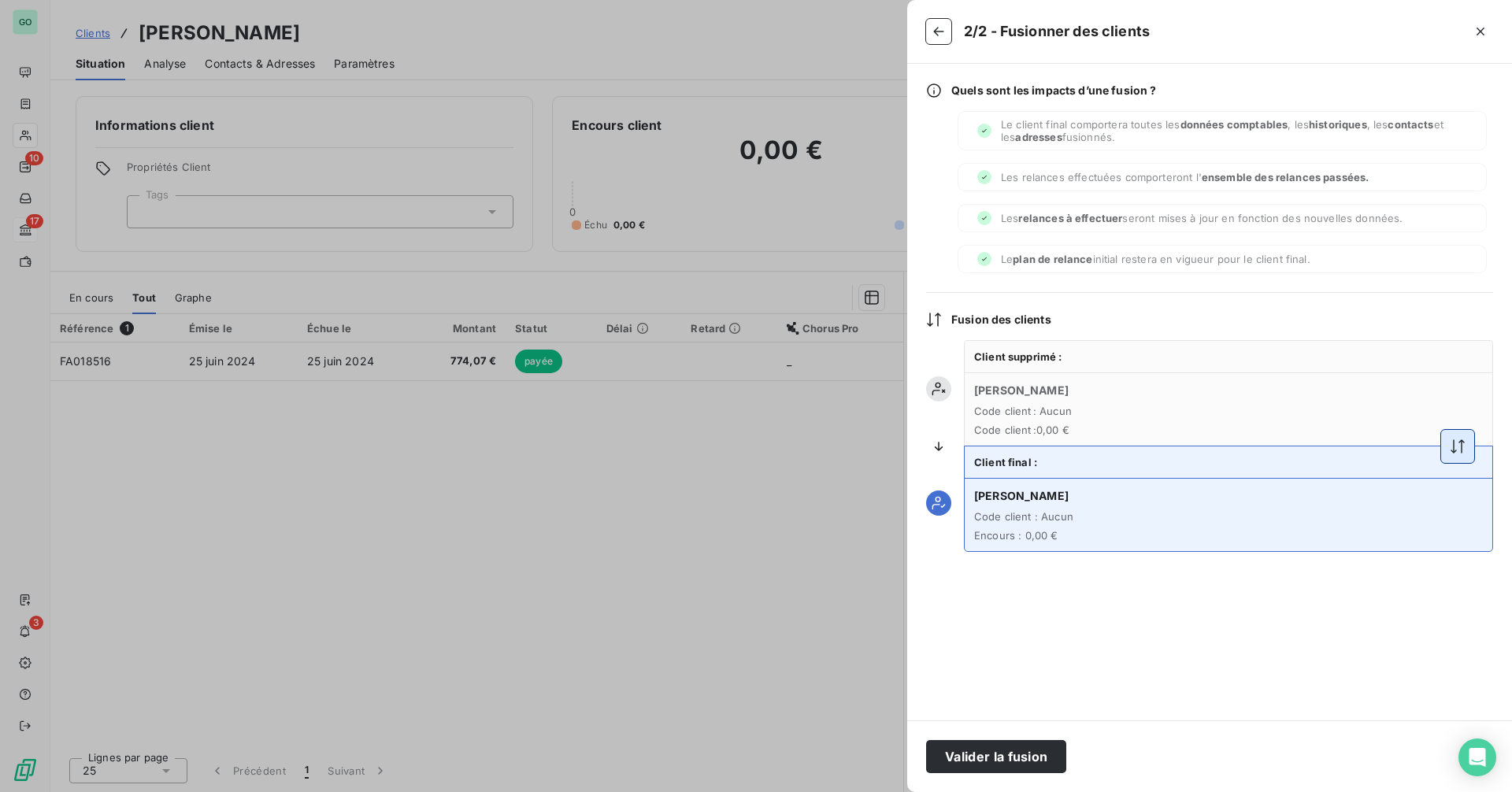
click at [1458, 444] on icon "button" at bounding box center [1457, 446] width 16 height 16
click at [1456, 441] on icon "button" at bounding box center [1457, 446] width 16 height 16
click at [1015, 752] on button "Valider la fusion" at bounding box center [996, 756] width 140 height 33
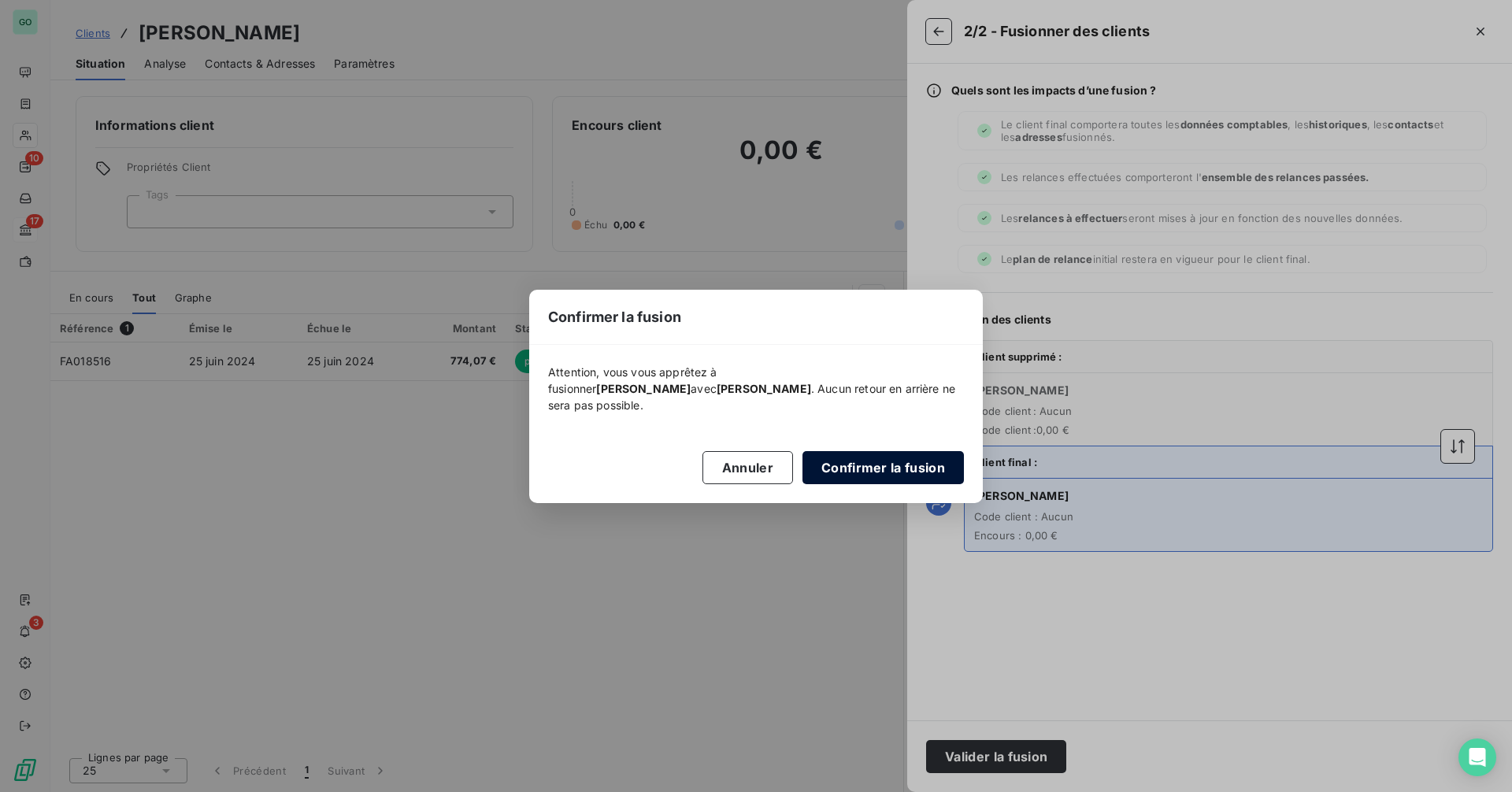
click at [882, 459] on button "Confirmer la fusion" at bounding box center [883, 467] width 161 height 33
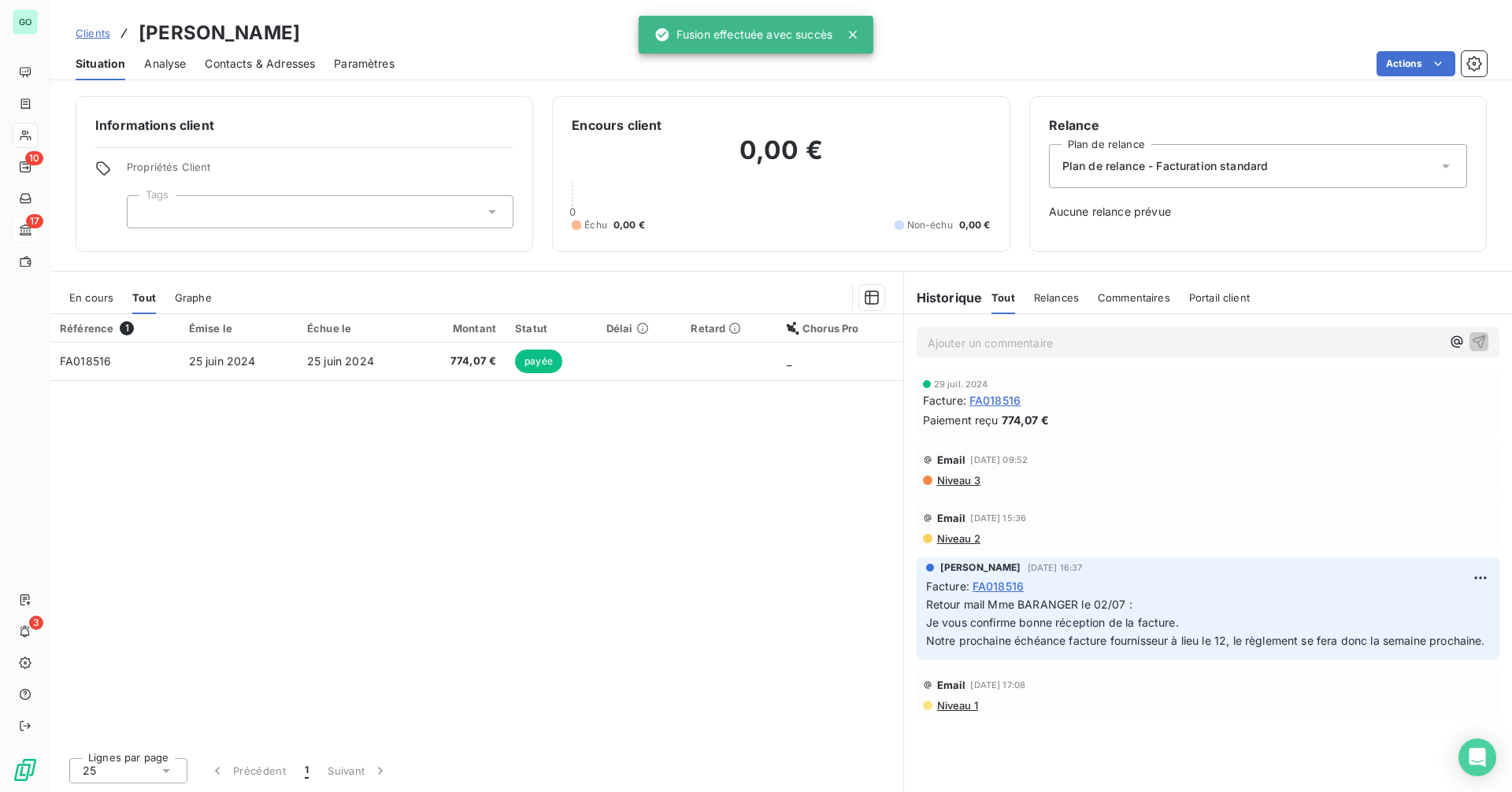
click at [76, 299] on span "En cours" at bounding box center [91, 297] width 44 height 12
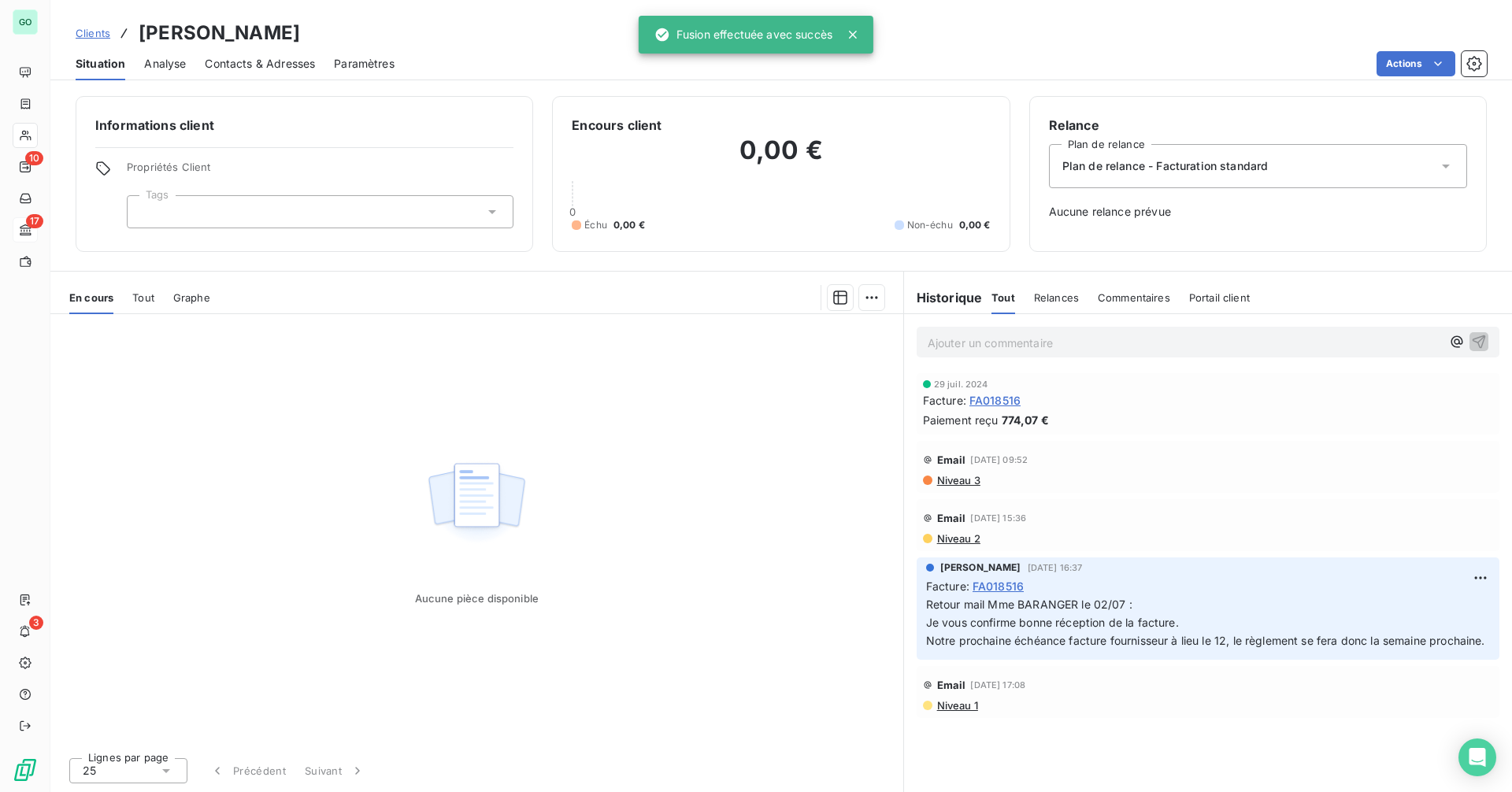
click at [142, 299] on span "Tout" at bounding box center [142, 297] width 22 height 12
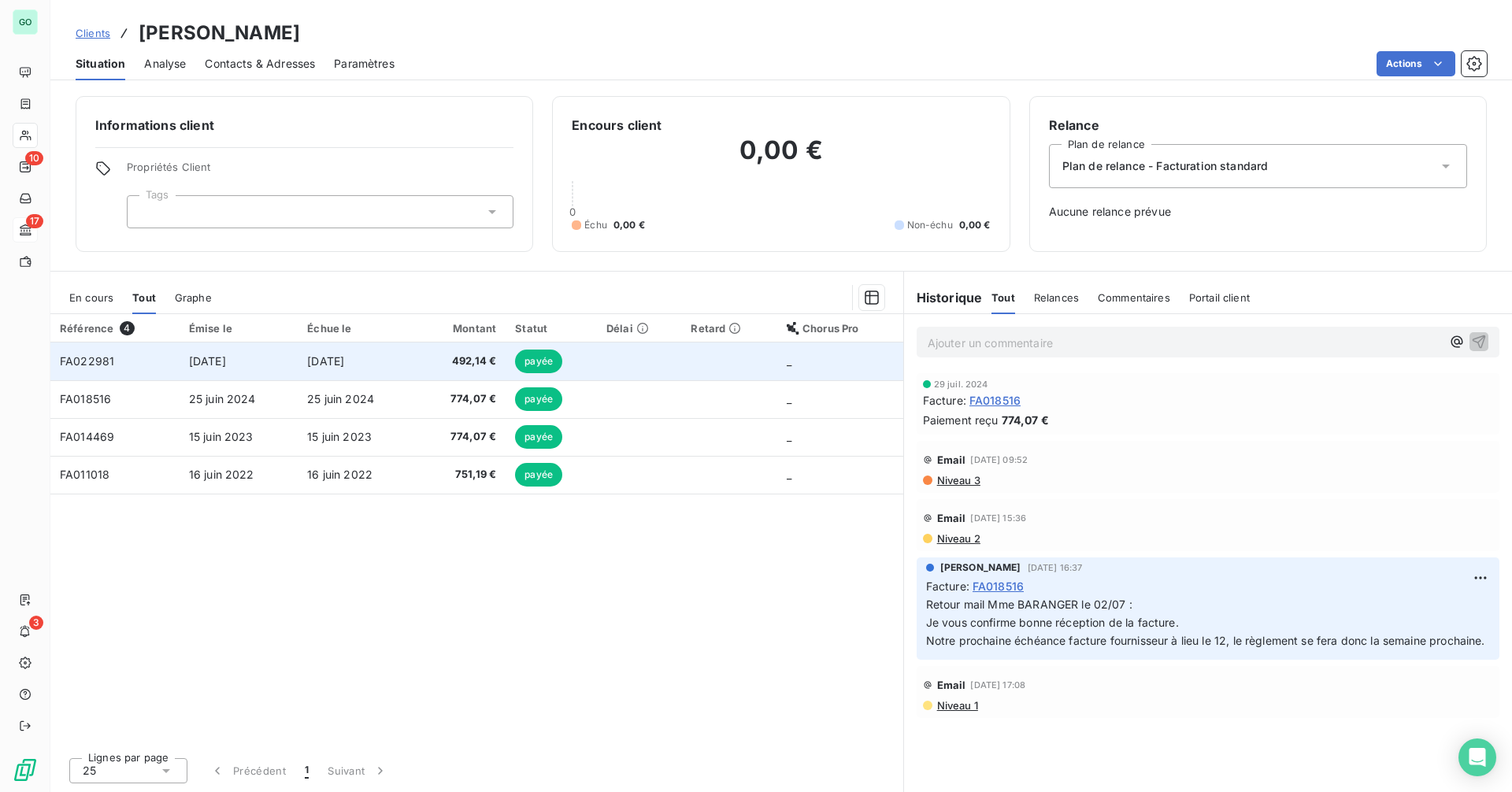
click at [344, 361] on span "[DATE]" at bounding box center [325, 361] width 37 height 13
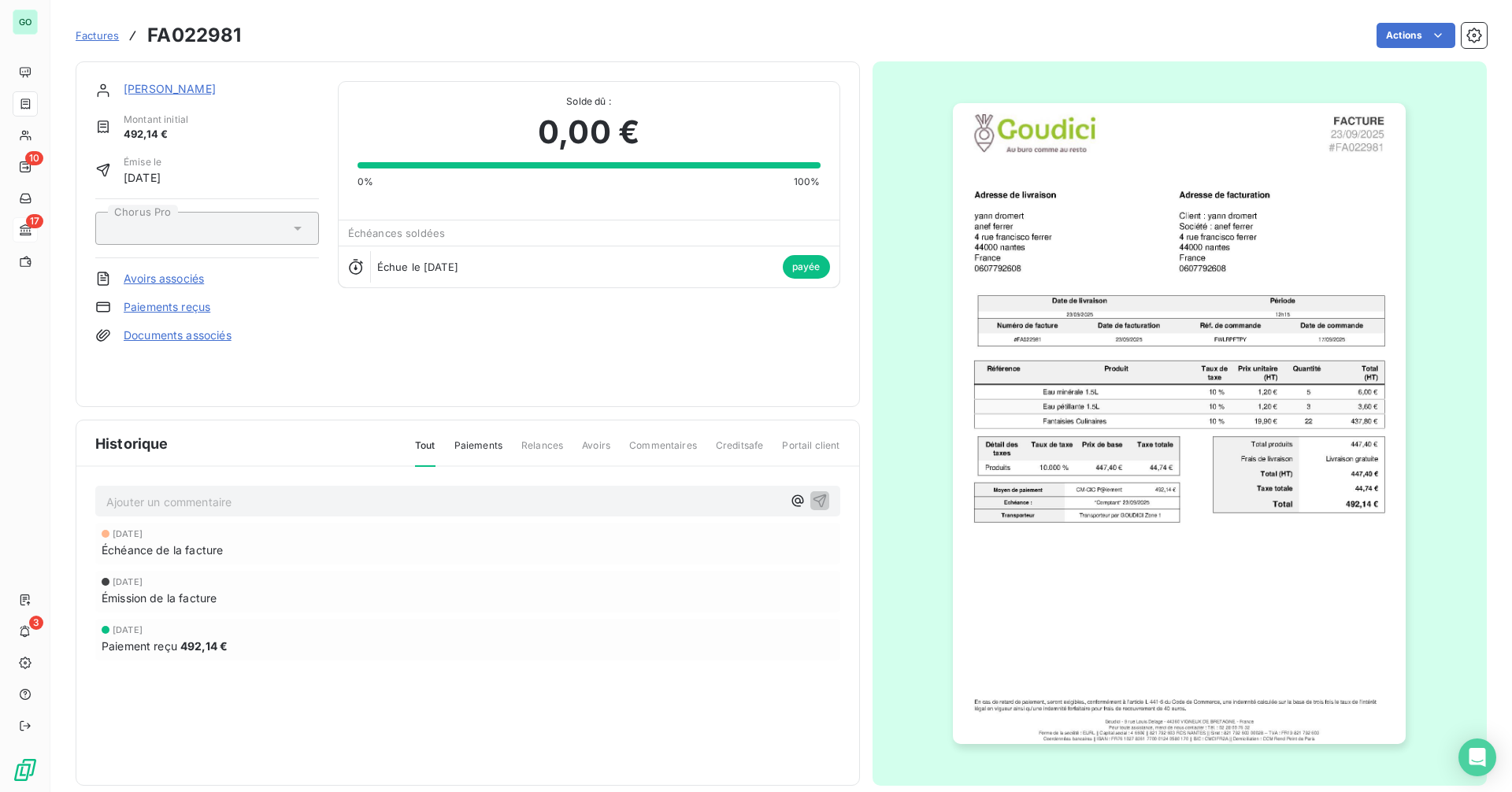
click at [168, 306] on link "Paiements reçus" at bounding box center [167, 307] width 87 height 16
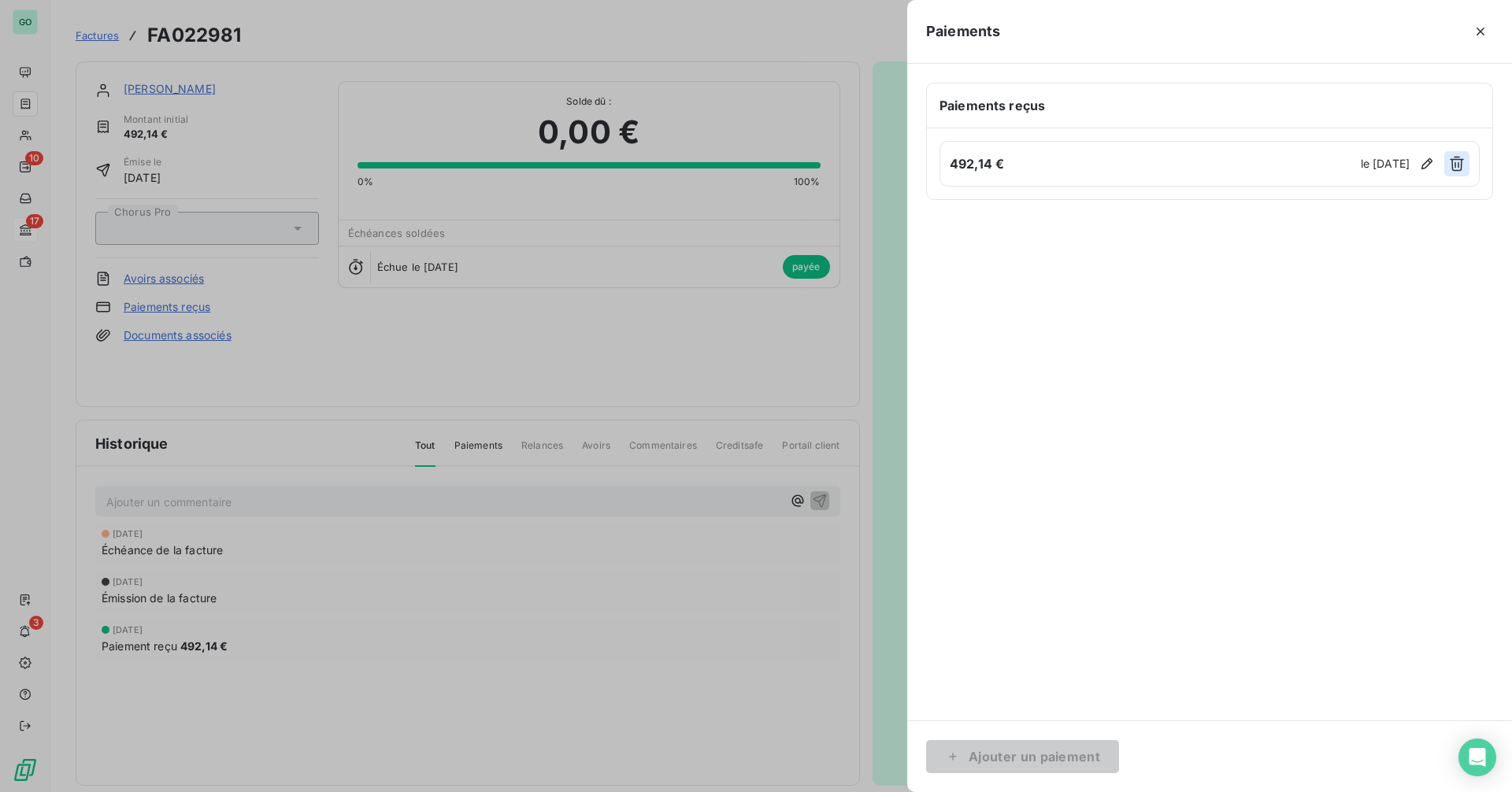
click at [1455, 166] on icon "button" at bounding box center [1456, 164] width 16 height 16
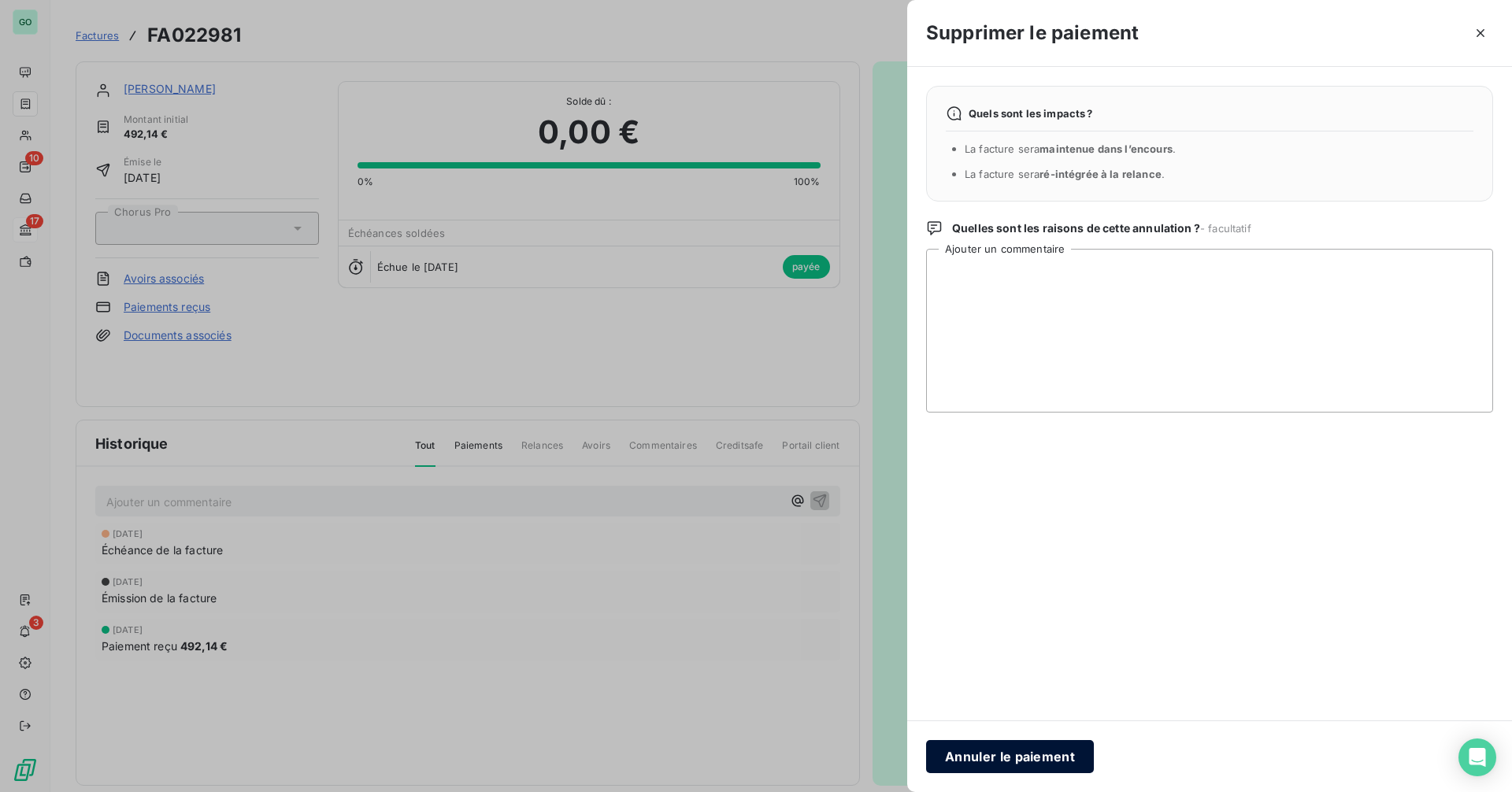
click at [989, 752] on button "Annuler le paiement" at bounding box center [1010, 756] width 168 height 33
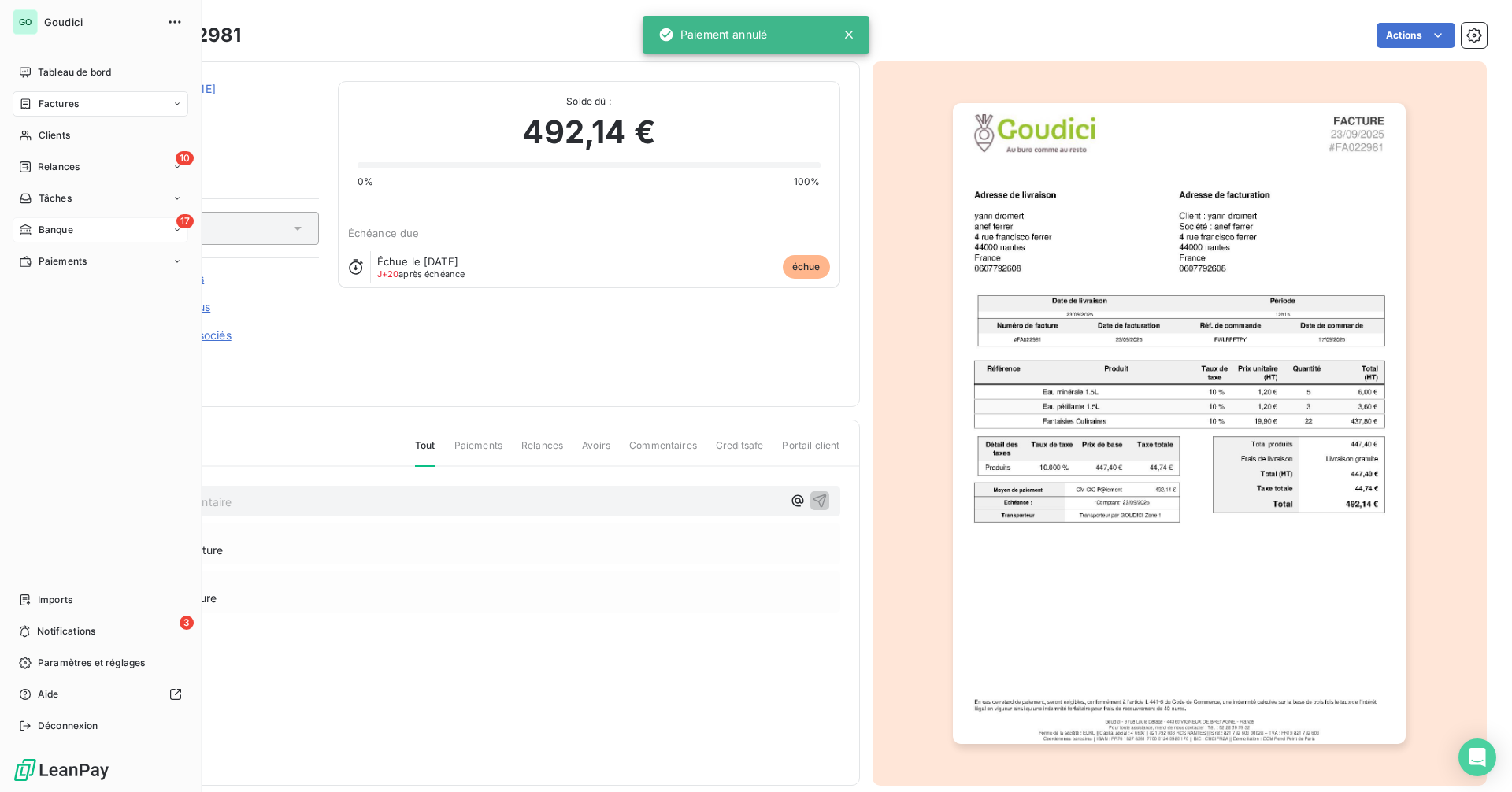
click at [64, 233] on span "Banque" at bounding box center [56, 230] width 35 height 14
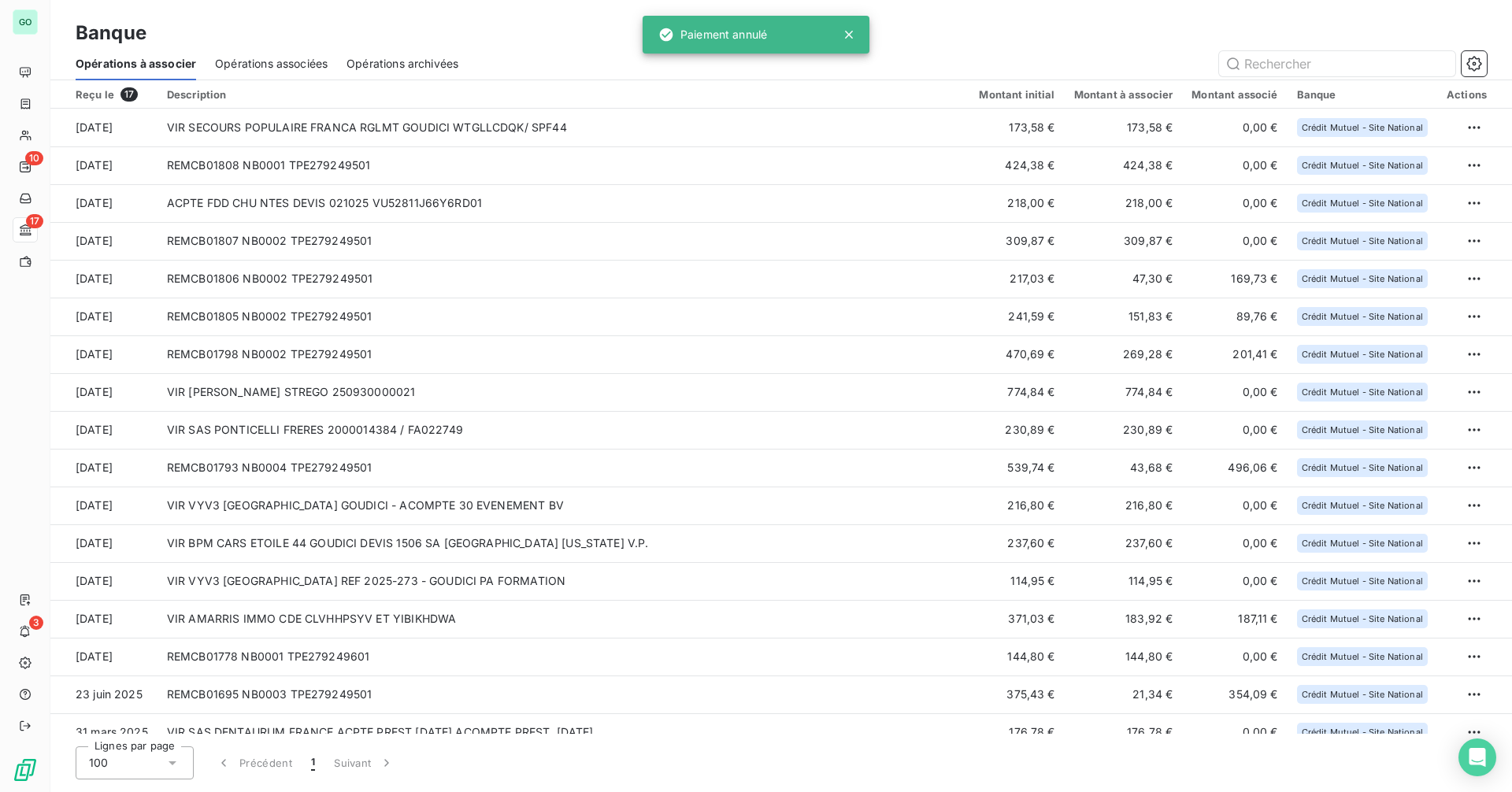
click at [276, 62] on span "Opérations associées" at bounding box center [271, 63] width 113 height 16
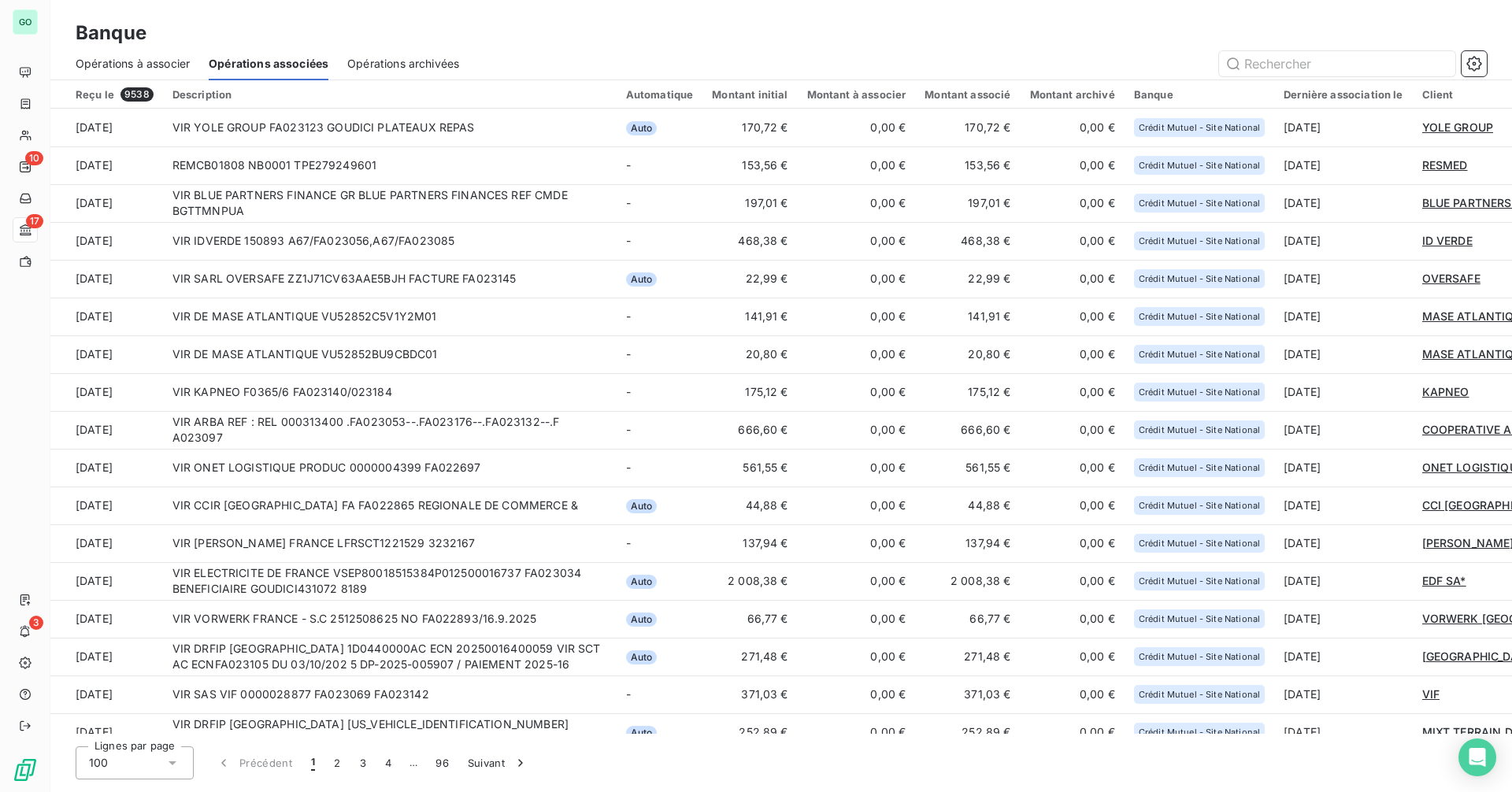
click at [395, 72] on div "Opérations archivées" at bounding box center [403, 63] width 112 height 33
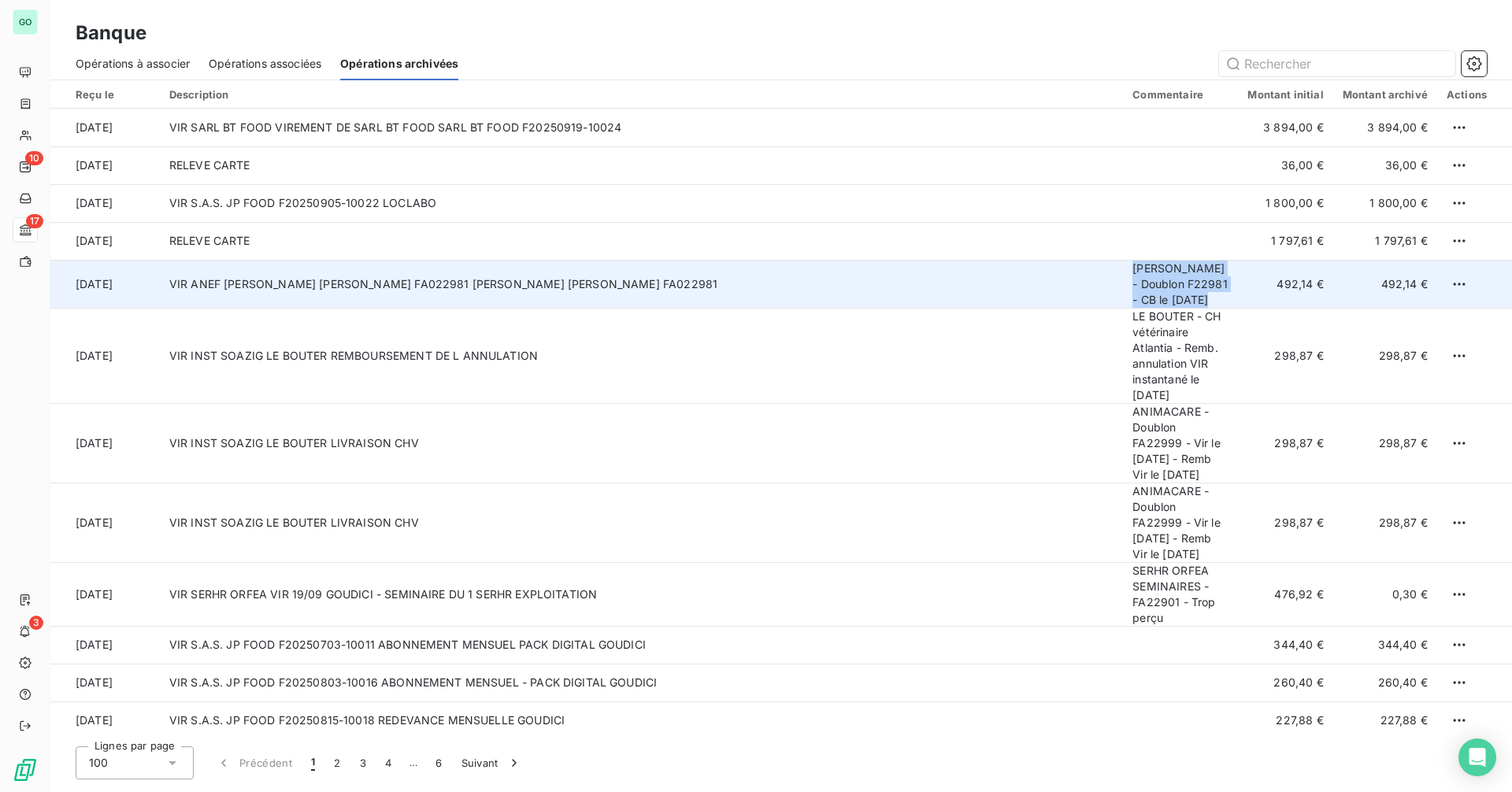
drag, startPoint x: 1138, startPoint y: 270, endPoint x: 1236, endPoint y: 300, distance: 102.5
click at [1236, 300] on td "[PERSON_NAME] - Doublon F22981 - CB le [DATE]" at bounding box center [1180, 283] width 115 height 48
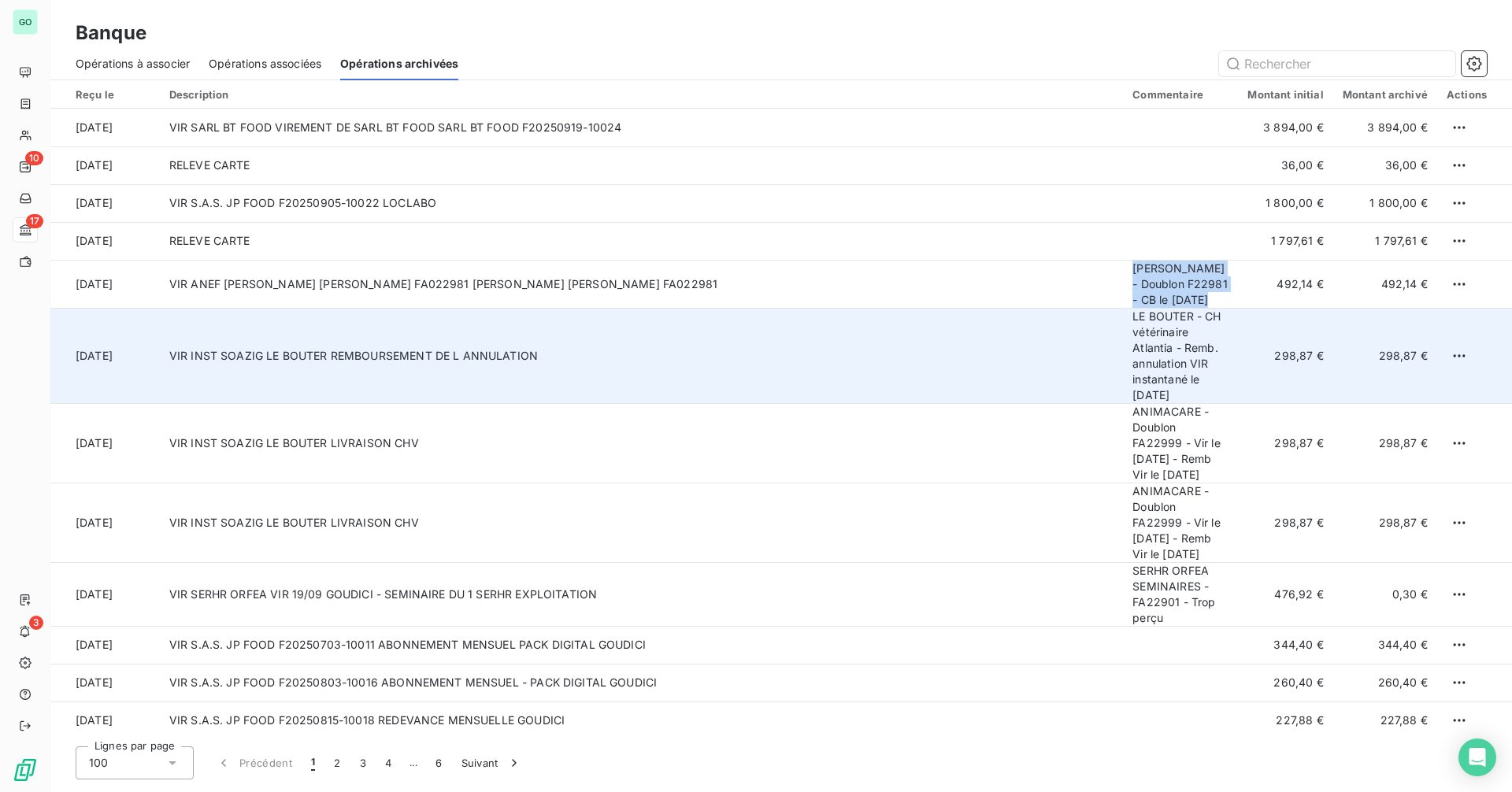
copy td "[PERSON_NAME] - Doublon F22981 - CB le [DATE]"
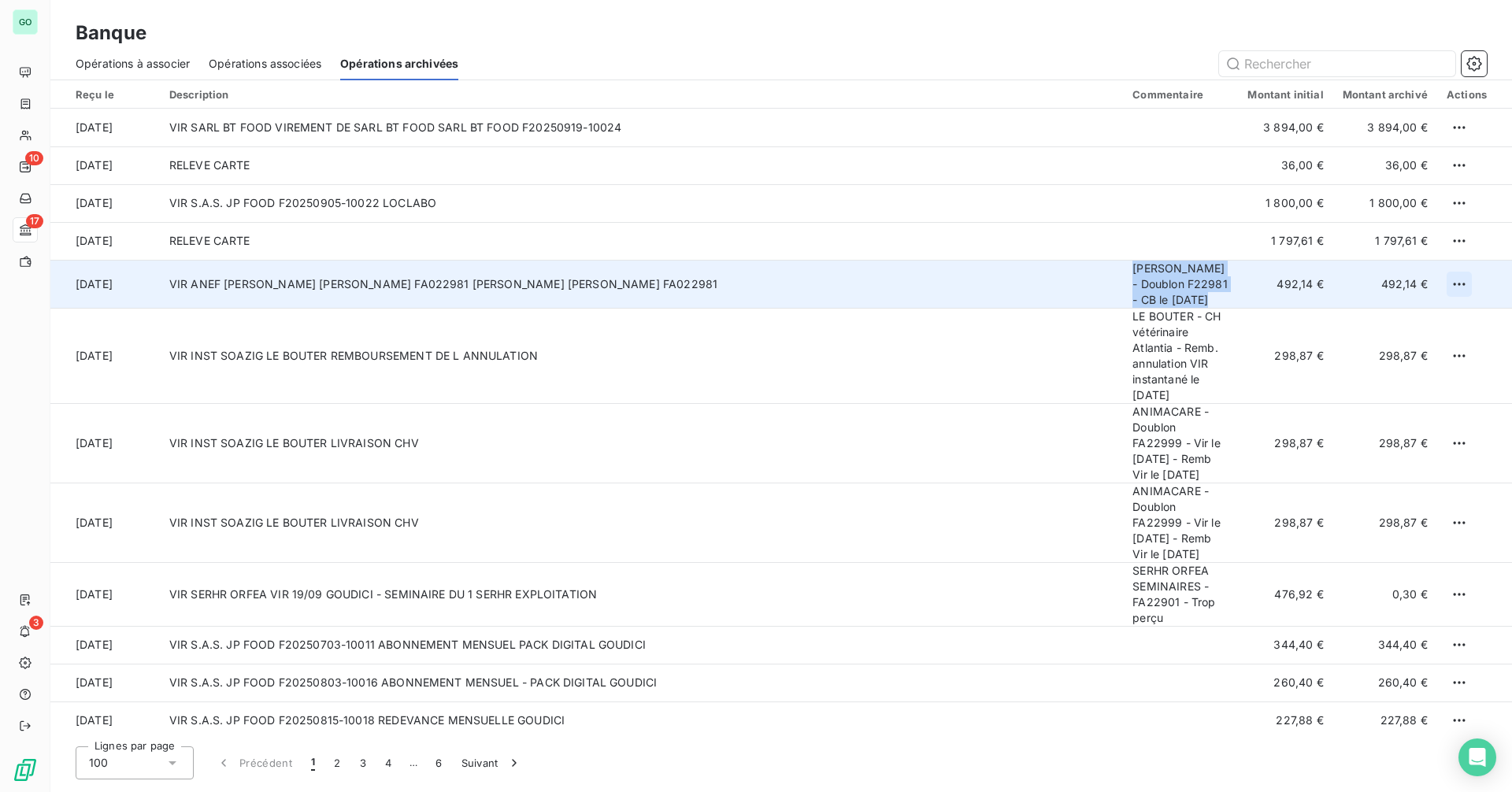
click at [1454, 286] on html "GO 10 17 3 Banque Opérations à associer Opérations associées Opérations archivé…" at bounding box center [756, 396] width 1512 height 792
click at [1427, 318] on div "Annuler l’archivage" at bounding box center [1413, 318] width 120 height 25
click at [166, 58] on span "Opérations à associer" at bounding box center [132, 63] width 114 height 16
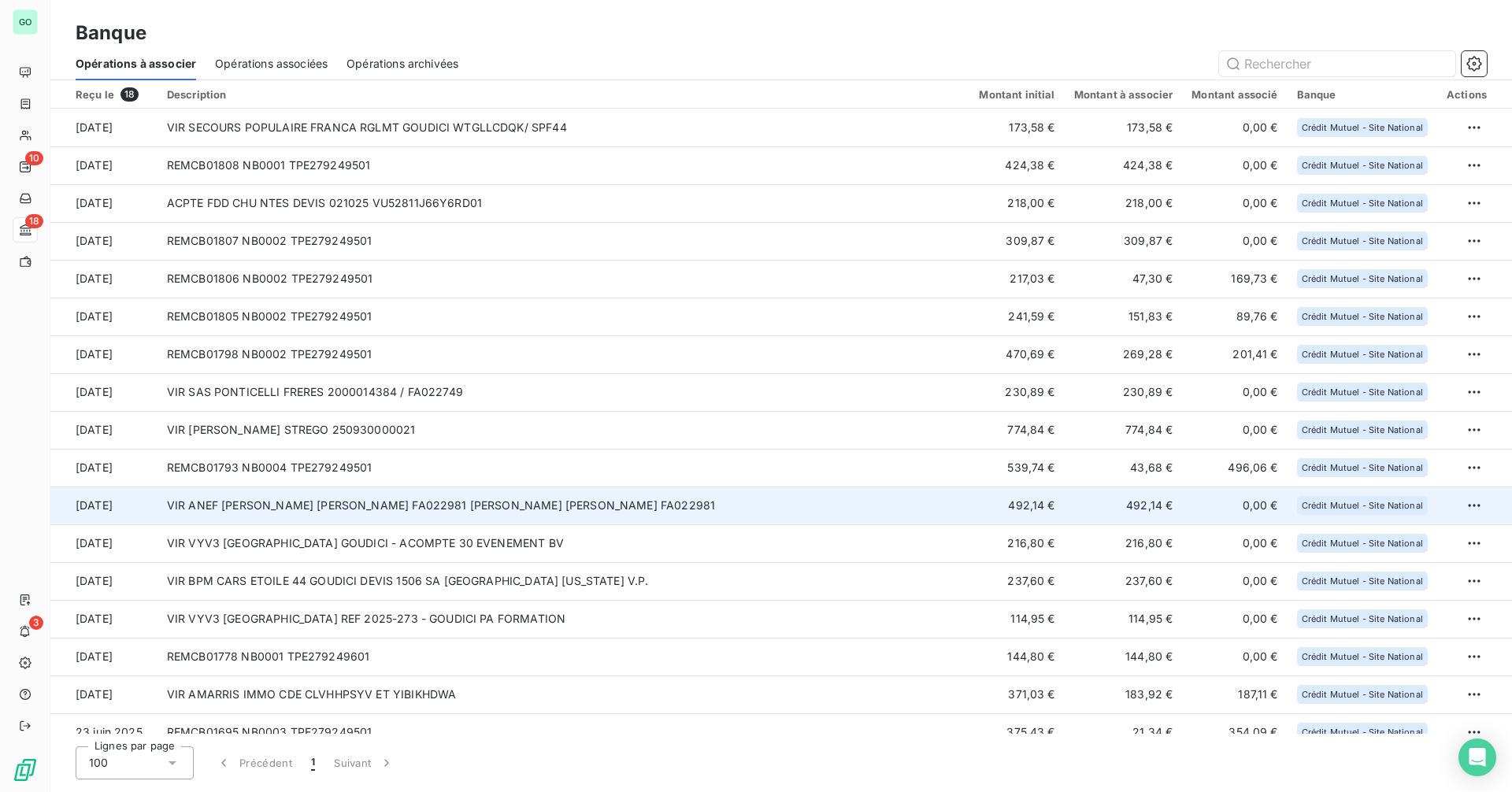
click at [424, 498] on td "VIR ANEF [PERSON_NAME] [PERSON_NAME] FA022981 [PERSON_NAME] [PERSON_NAME] FA022…" at bounding box center [563, 506] width 813 height 38
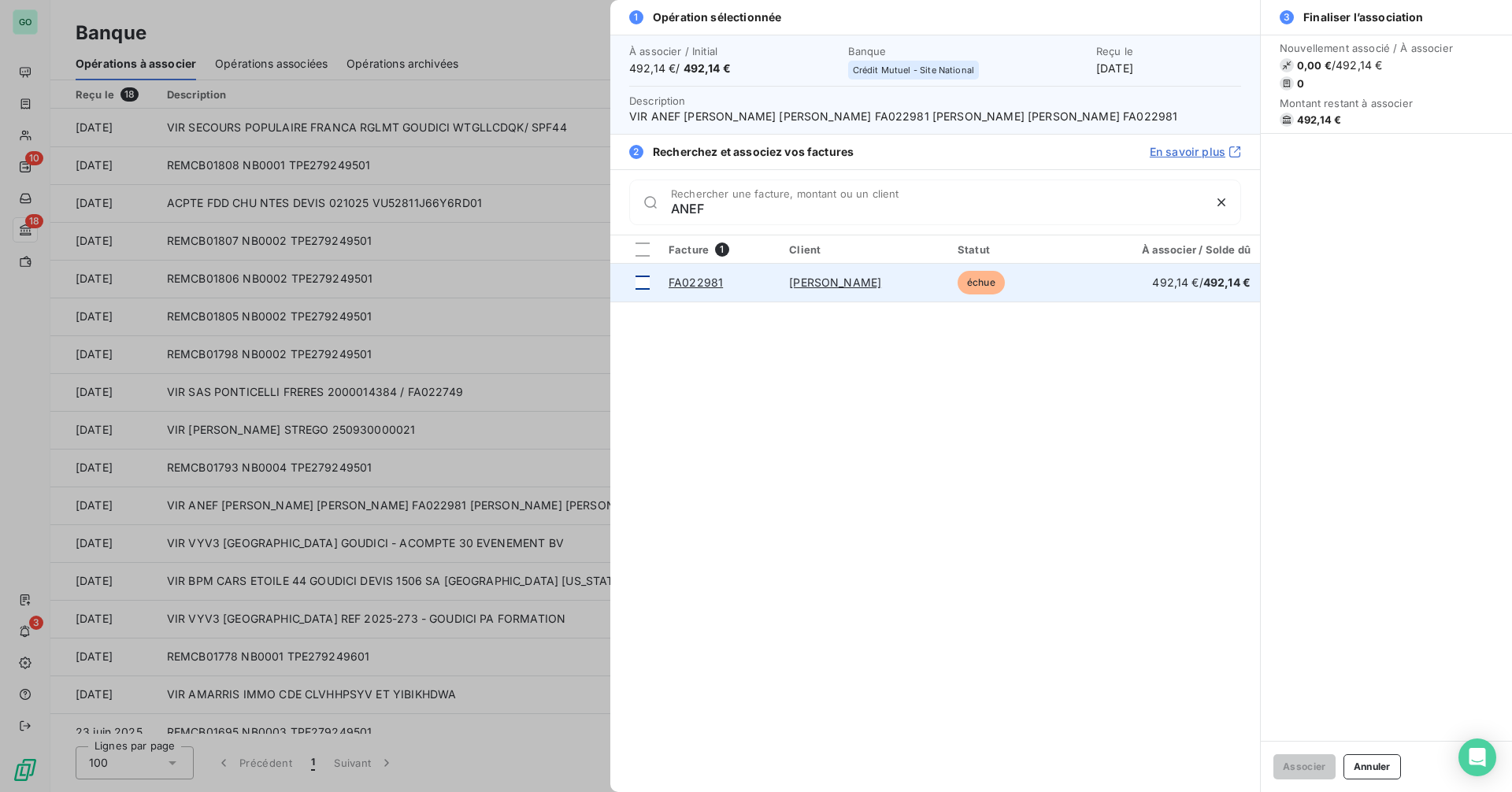
type input "ANEF"
click at [651, 283] on td at bounding box center [635, 283] width 49 height 38
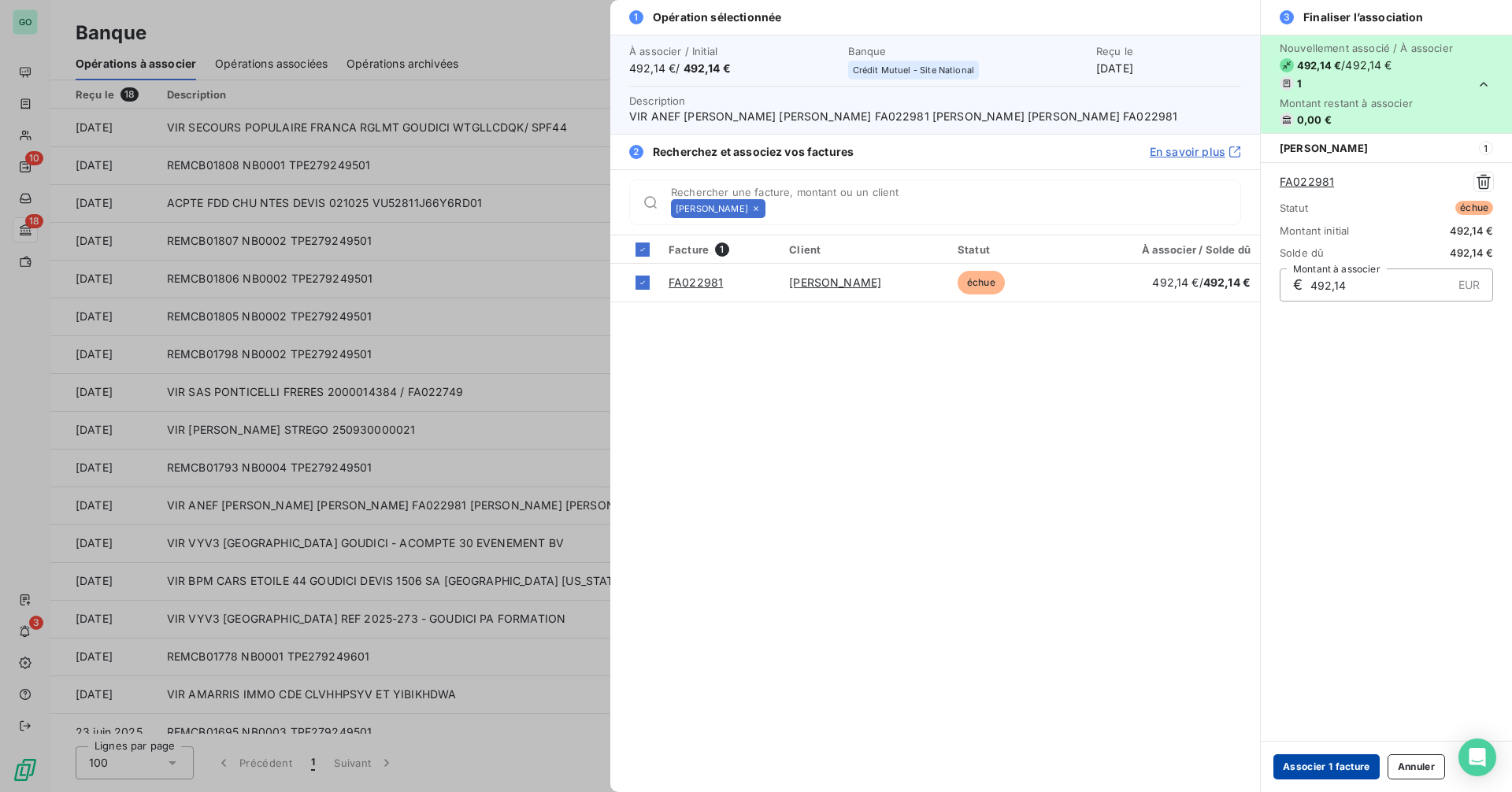
click at [1323, 764] on button "Associer 1 facture" at bounding box center [1326, 767] width 106 height 25
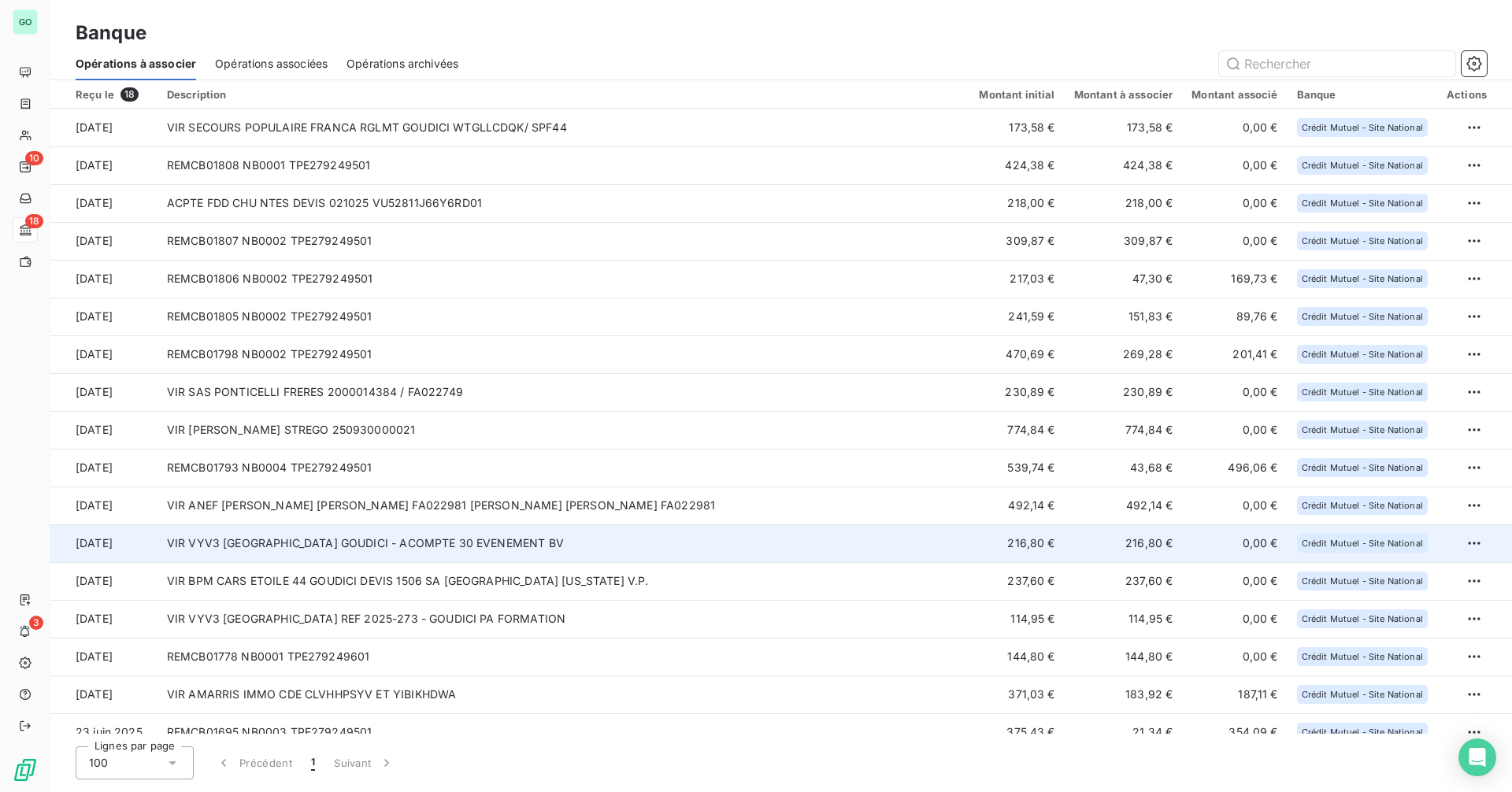
scroll to position [56, 0]
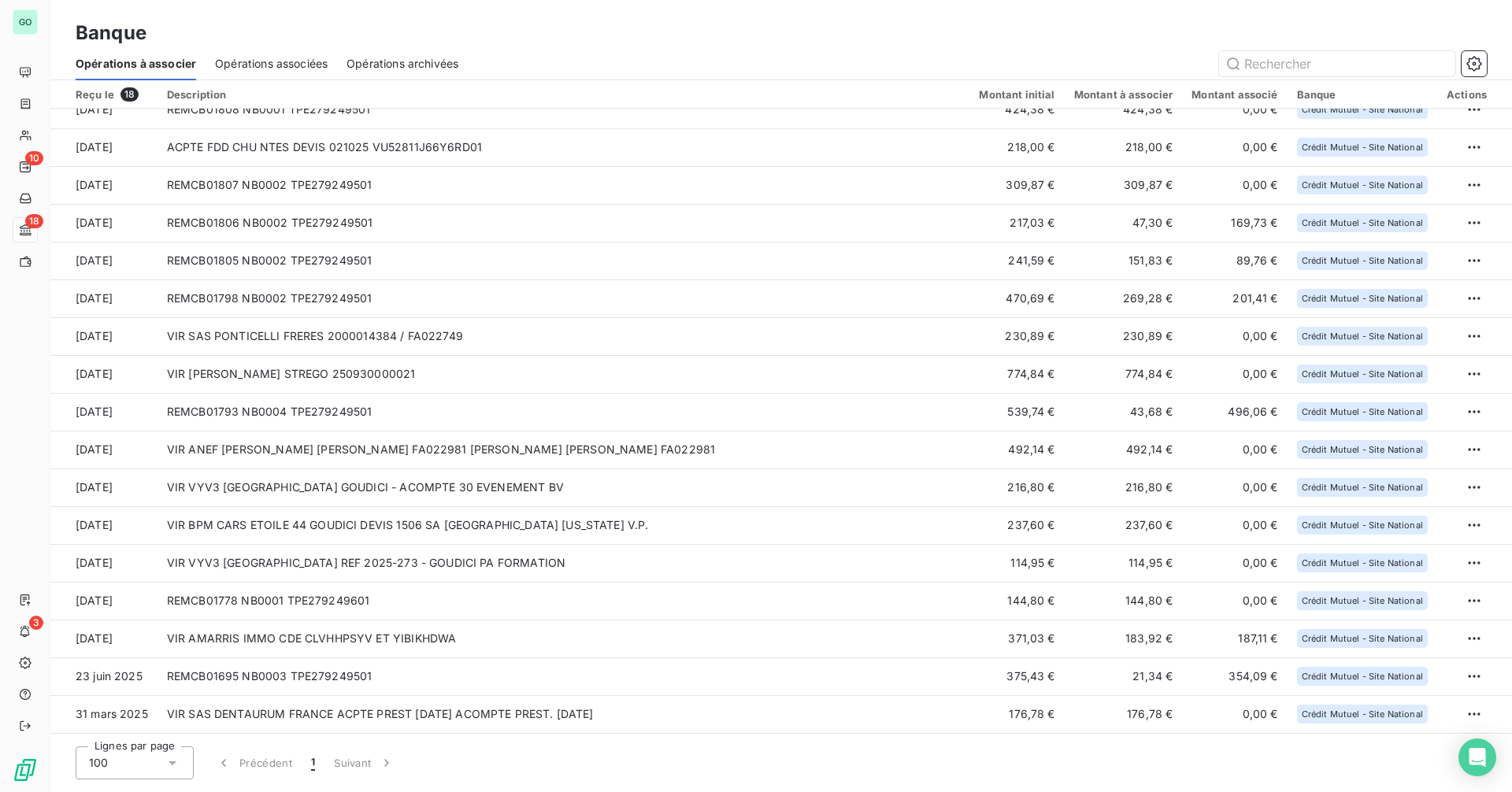
click at [297, 69] on span "Opérations associées" at bounding box center [271, 63] width 113 height 16
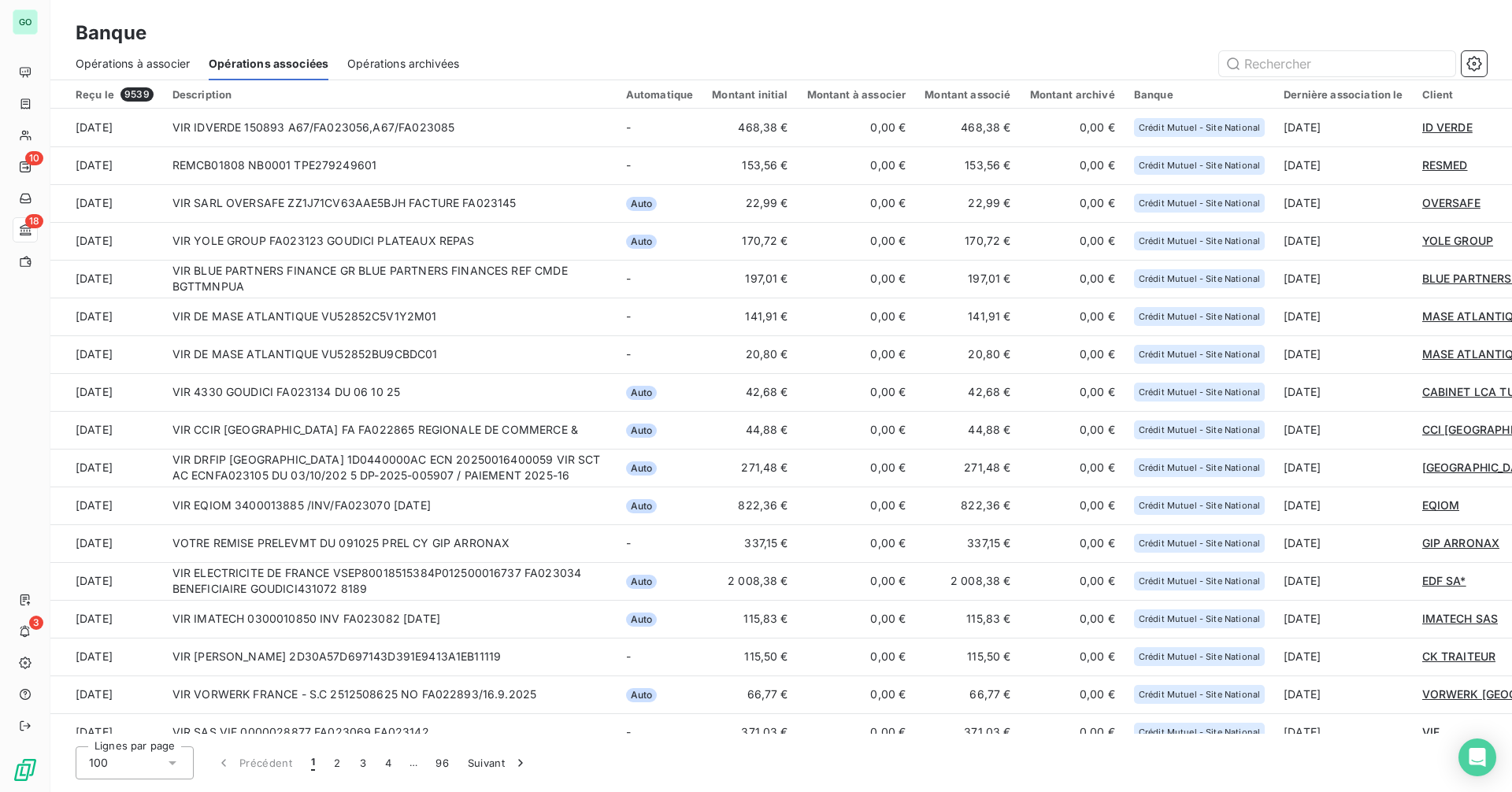
click at [147, 65] on span "Opérations à associer" at bounding box center [132, 63] width 114 height 16
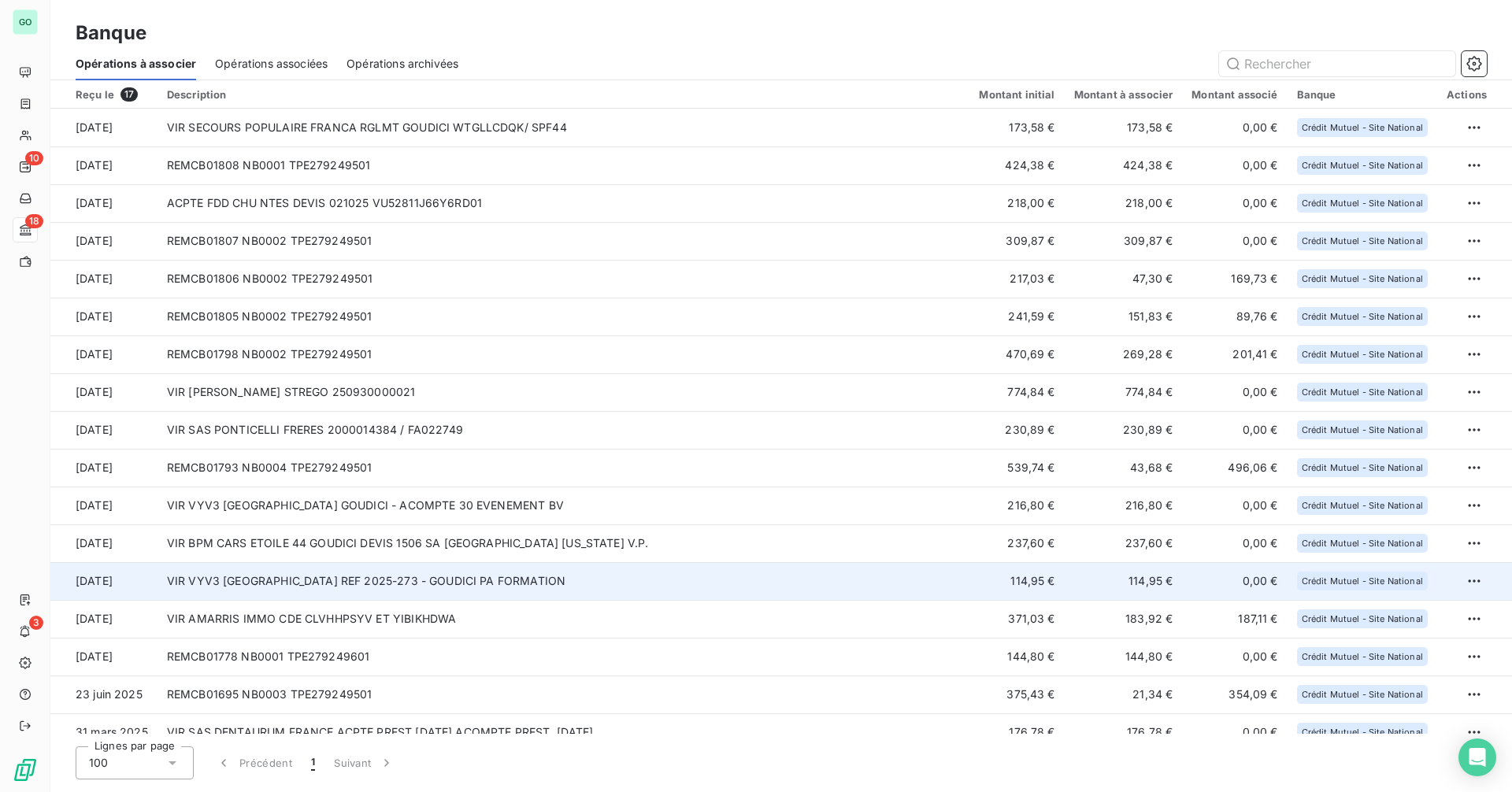
scroll to position [18, 0]
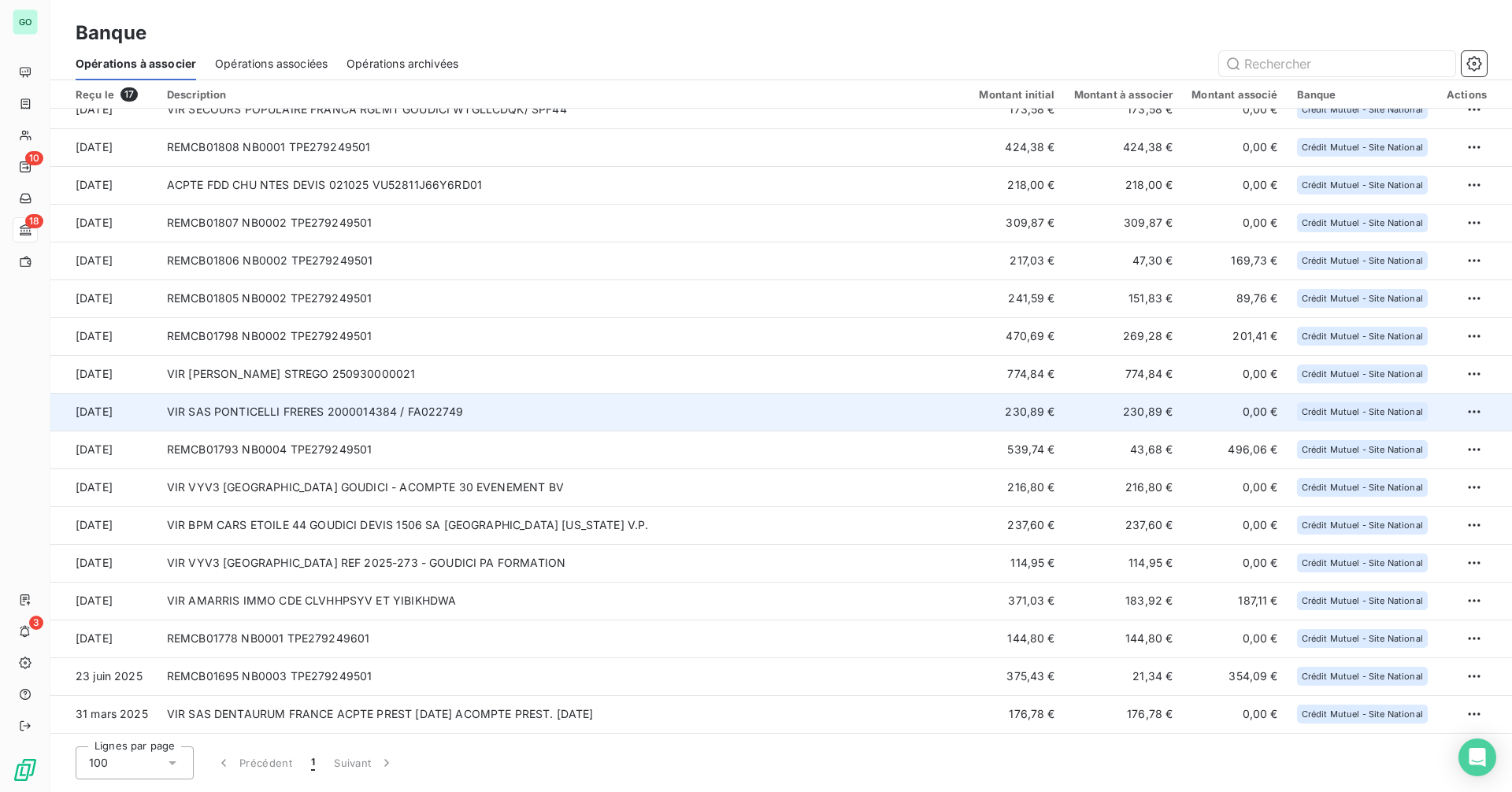
click at [491, 406] on td "VIR SAS PONTICELLI FRERES 2000014384 / FA022749" at bounding box center [563, 412] width 813 height 38
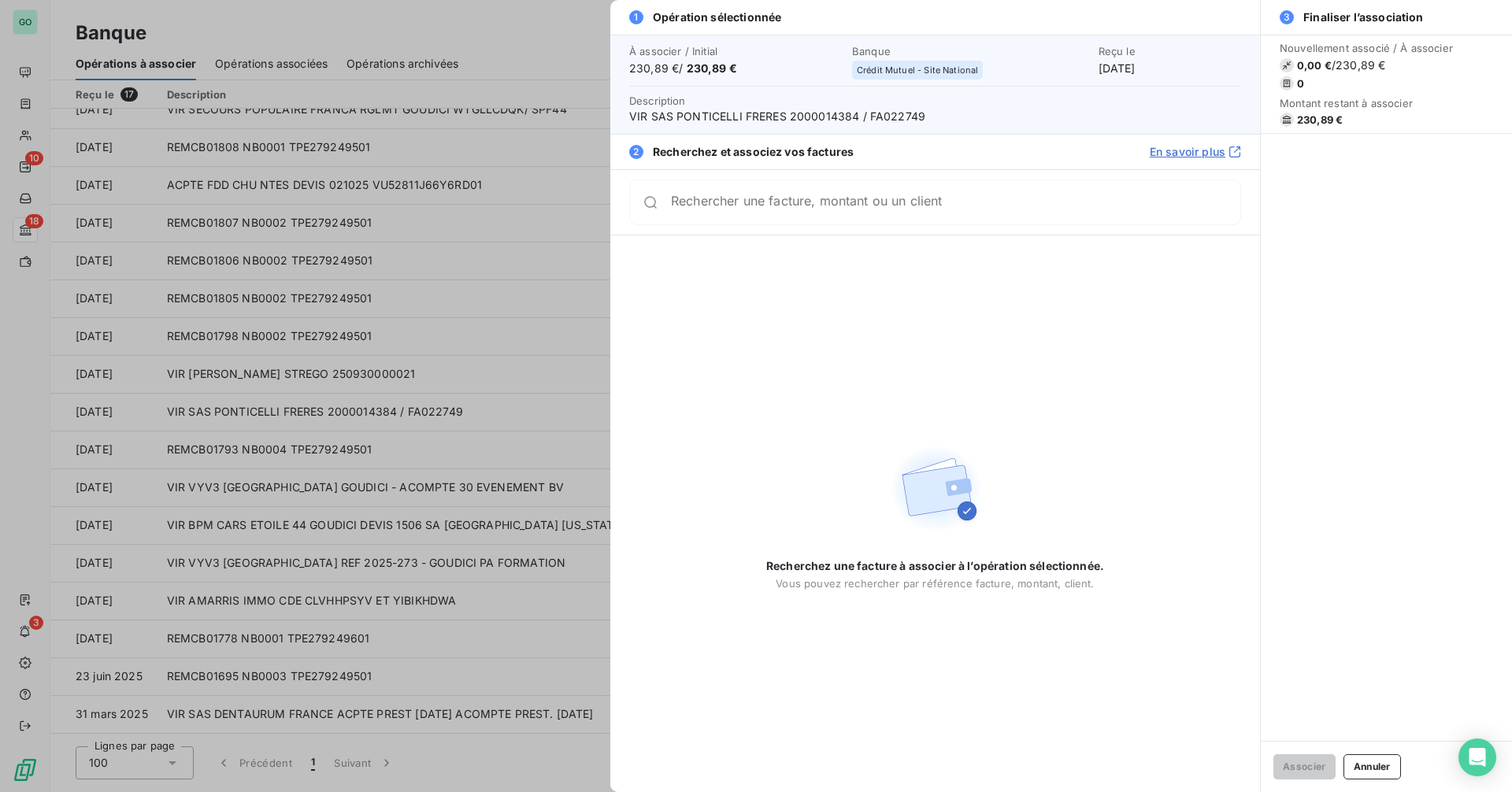
click at [516, 291] on div at bounding box center [756, 396] width 1512 height 792
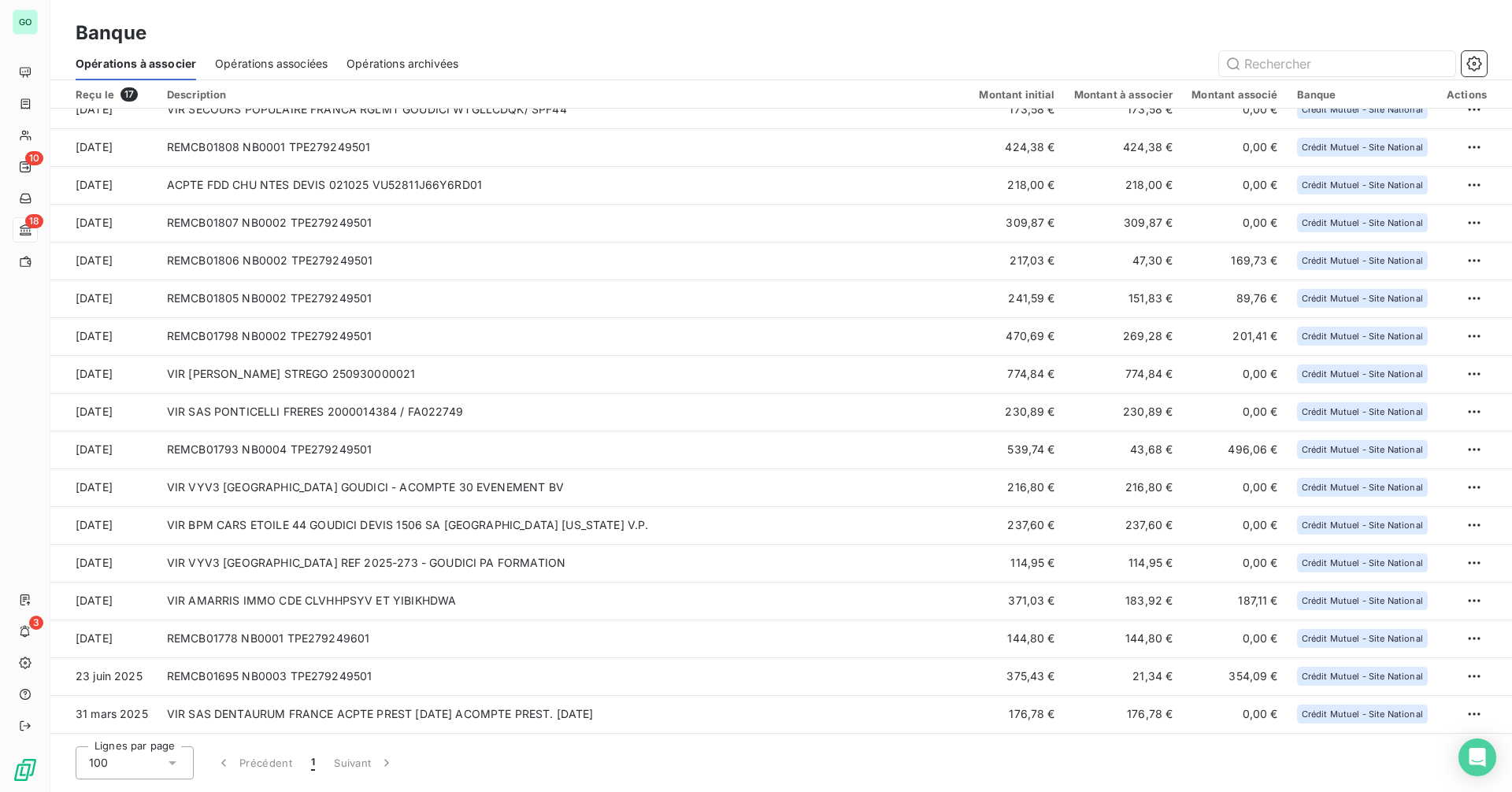
click at [454, 51] on div "Opérations archivées" at bounding box center [402, 63] width 112 height 33
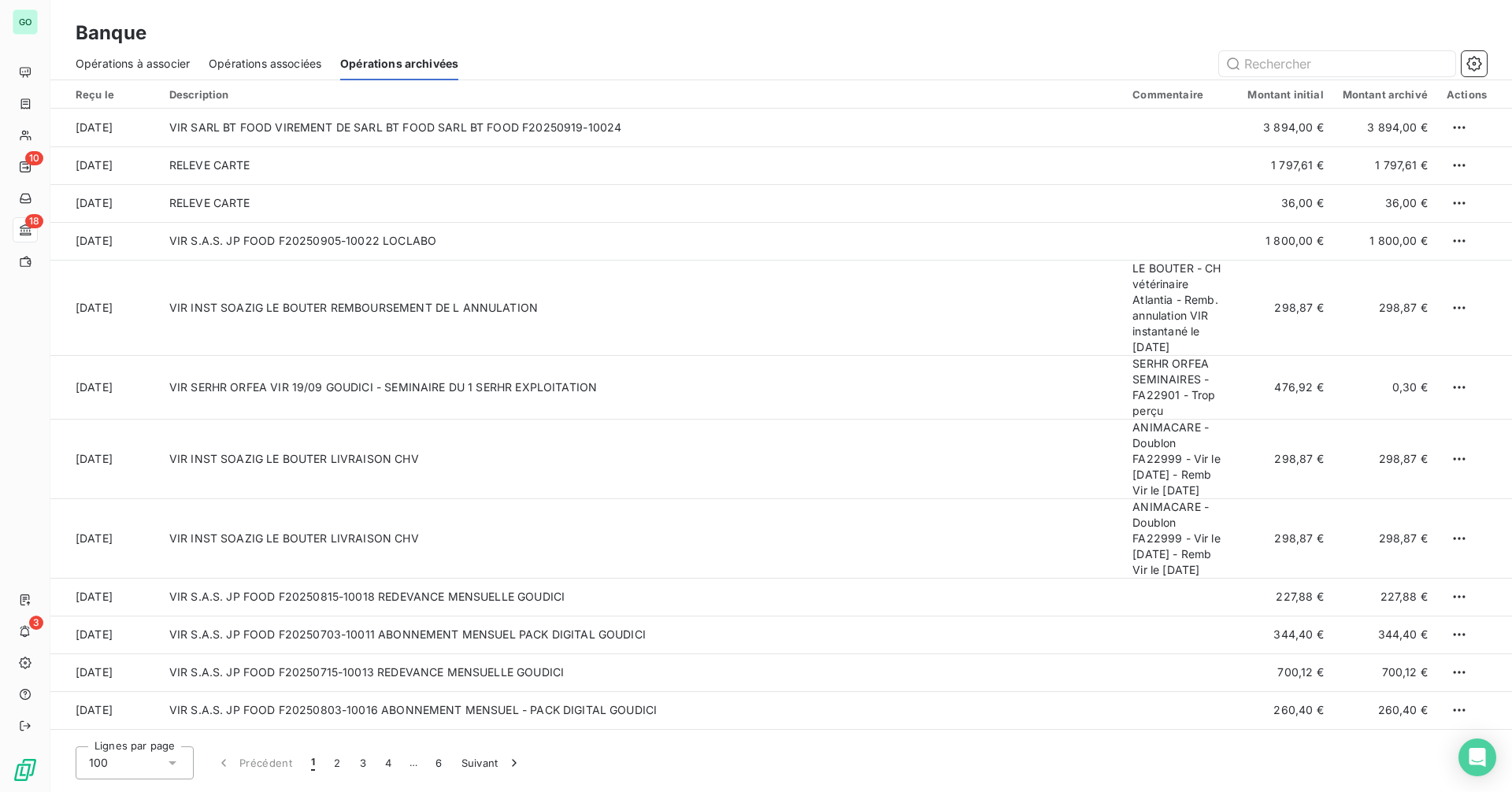
click at [141, 63] on span "Opérations à associer" at bounding box center [132, 63] width 114 height 16
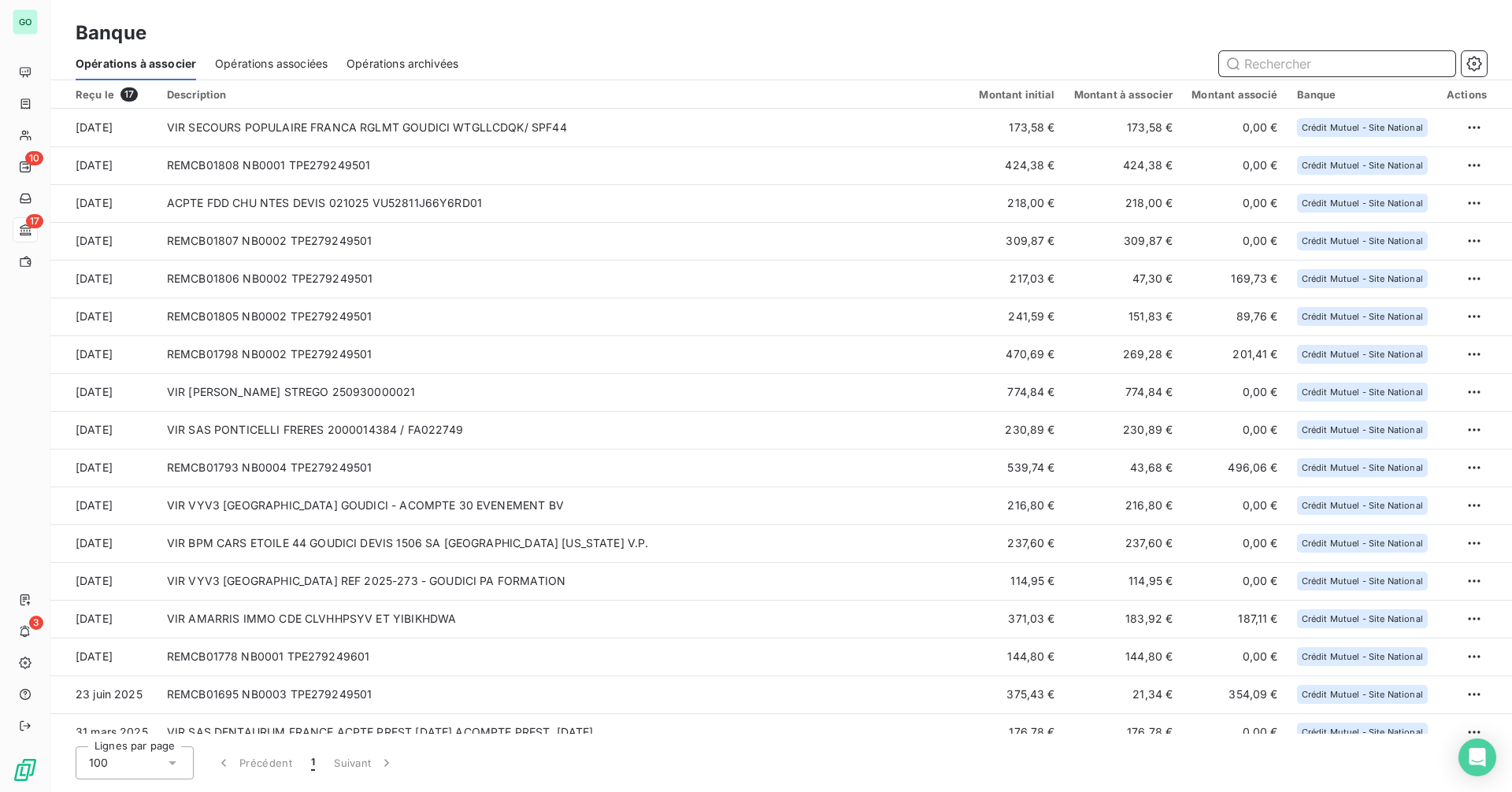
click at [248, 70] on span "Opérations associées" at bounding box center [271, 63] width 113 height 16
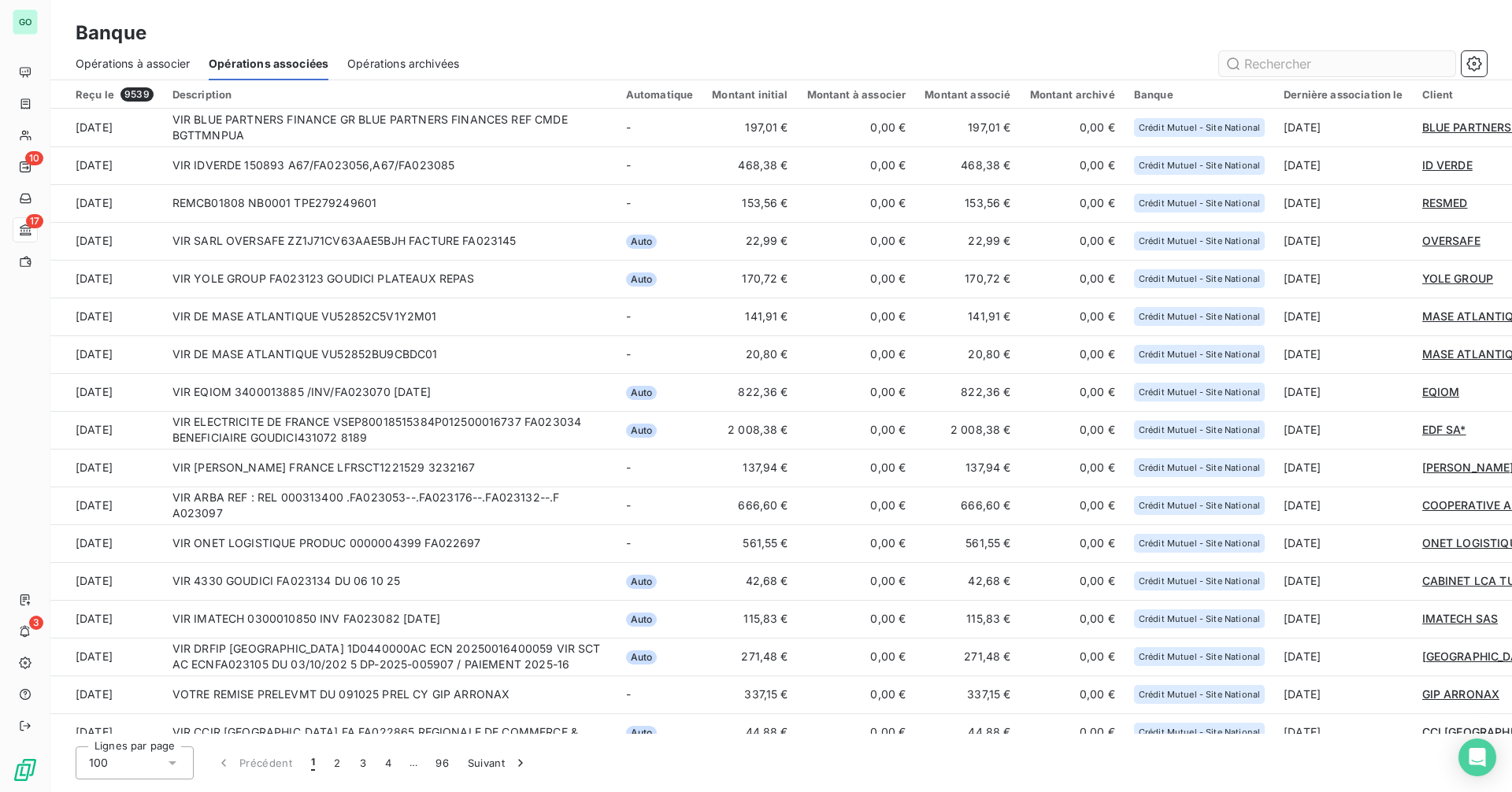
click at [1248, 64] on input "text" at bounding box center [1337, 63] width 236 height 25
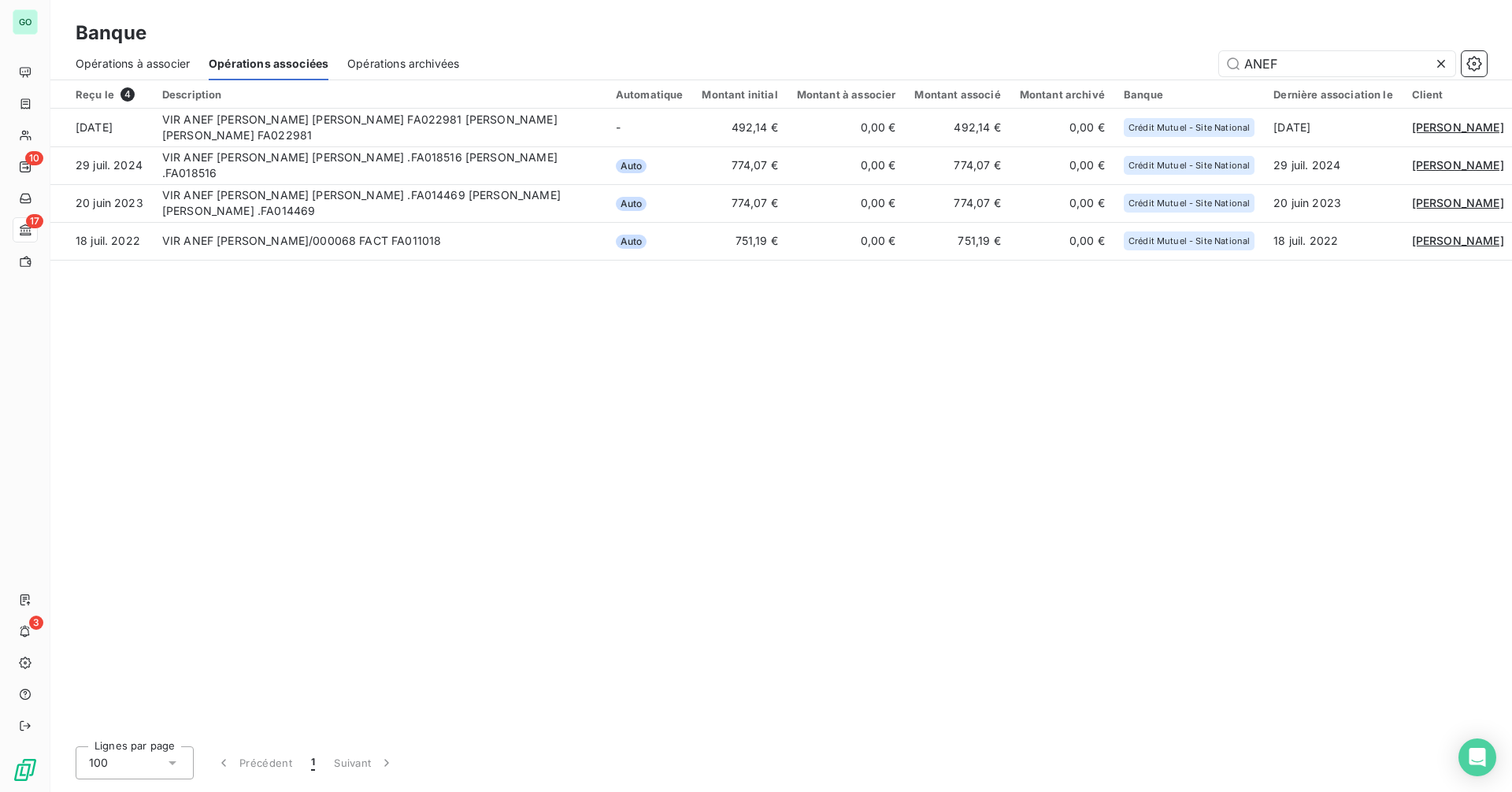
click at [164, 60] on span "Opérations à associer" at bounding box center [132, 63] width 114 height 16
type input "ANEF"
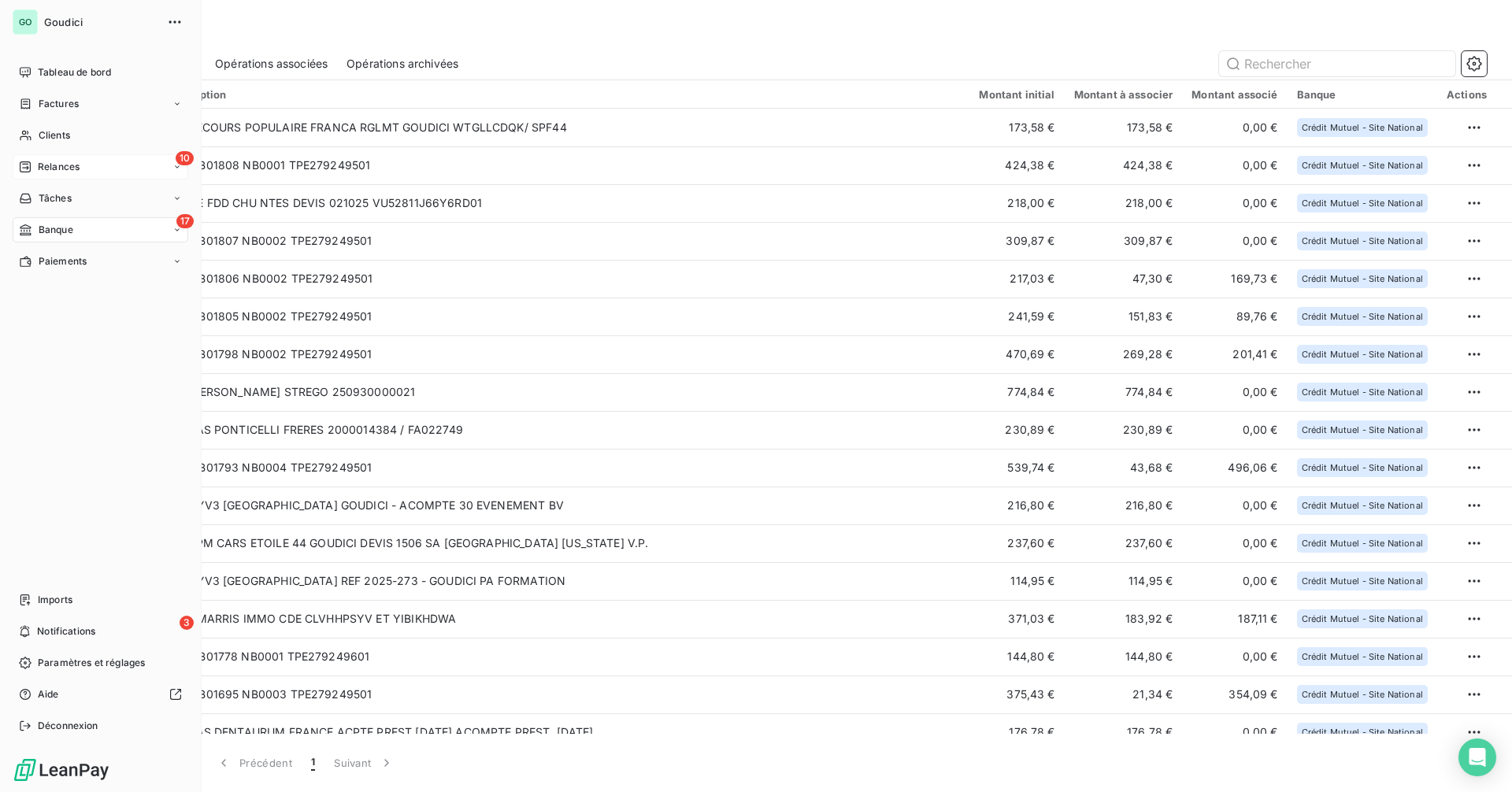
click at [54, 164] on span "Relances" at bounding box center [58, 167] width 41 height 14
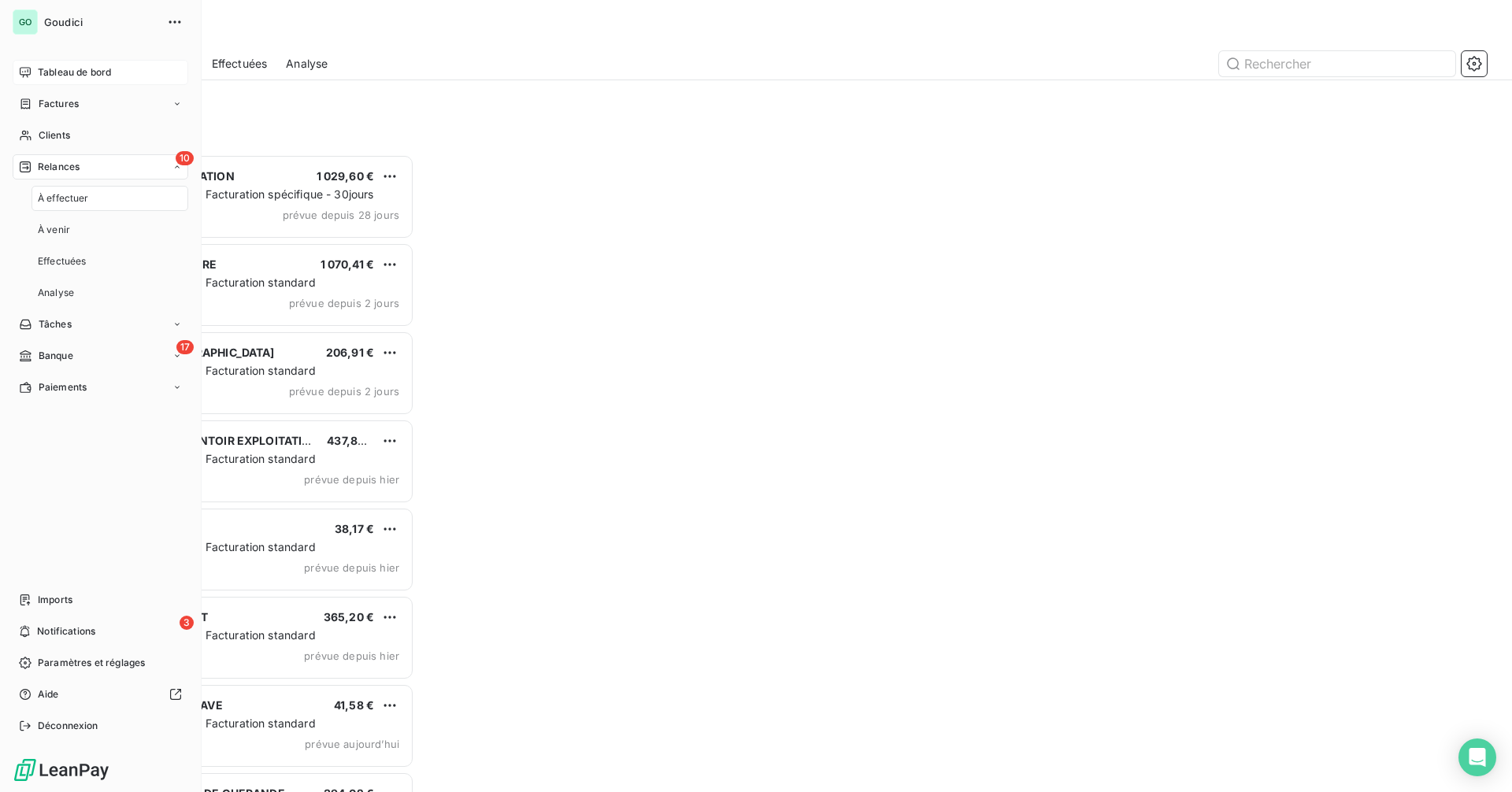
scroll to position [626, 327]
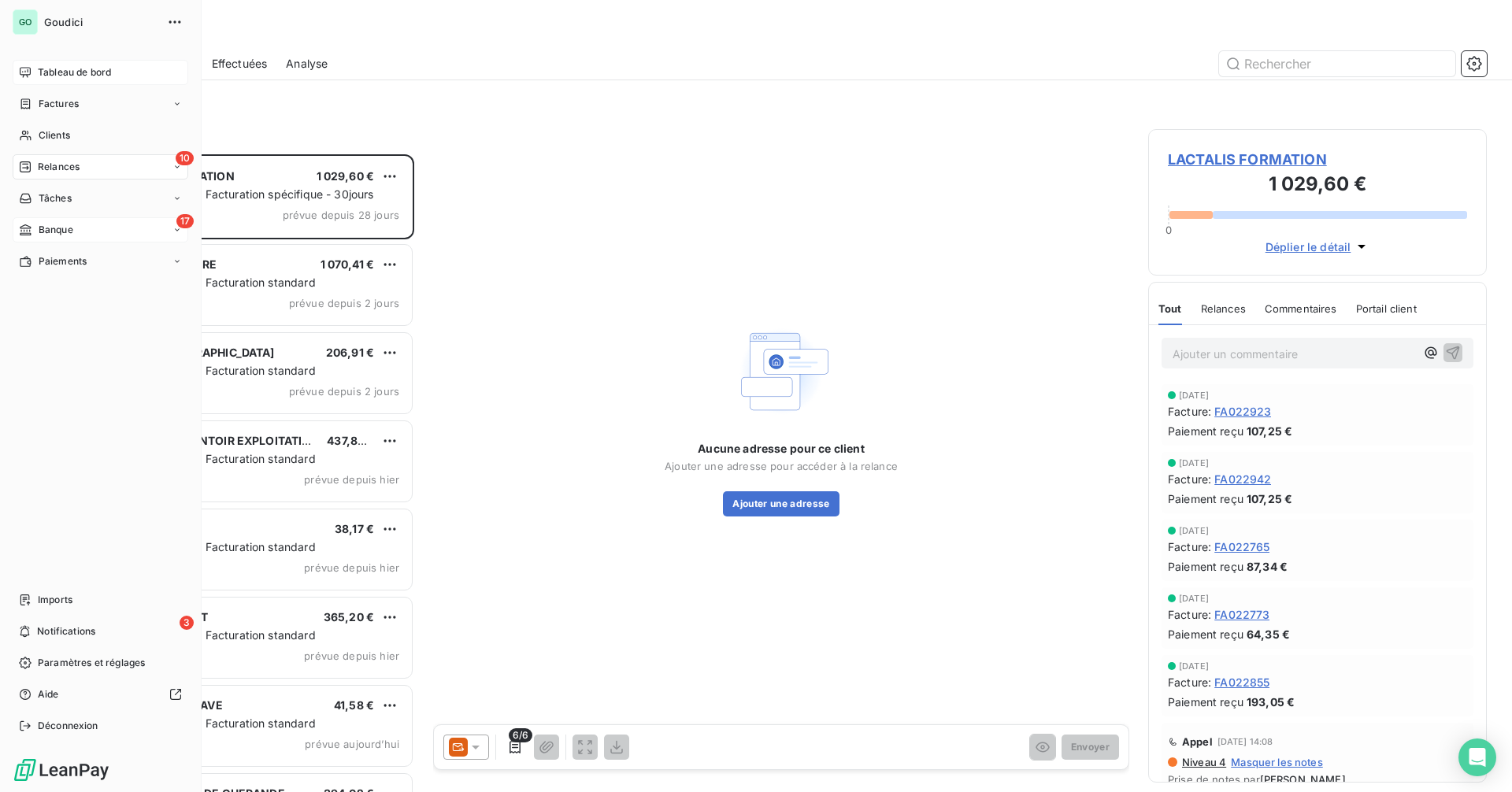
click at [89, 240] on div "17 Banque" at bounding box center [100, 230] width 175 height 25
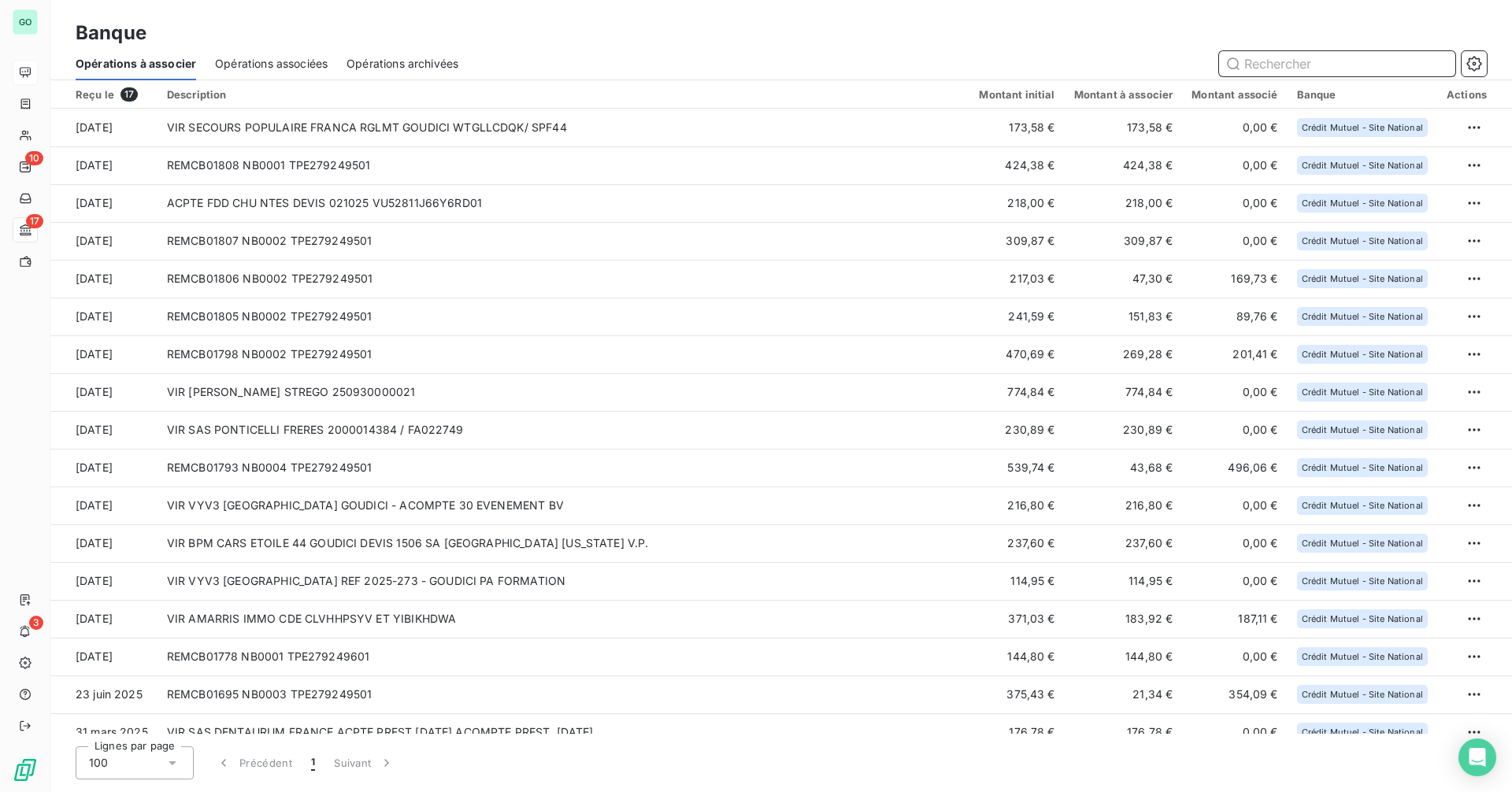
click at [318, 54] on div "Opérations associées" at bounding box center [271, 63] width 113 height 33
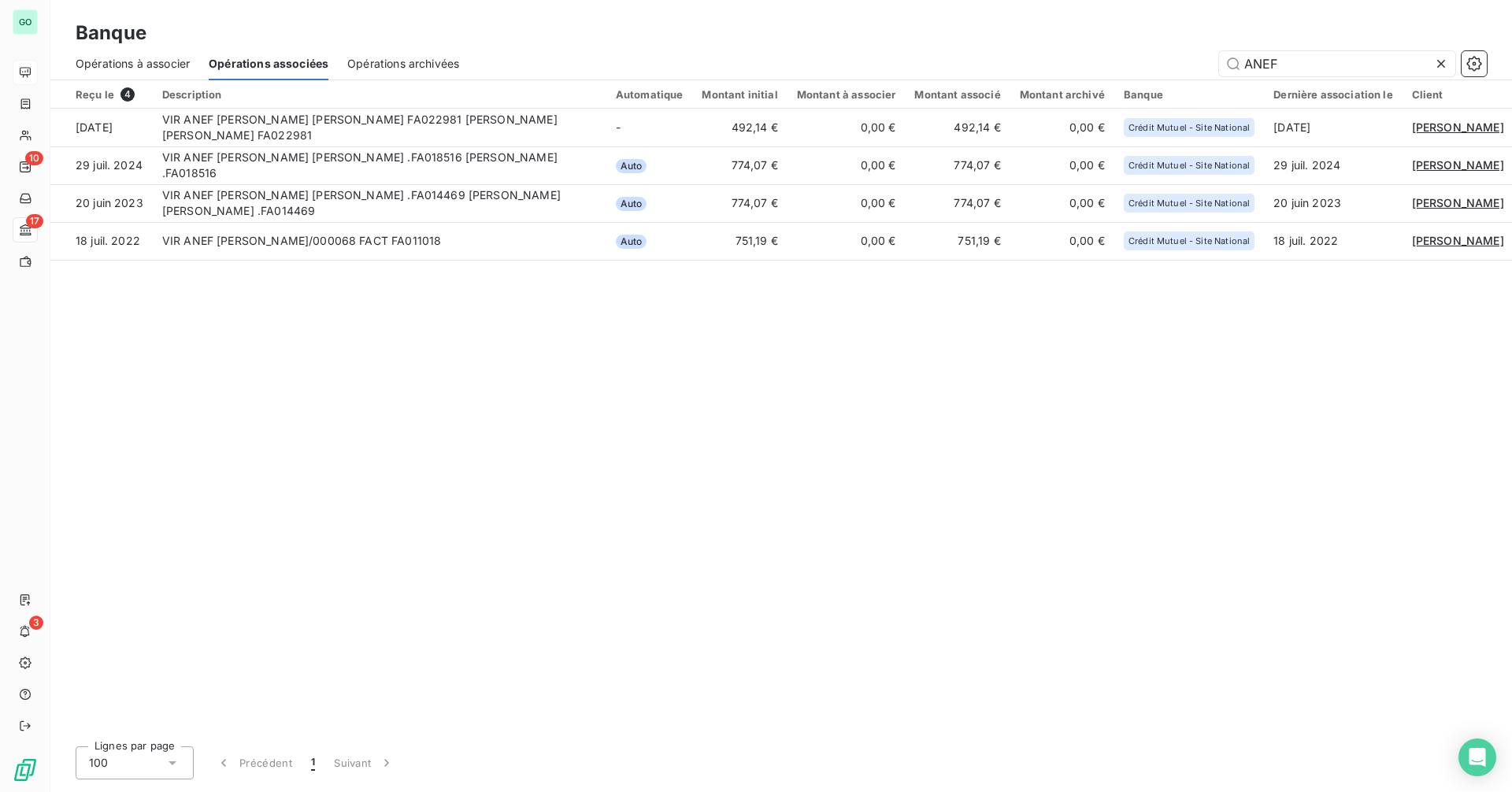
click at [377, 58] on span "Opérations archivées" at bounding box center [403, 63] width 112 height 16
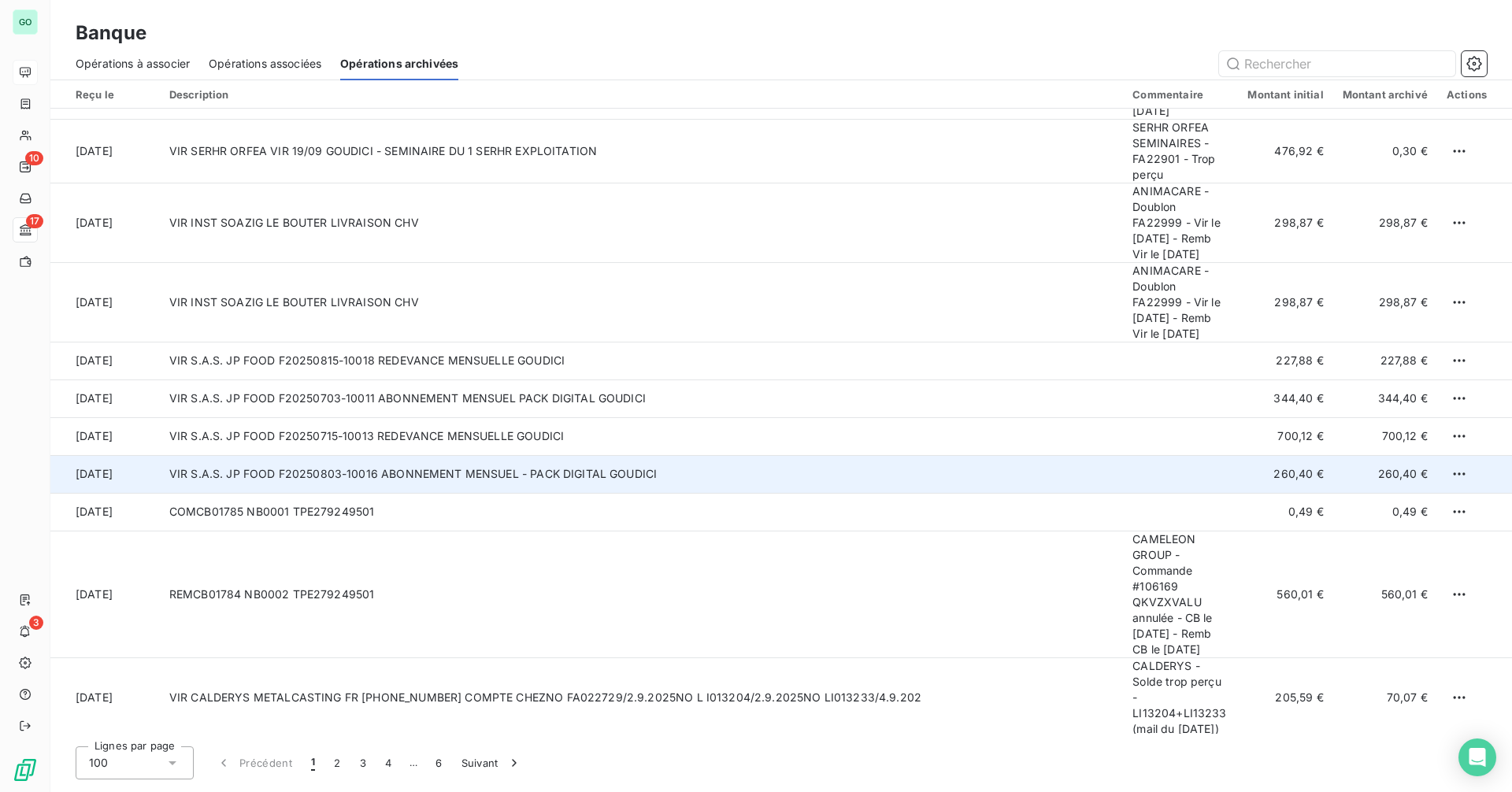
scroll to position [394, 0]
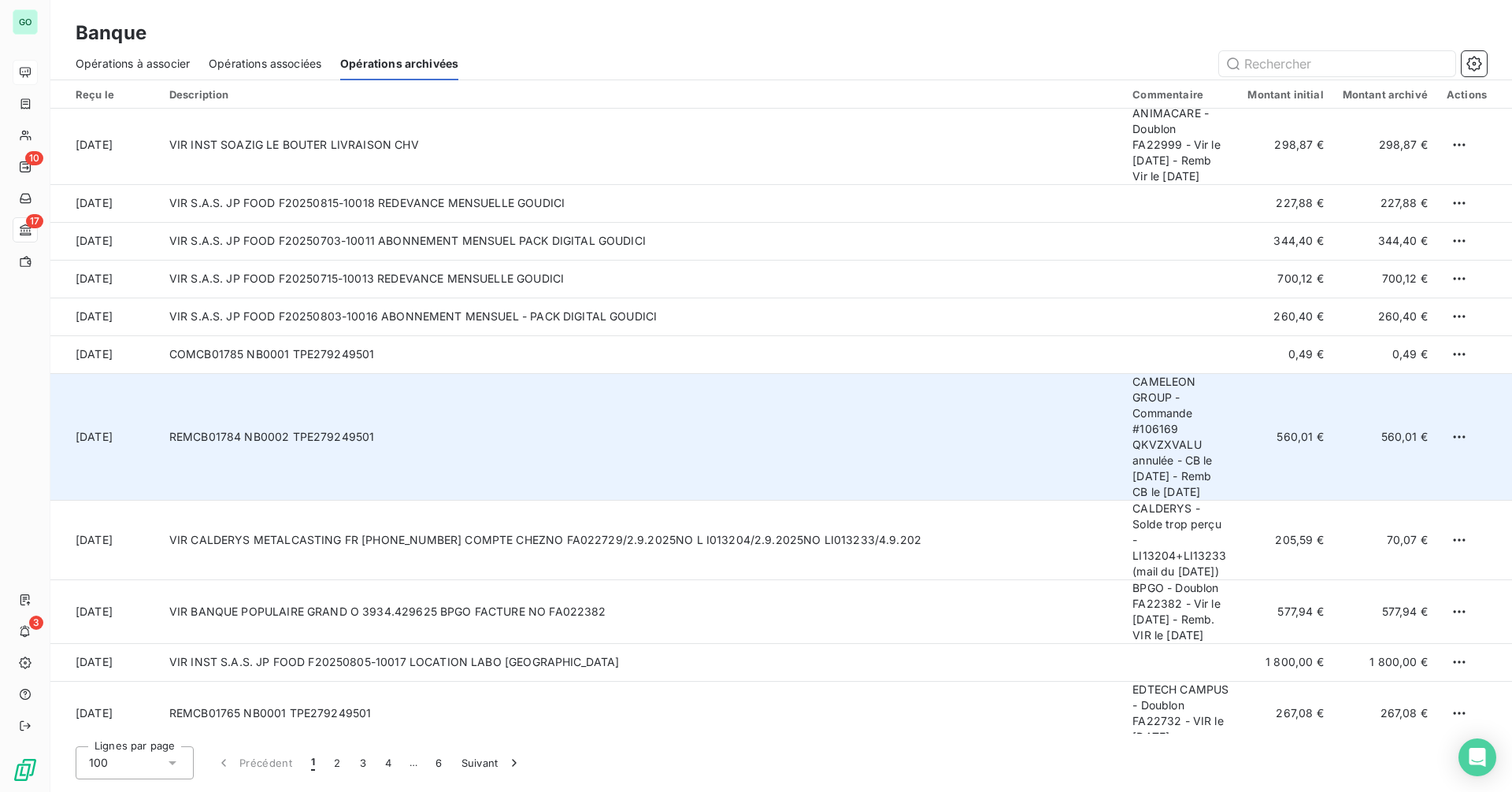
click at [1156, 487] on td "CAMELEON GROUP - Commande #106169 QKVZXVALU annulée - CB le [DATE] - Remb CB le…" at bounding box center [1180, 436] width 115 height 127
drag, startPoint x: 1140, startPoint y: 411, endPoint x: 1236, endPoint y: 519, distance: 144.5
click at [1236, 500] on td "CAMELEON GROUP - Commande #106169 QKVZXVALU annulée - CB le [DATE] - Remb CB le…" at bounding box center [1180, 436] width 115 height 127
copy td "CAMELEON GROUP - Commande #106169 QKVZXVALU annulée - CB le [DATE] - Remb CB le…"
click at [1454, 468] on html "GO 10 17 3 Banque Opérations à associer Opérations associées Opérations archivé…" at bounding box center [756, 396] width 1512 height 792
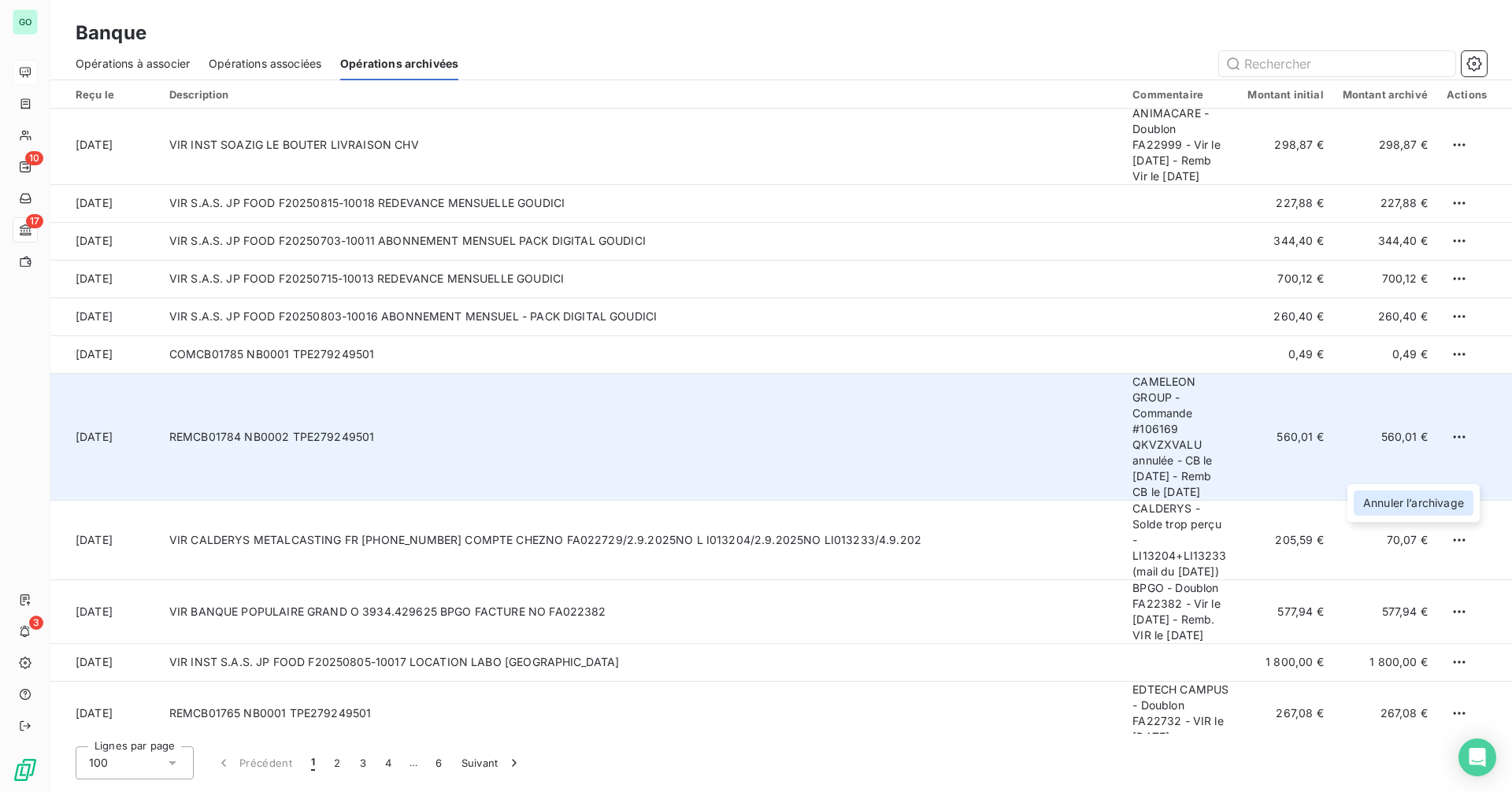
click at [1395, 507] on div "Annuler l’archivage" at bounding box center [1413, 503] width 120 height 25
click at [262, 64] on span "Opérations associées" at bounding box center [266, 63] width 113 height 16
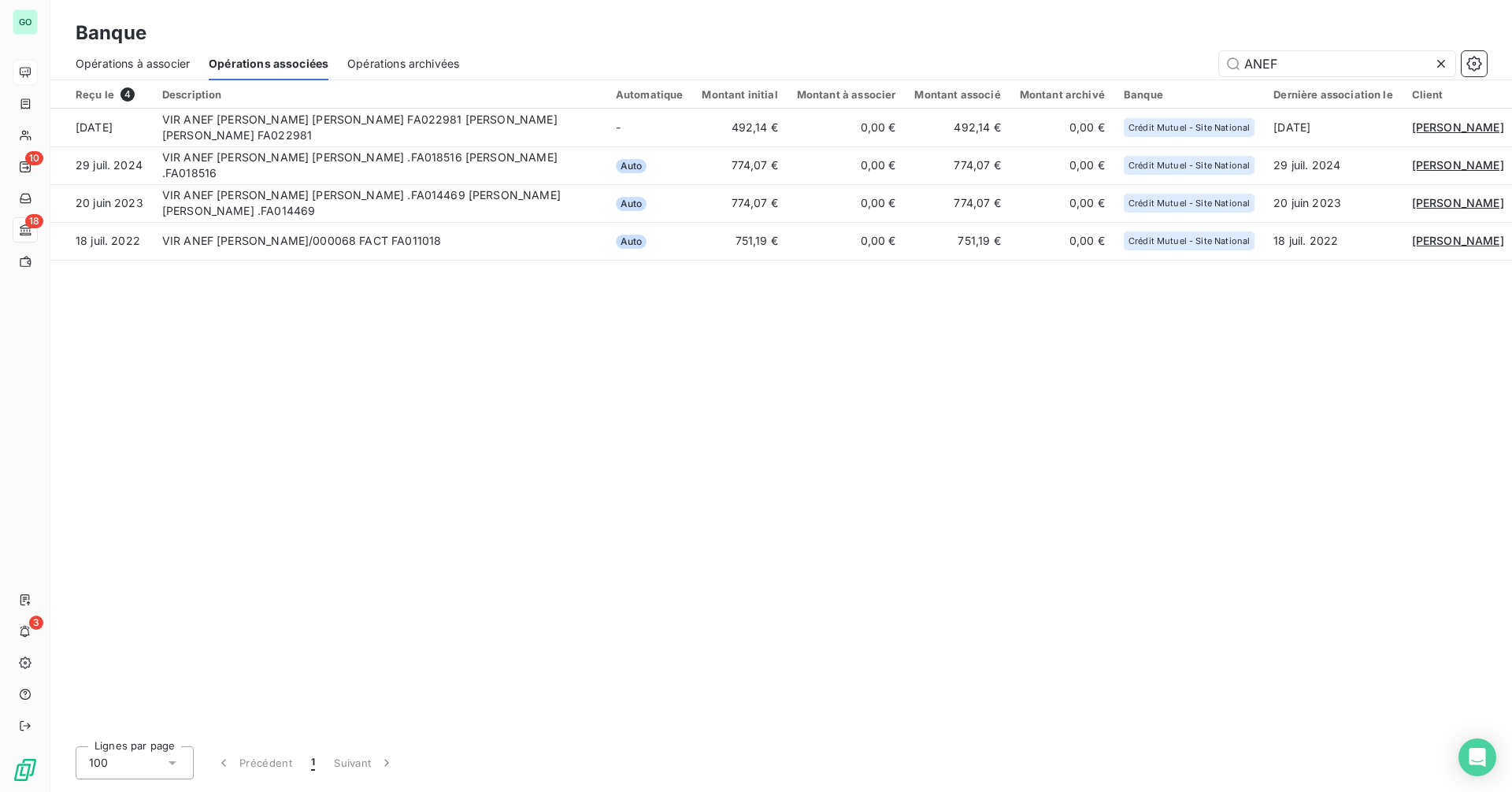
click at [143, 60] on span "Opérations à associer" at bounding box center [132, 63] width 114 height 16
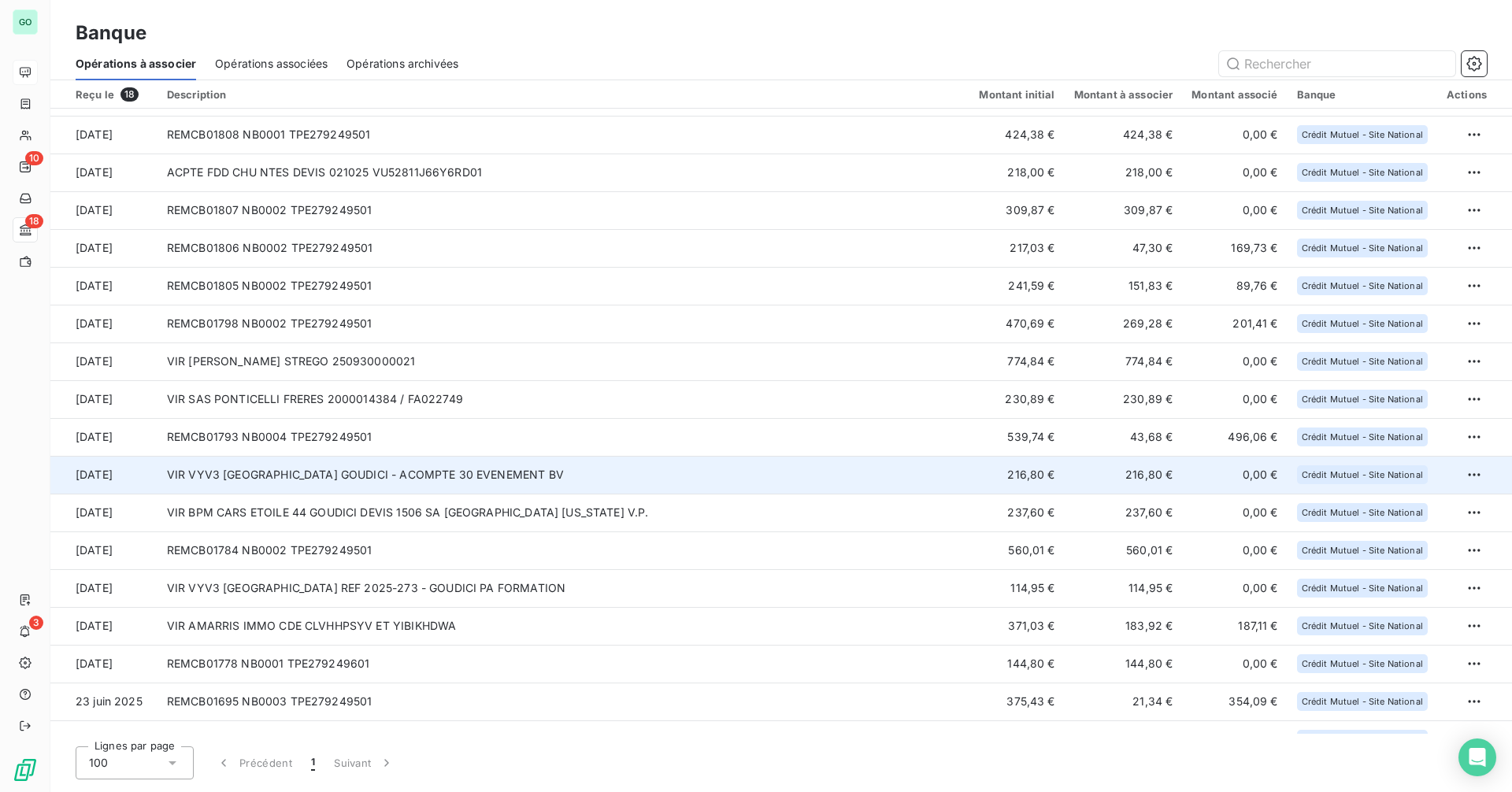
scroll to position [56, 0]
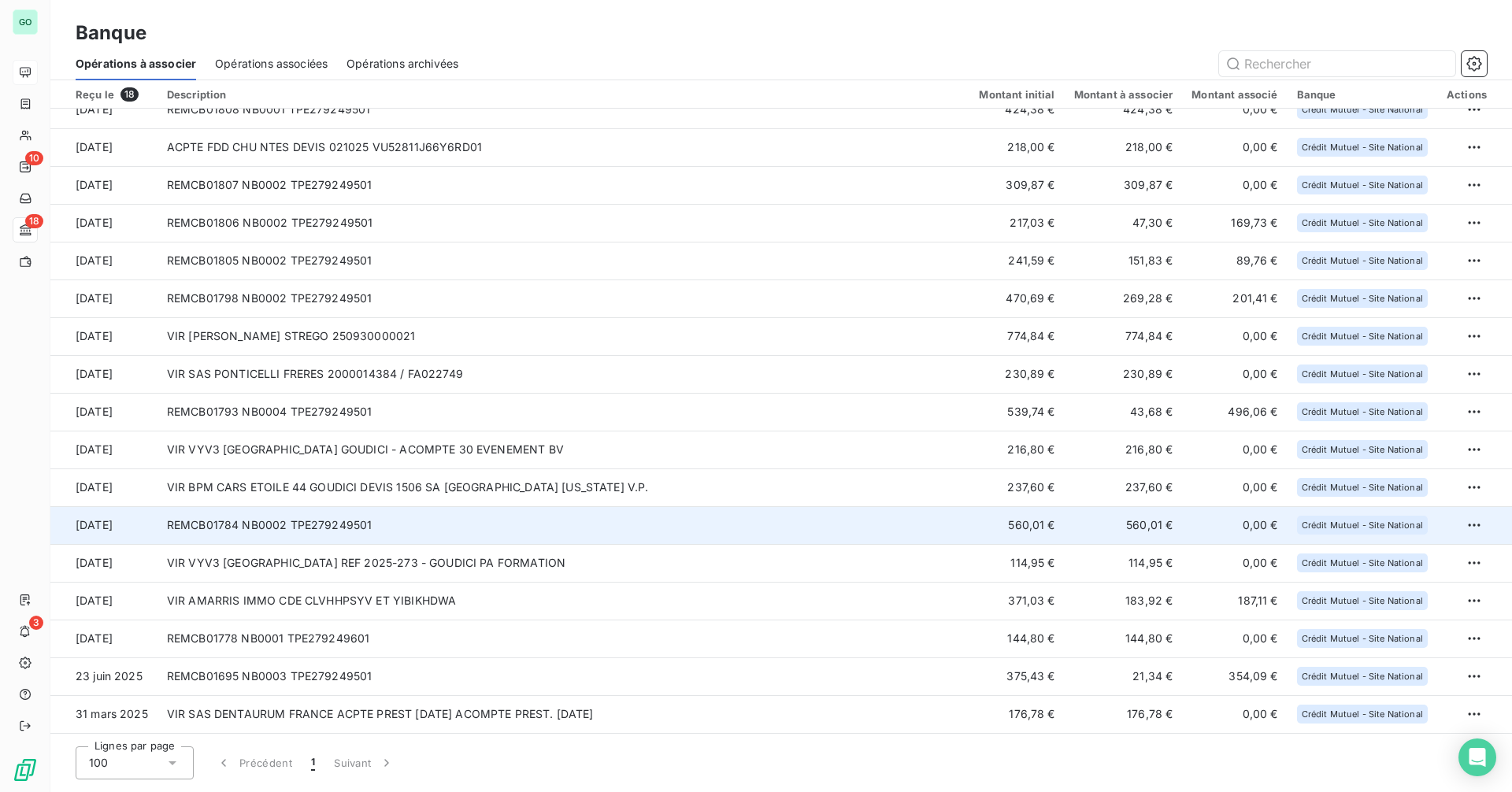
click at [536, 525] on td "REMCB01784 NB0002 TPE279249501" at bounding box center [563, 525] width 813 height 38
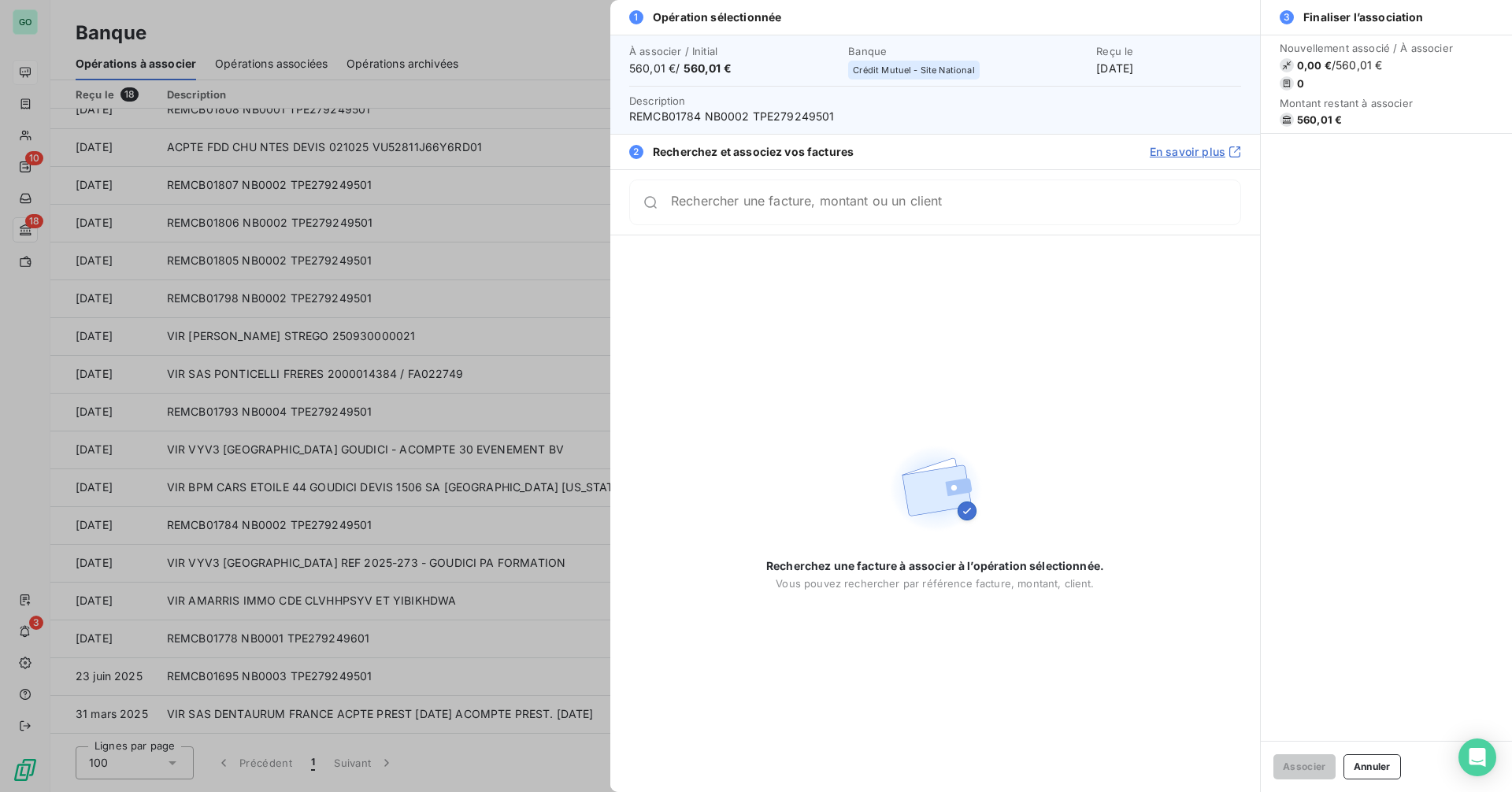
click at [402, 541] on div at bounding box center [756, 396] width 1512 height 792
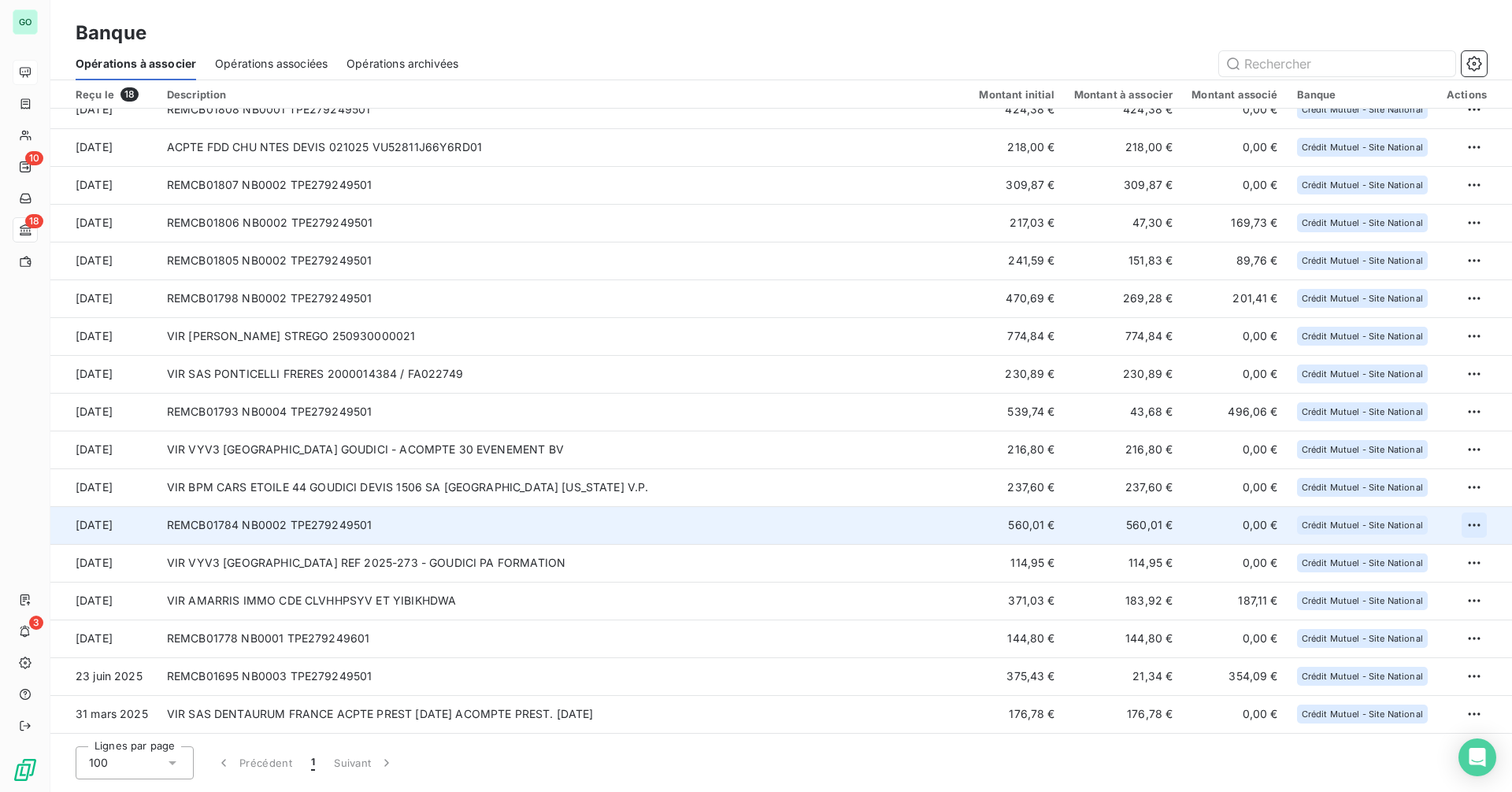
click at [1475, 523] on html "GO 10 18 3 Banque Opérations à associer Opérations associées Opérations archivé…" at bounding box center [756, 396] width 1512 height 792
click at [1402, 563] on div "Archiver l’opération" at bounding box center [1413, 559] width 122 height 25
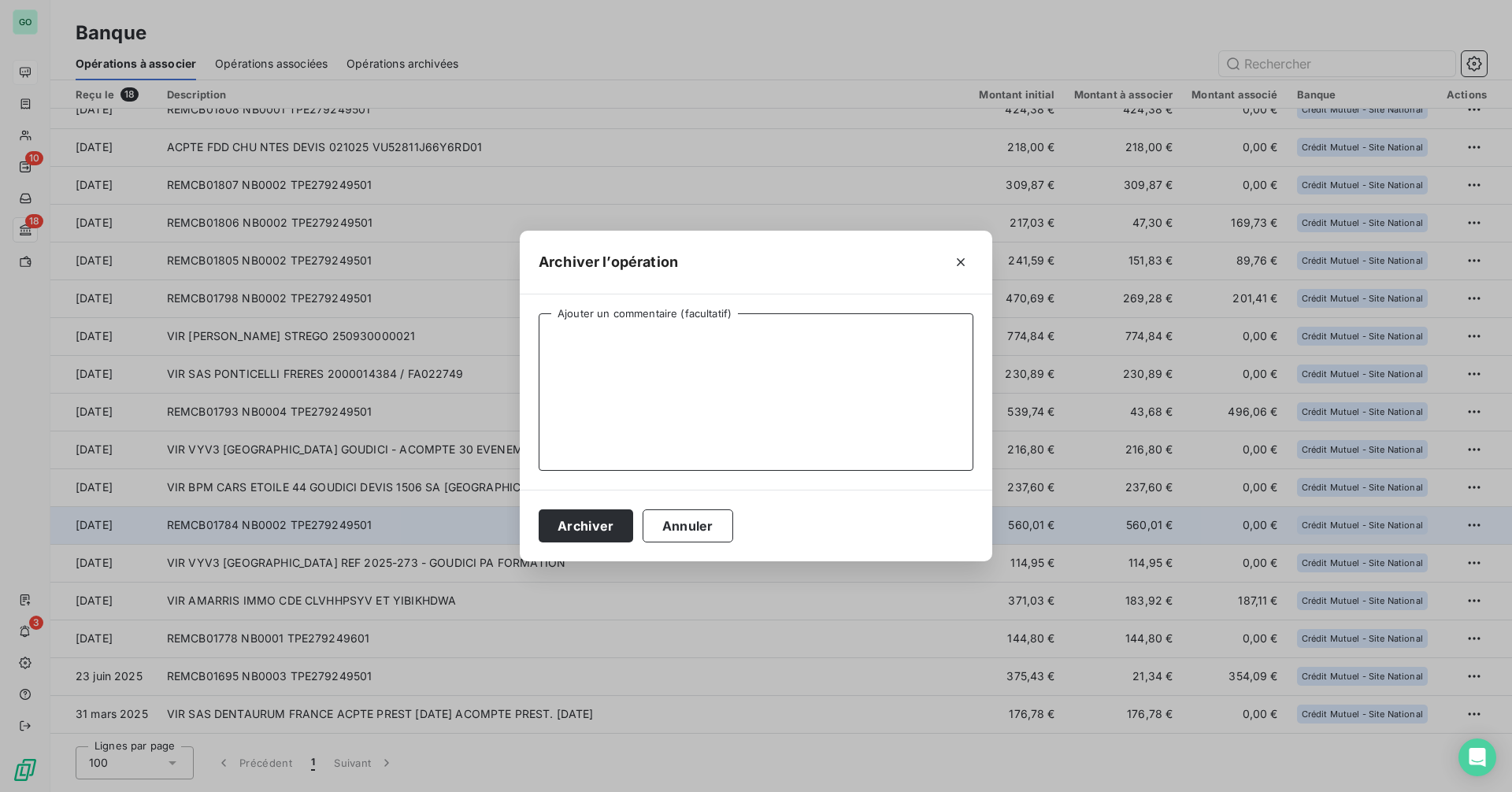
click at [677, 351] on textarea "Ajouter un commentaire (facultatif)" at bounding box center [756, 392] width 435 height 157
paste textarea "[PERSON_NAME] - Doublon F22981 - CB le [DATE]"
click at [736, 339] on textarea "[PERSON_NAME] - Doublon F22981 - CB le [DATE]" at bounding box center [756, 392] width 435 height 157
click at [854, 340] on textarea "[PERSON_NAME] - Doublon F22981 - CB le [DATE]" at bounding box center [756, 392] width 435 height 157
click at [691, 332] on textarea "ANEF FERRER - Doublon F22981 - CB le 17/09/25 + Vir" at bounding box center [756, 392] width 435 height 157
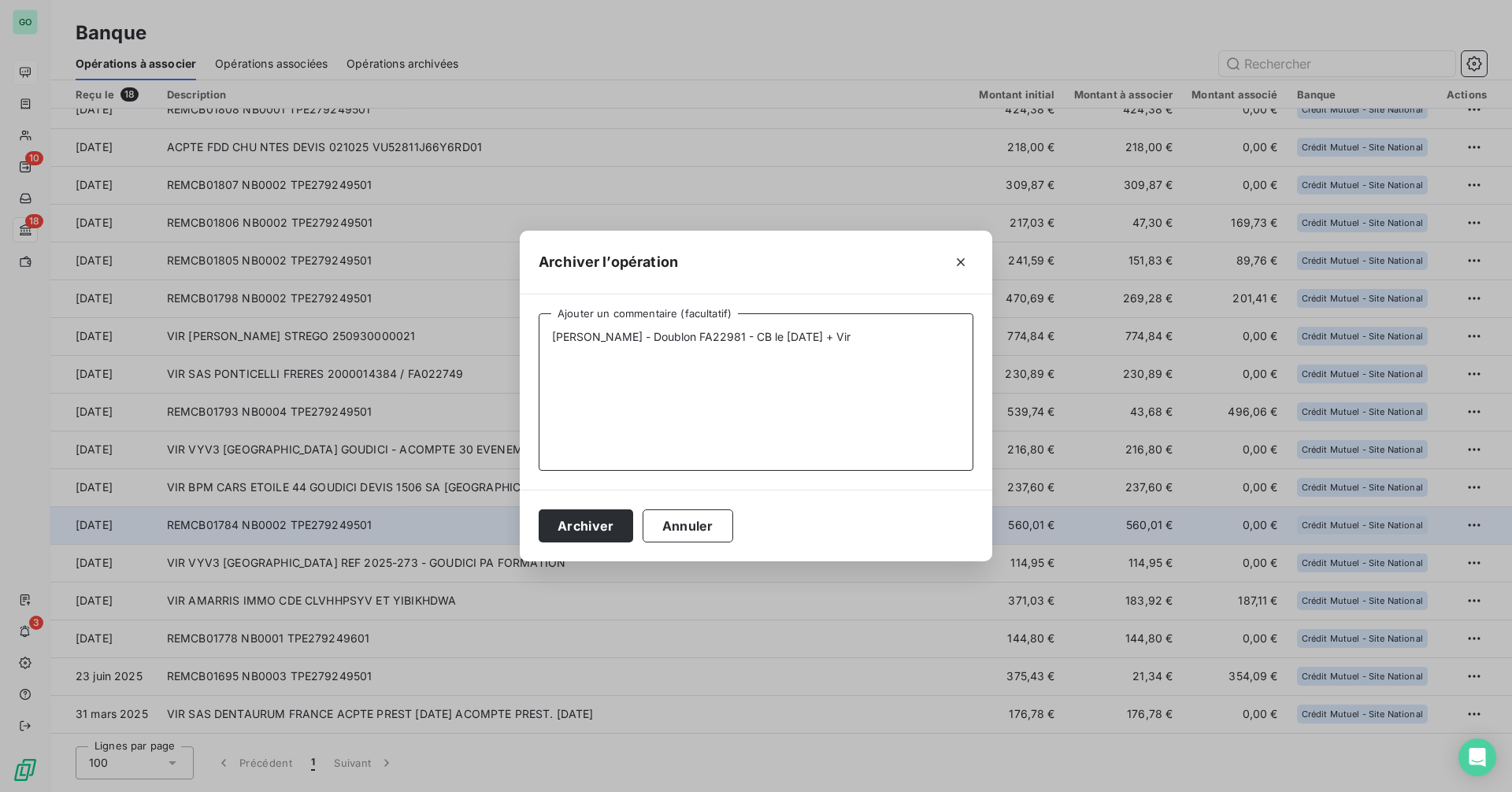
click at [880, 332] on textarea "ANEF FERRER - Doublon FA22981 - CB le 17/09/25 + Vir" at bounding box center [756, 392] width 435 height 157
drag, startPoint x: 649, startPoint y: 379, endPoint x: 651, endPoint y: 371, distance: 8.2
click at [649, 379] on textarea "ANEF FERRER - Doublon FA22981 - CB le 17/09/25 + Vir le 29/09/25 - Remb CB le 1…" at bounding box center [756, 392] width 435 height 157
paste textarea "CAMELEON GROUP - Commande #106169 QKVZXVALU annulée - CB le [DATE] - Remb CB le…"
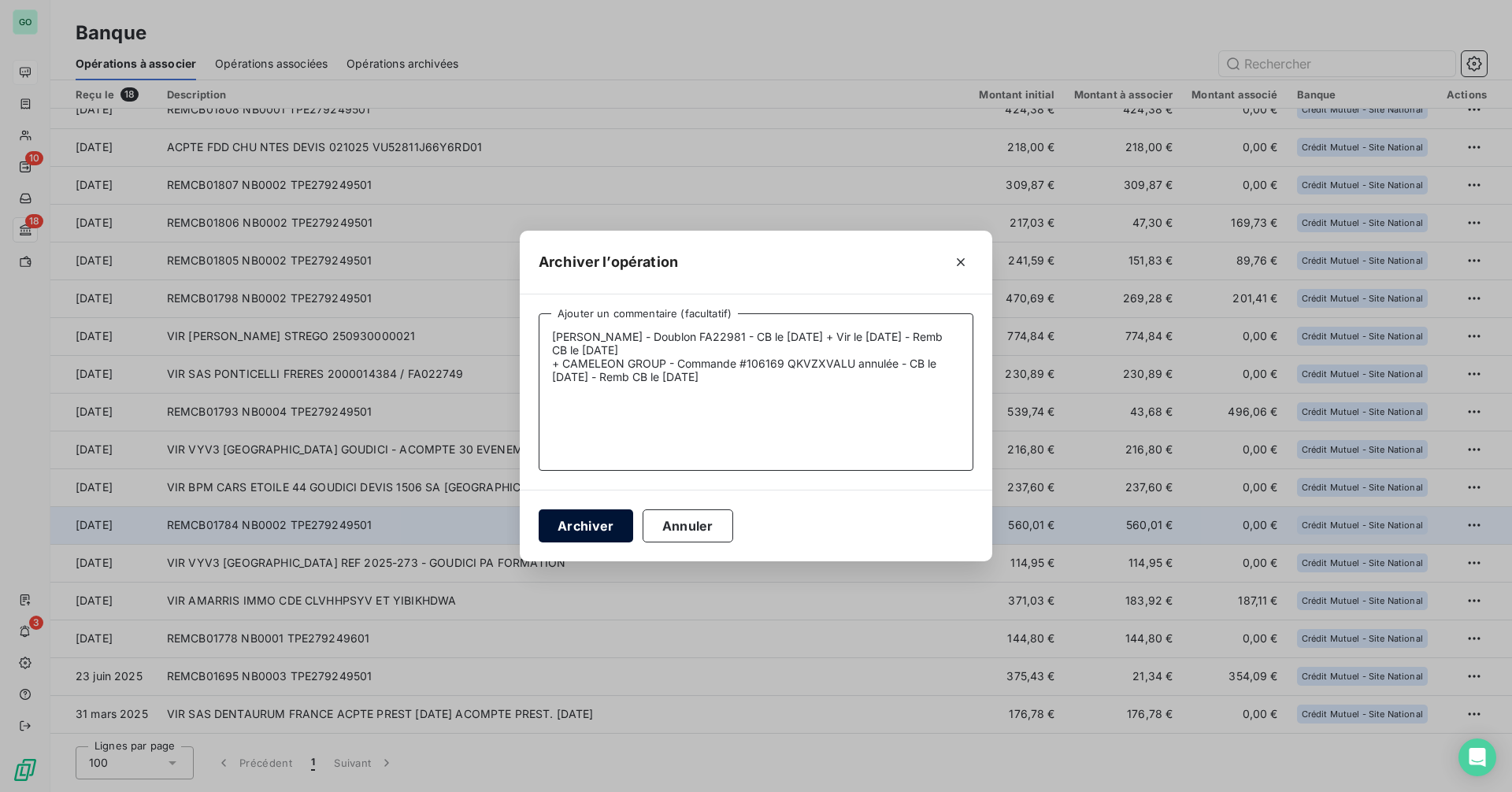
type textarea "ANEF FERRER - Doublon FA22981 - CB le 17/09/25 + Vir le 29/09/25 - Remb CB le 1…"
click at [590, 525] on button "Archiver" at bounding box center [586, 525] width 94 height 33
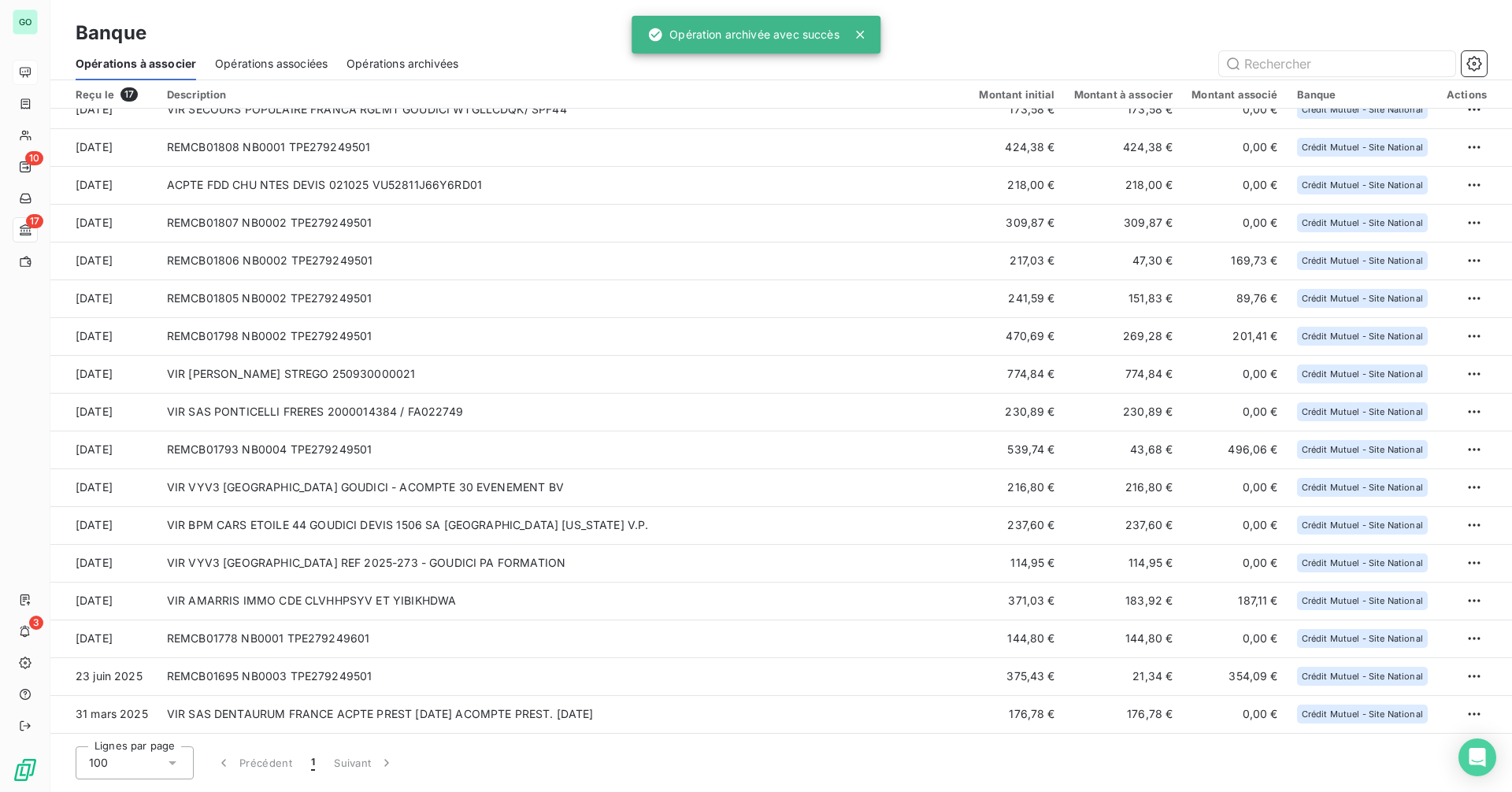
click at [443, 65] on span "Opérations archivées" at bounding box center [402, 63] width 112 height 16
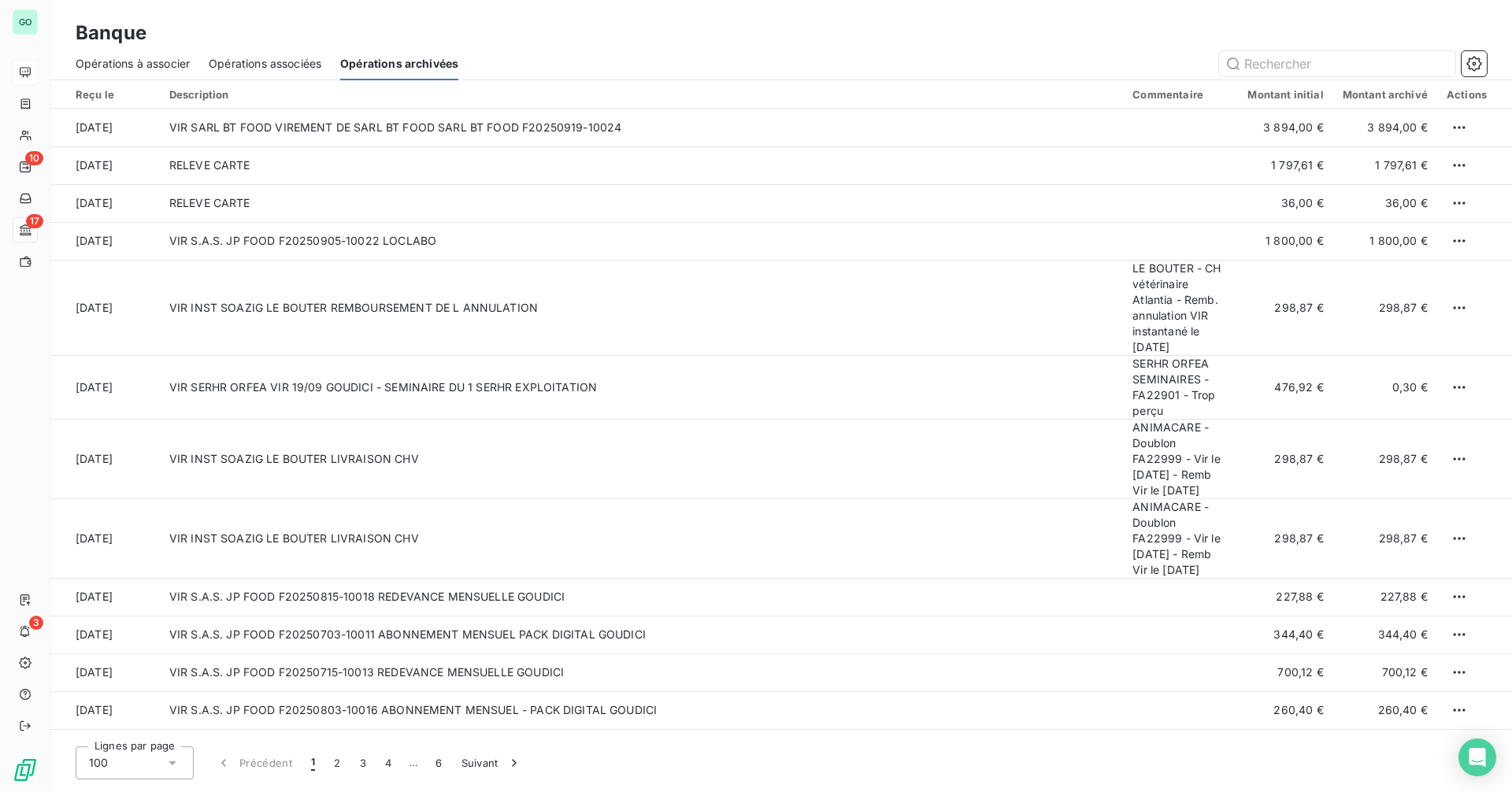
click at [153, 63] on span "Opérations à associer" at bounding box center [132, 63] width 114 height 16
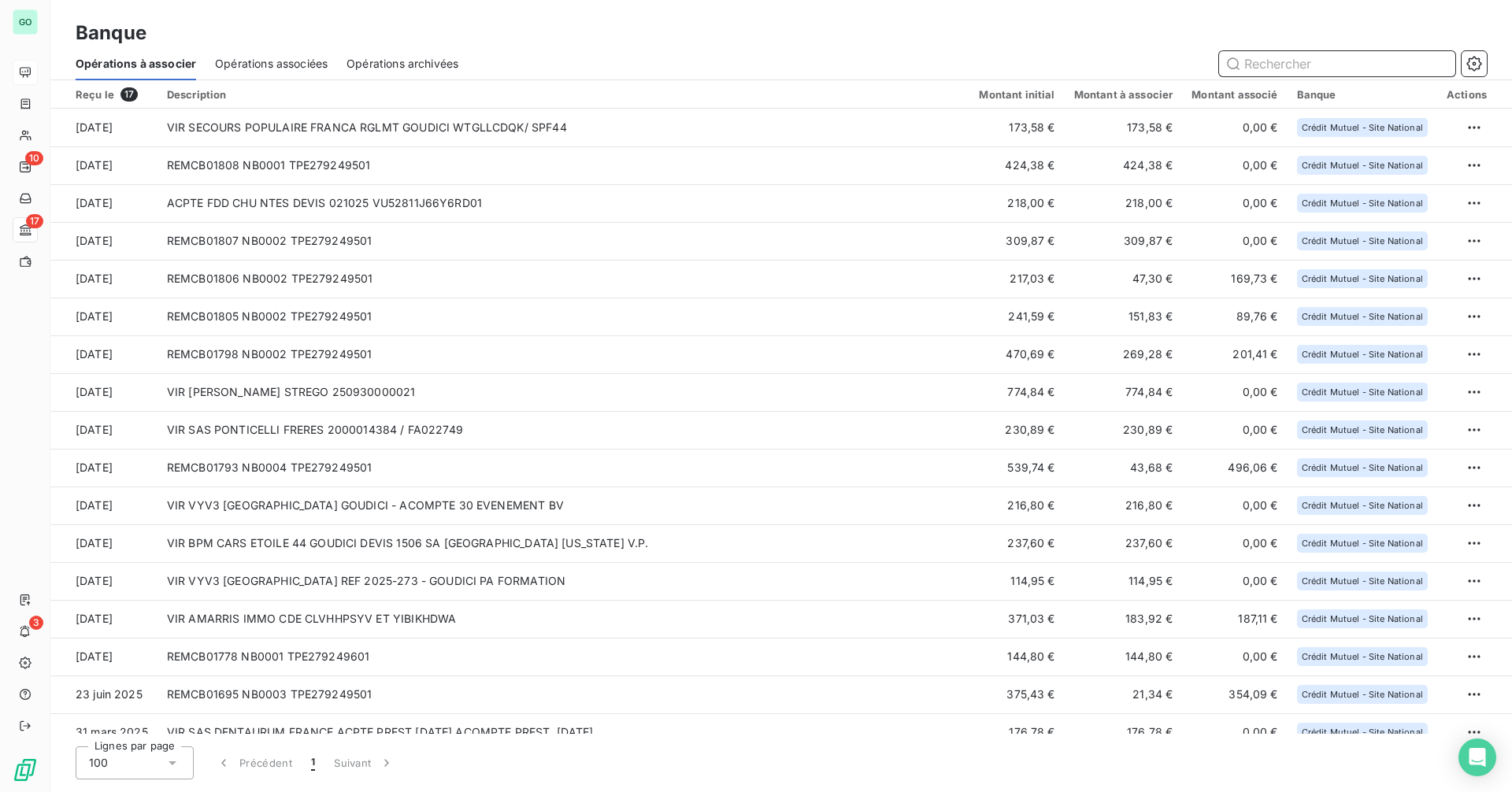
click at [401, 55] on div "Opérations archivées" at bounding box center [402, 63] width 112 height 33
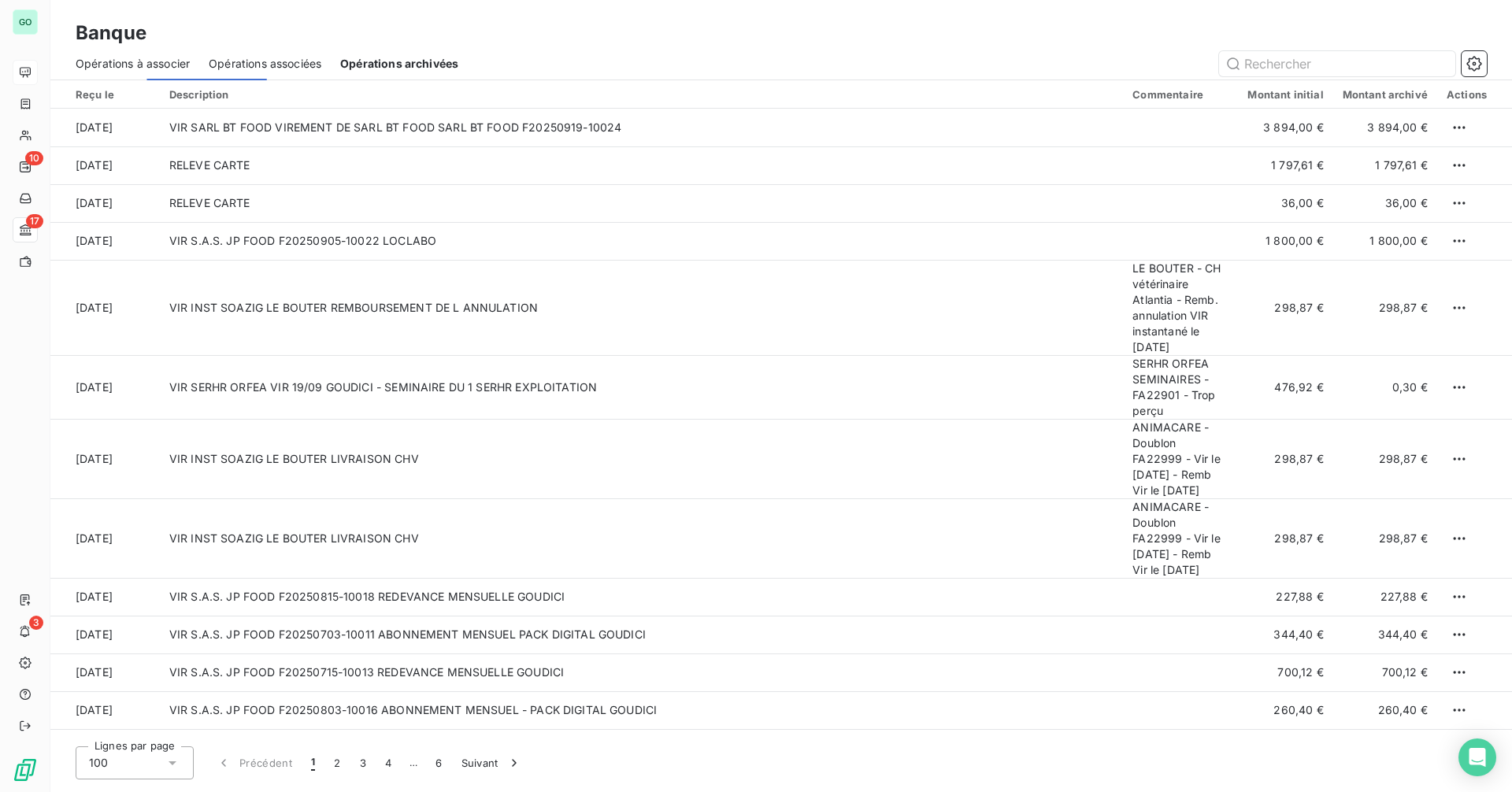
click at [401, 59] on span "Opérations archivées" at bounding box center [398, 63] width 118 height 16
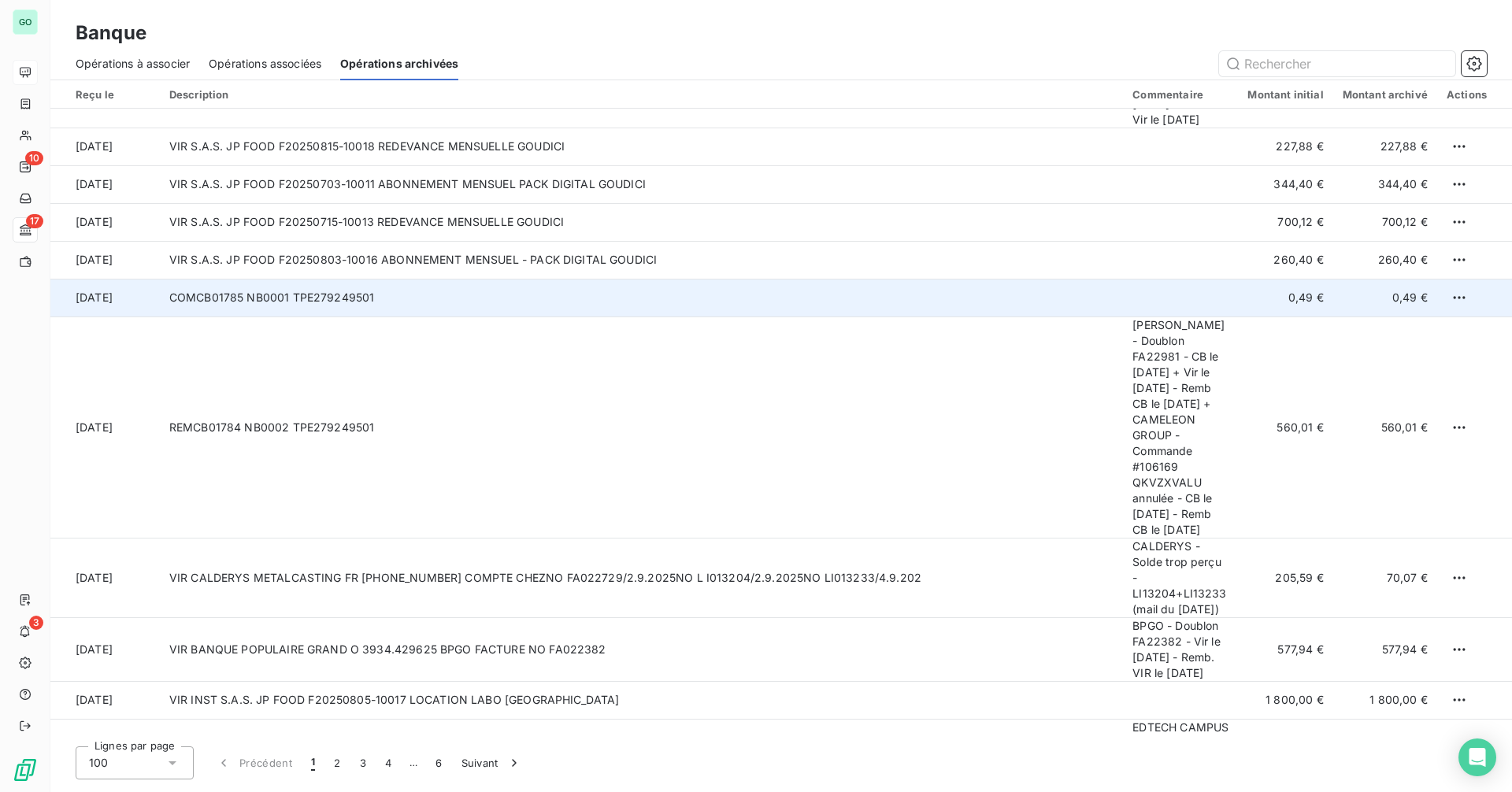
scroll to position [473, 0]
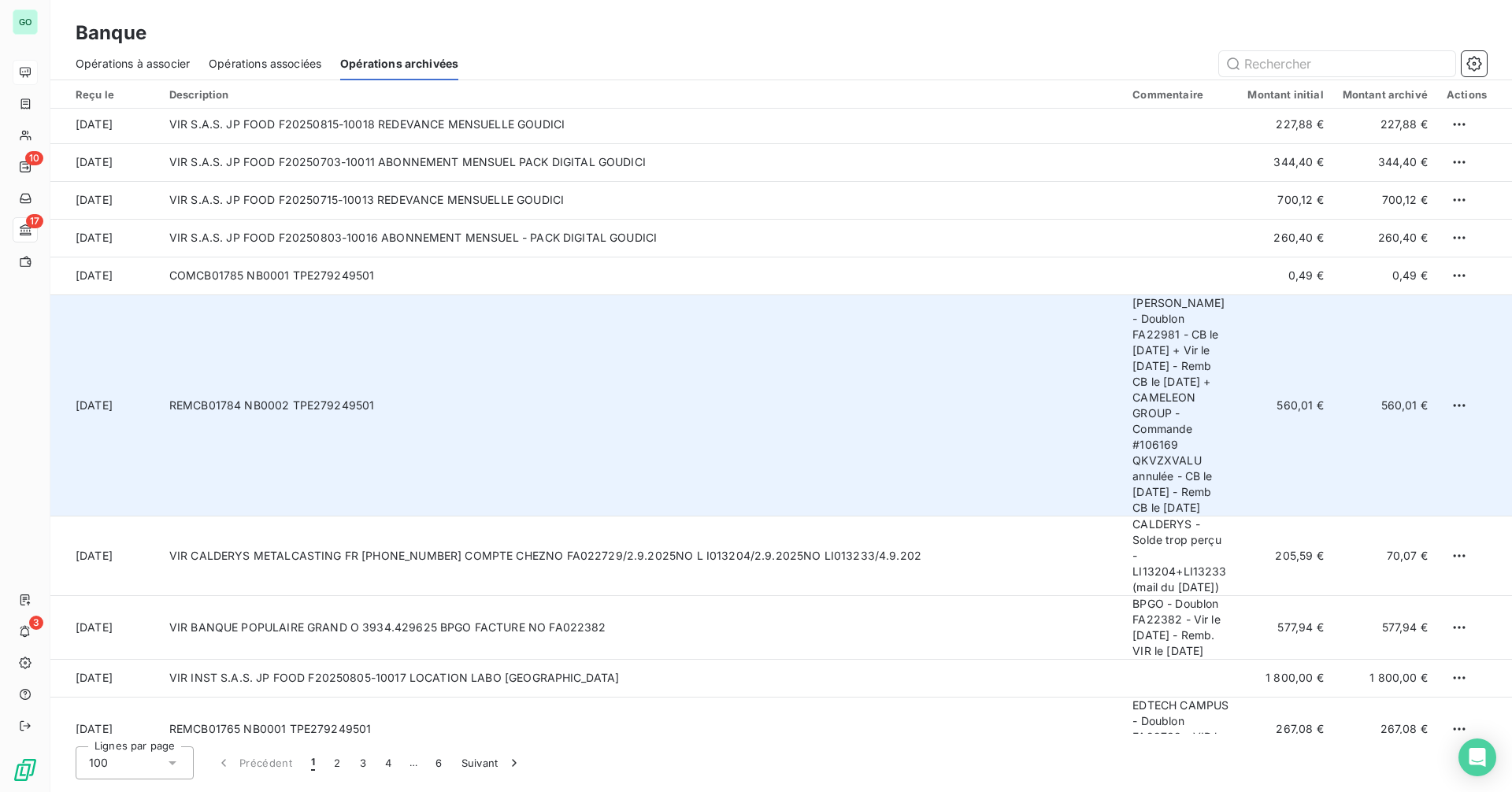
drag, startPoint x: 433, startPoint y: 444, endPoint x: 158, endPoint y: 449, distance: 275.0
click at [158, 449] on tr "18 sept. 2025 REMCB01784 NB0002 TPE279249501 ANEF FERRER - Doublon FA22981 - CB…" at bounding box center [782, 405] width 1462 height 221
copy tr "REMCB01784 NB0002 TPE279249501"
drag, startPoint x: 71, startPoint y: 446, endPoint x: 145, endPoint y: 450, distance: 74.1
click at [145, 450] on td "[DATE]" at bounding box center [106, 405] width 109 height 221
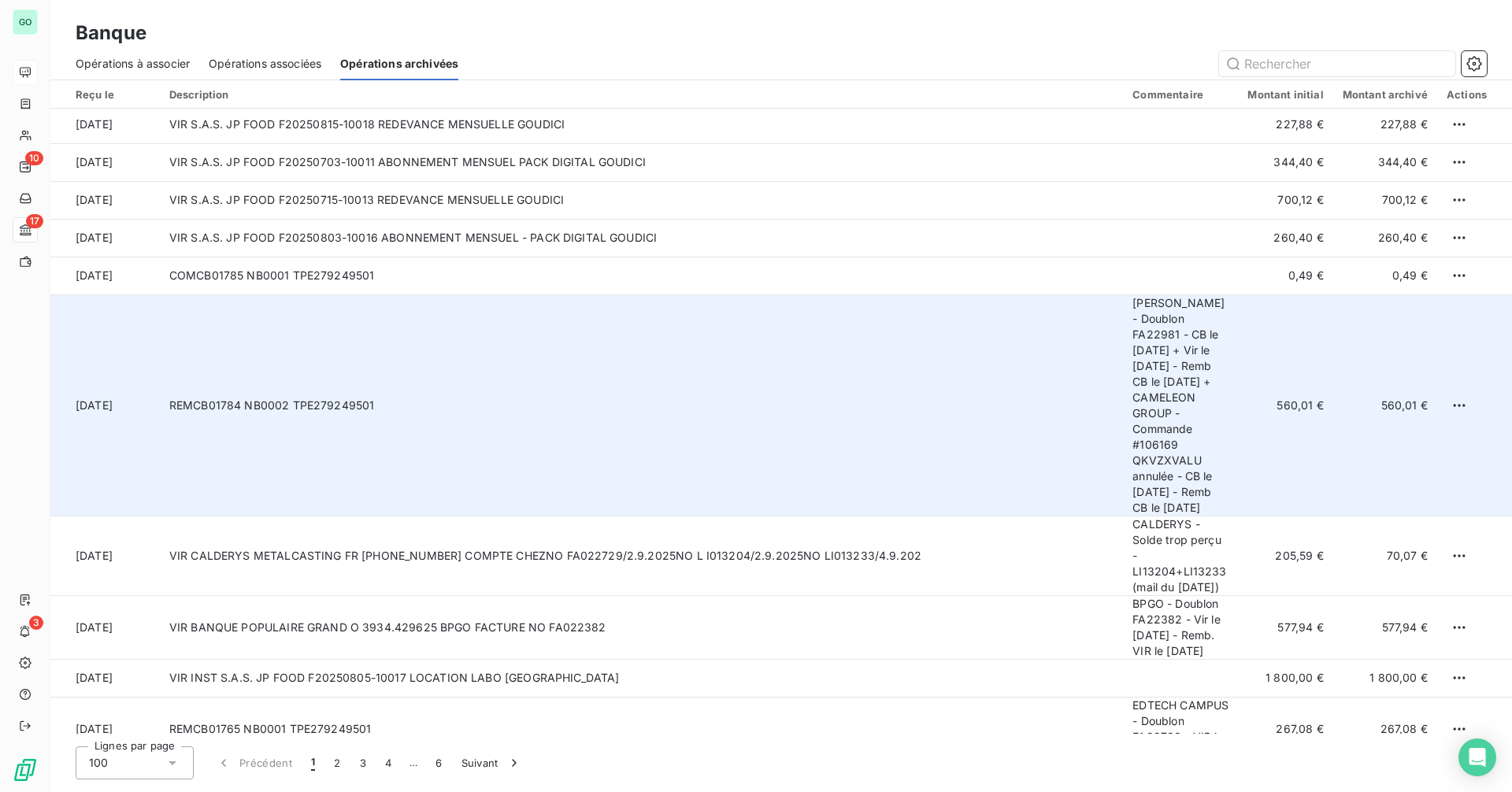
copy td "[DATE]"
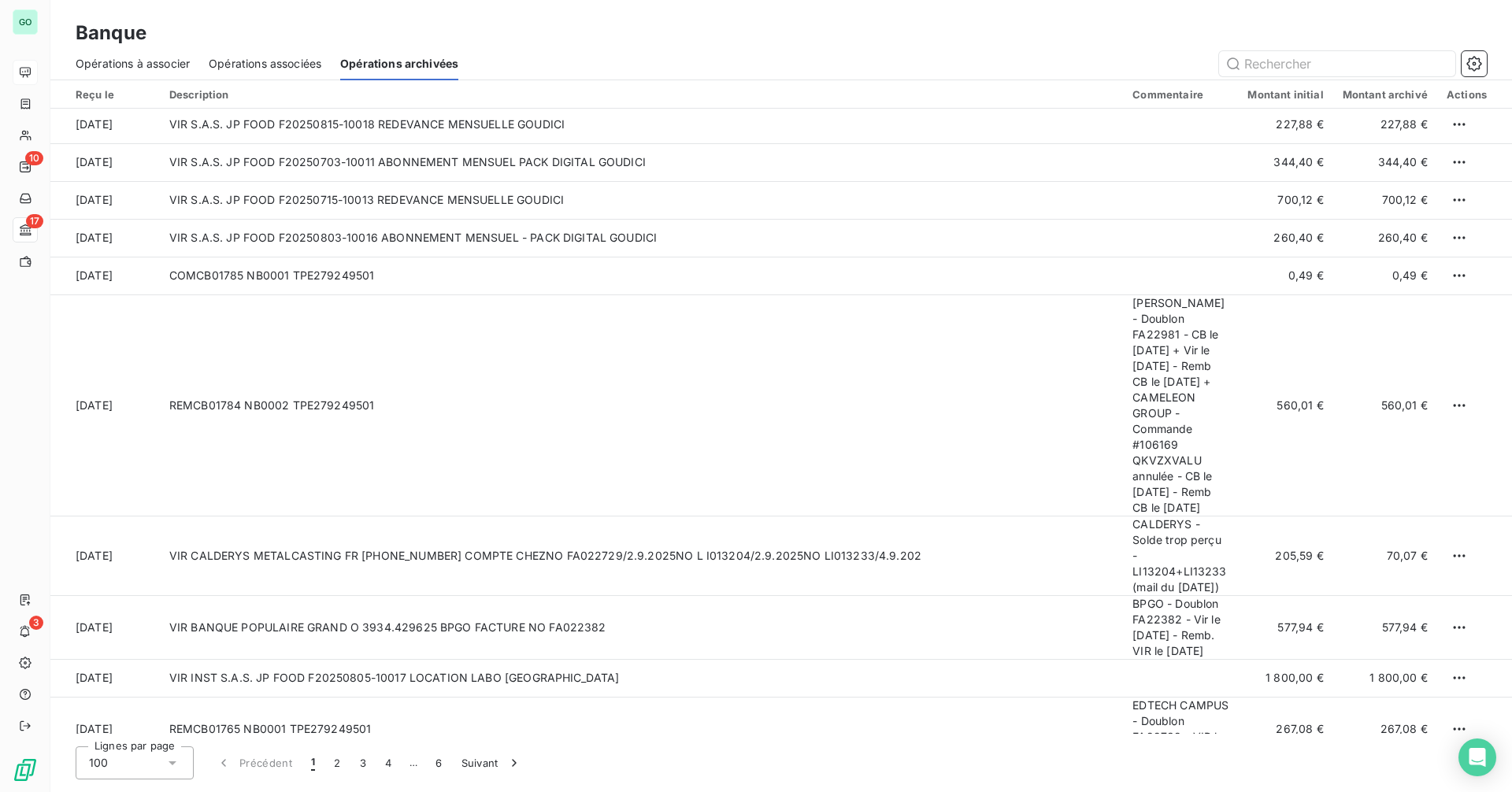
click at [156, 73] on div "Opérations à associer" at bounding box center [132, 63] width 114 height 33
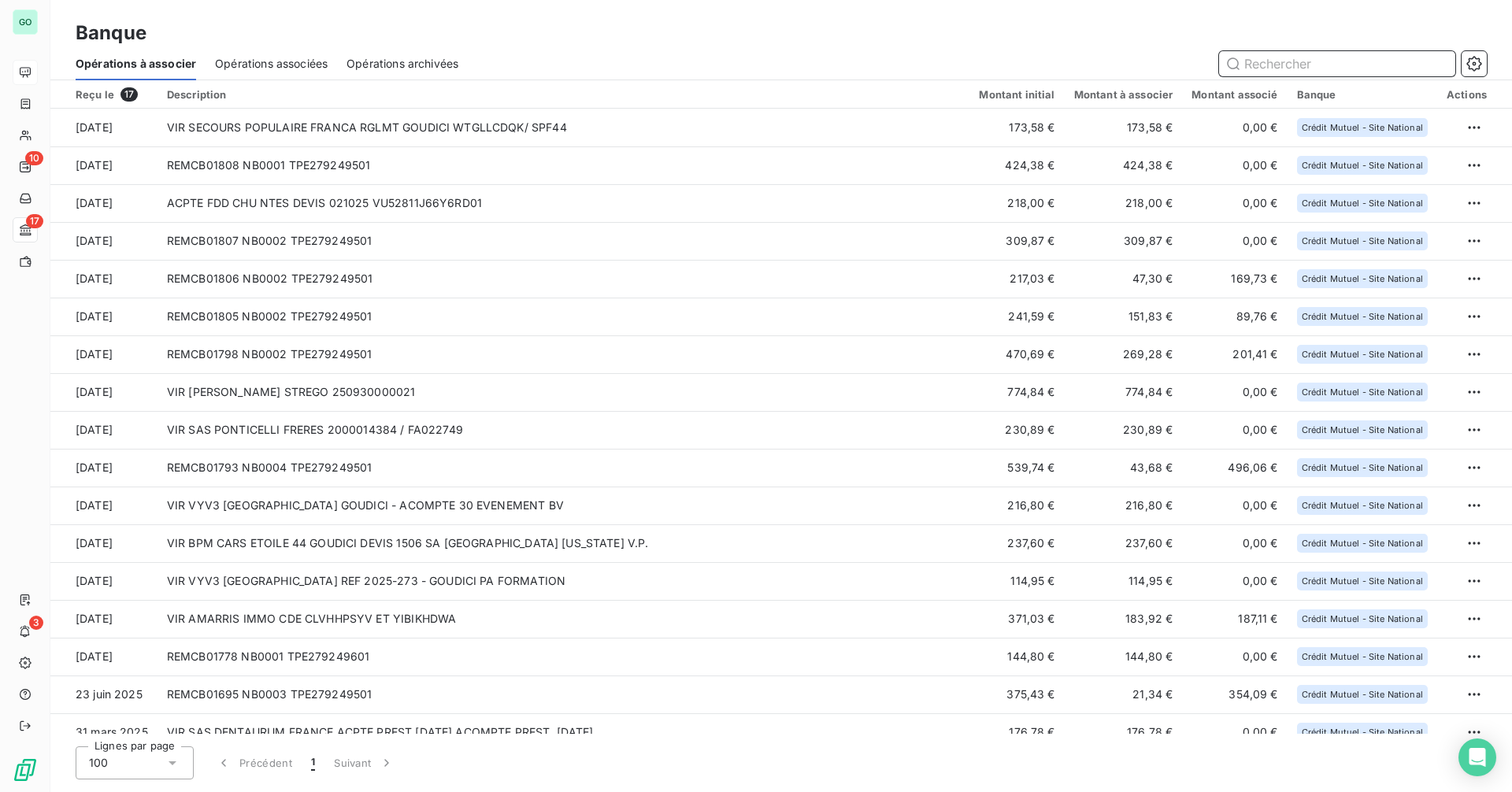
click at [244, 60] on span "Opérations associées" at bounding box center [271, 63] width 113 height 16
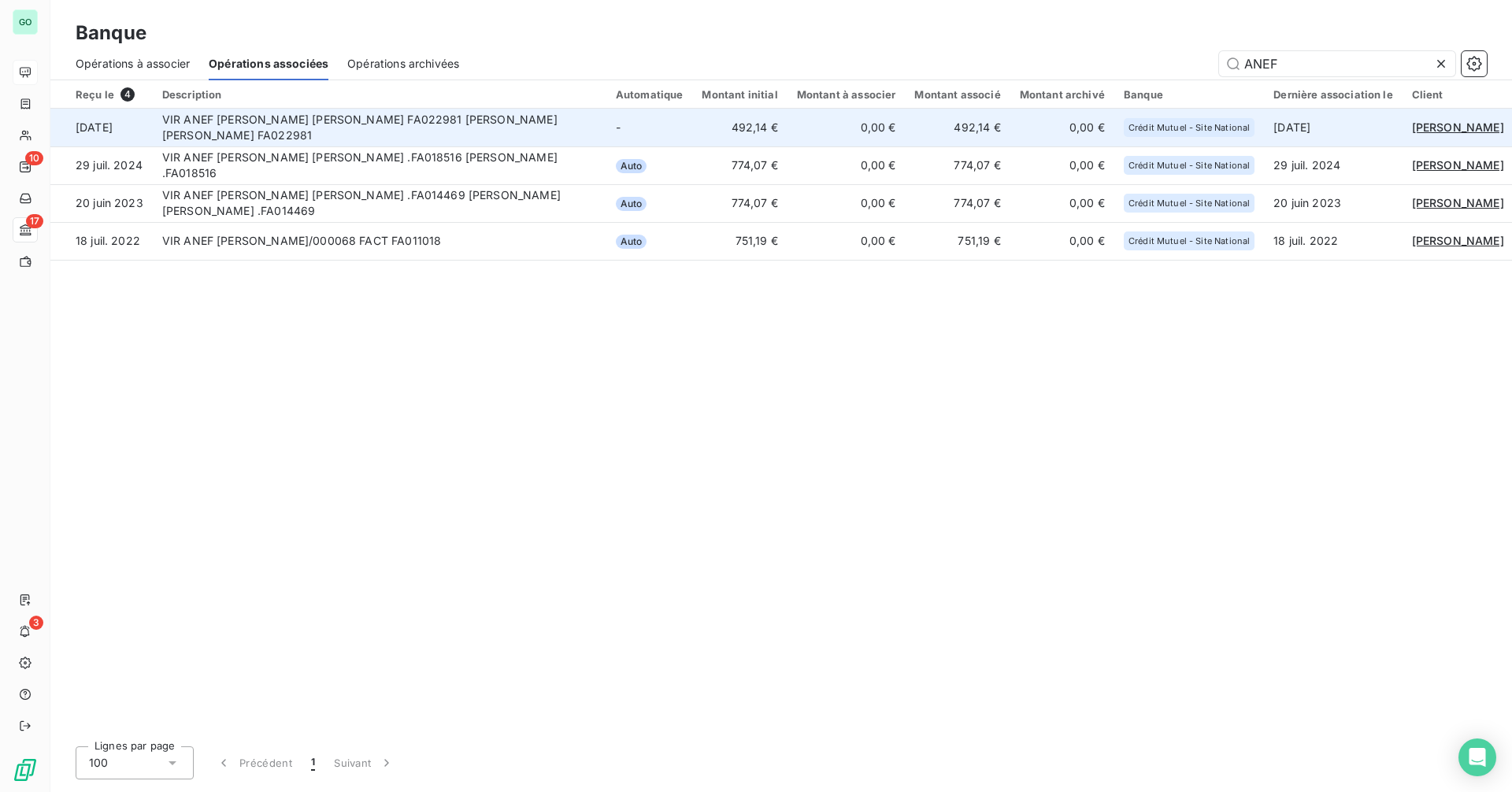
click at [944, 137] on td "492,14 €" at bounding box center [957, 127] width 105 height 38
